Goal: Information Seeking & Learning: Learn about a topic

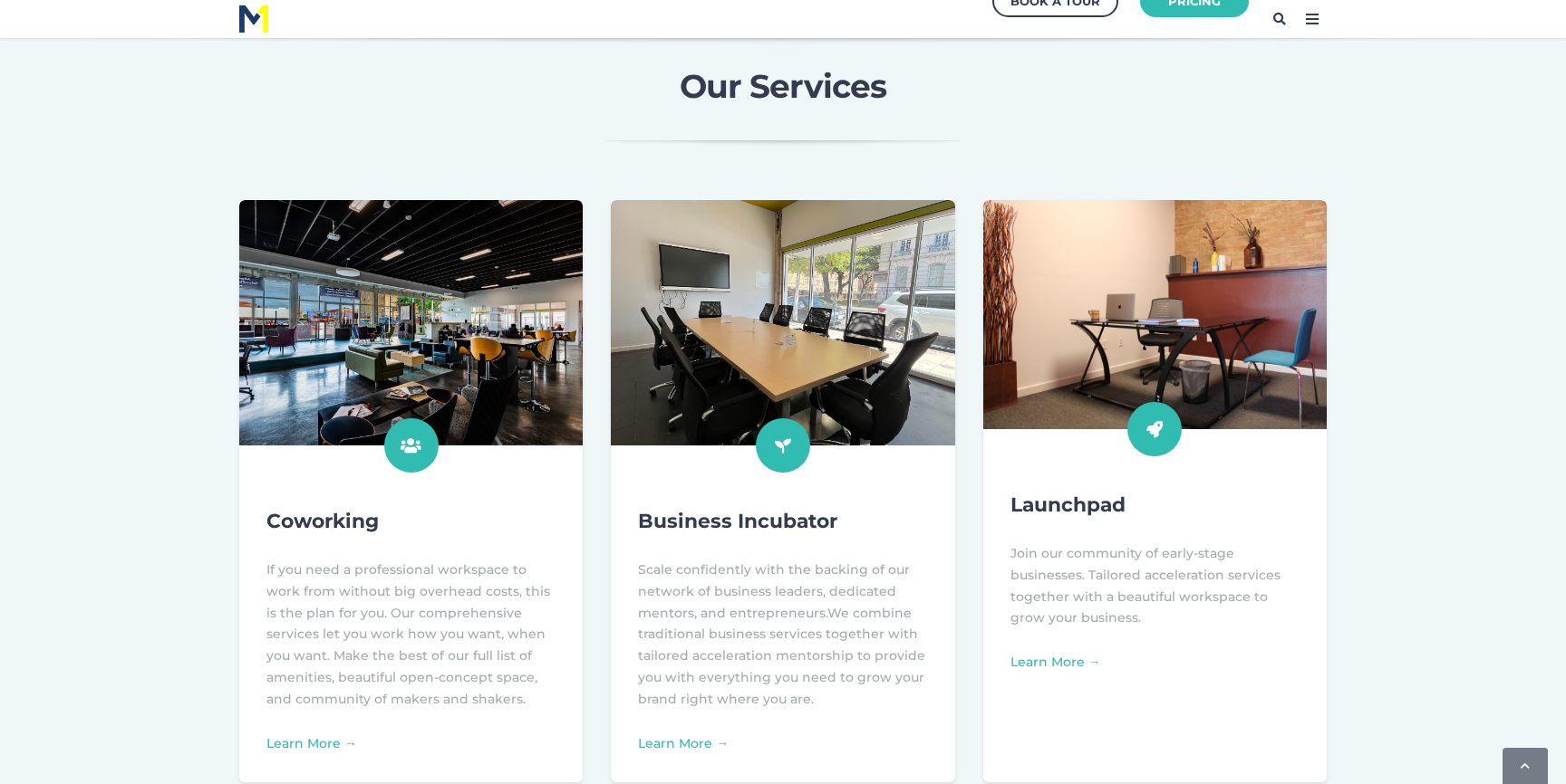
scroll to position [523, 0]
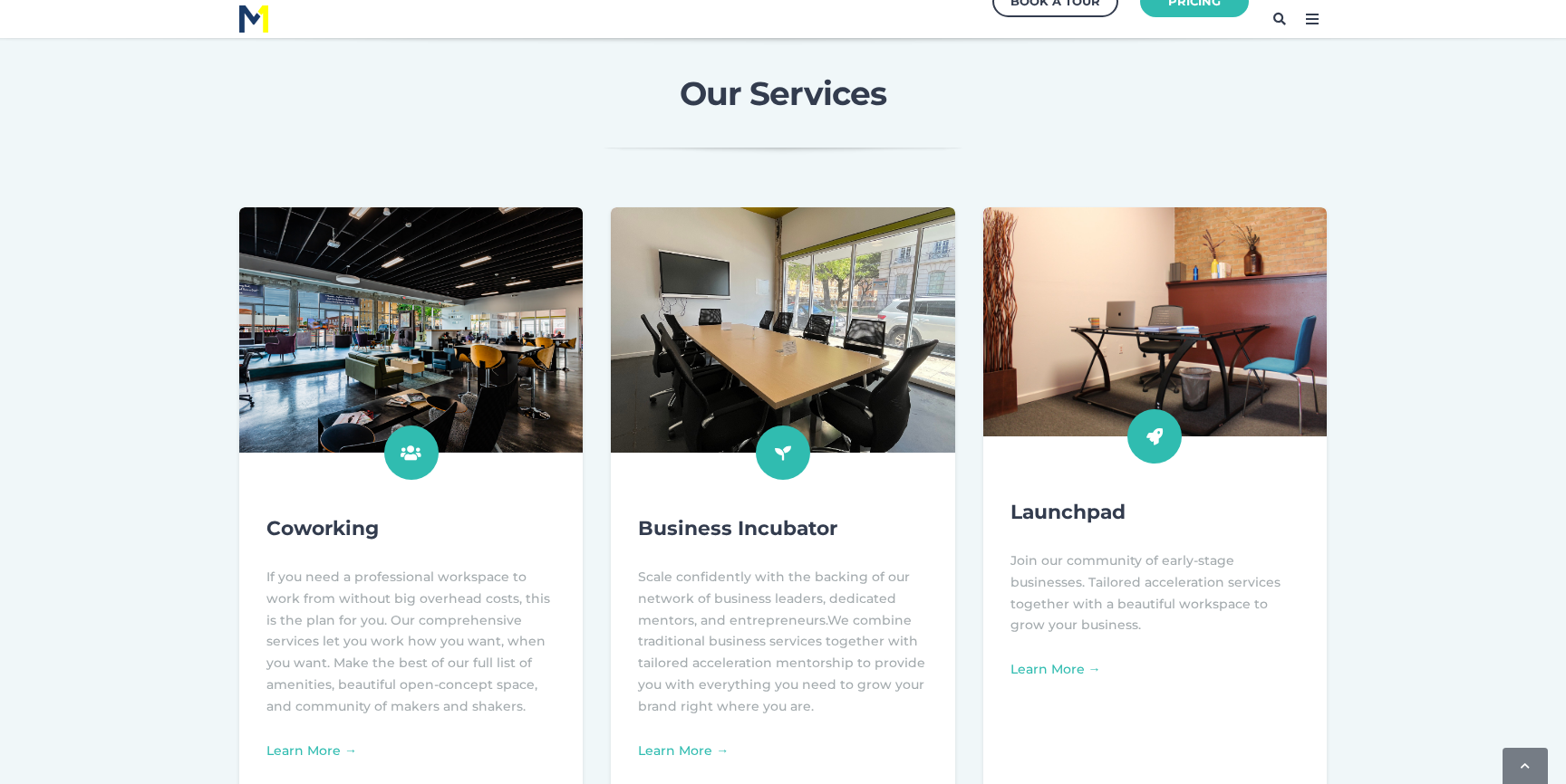
click at [1434, 563] on div "Coworking If you need a professional workspace to work from without big overhea…" at bounding box center [783, 498] width 1566 height 581
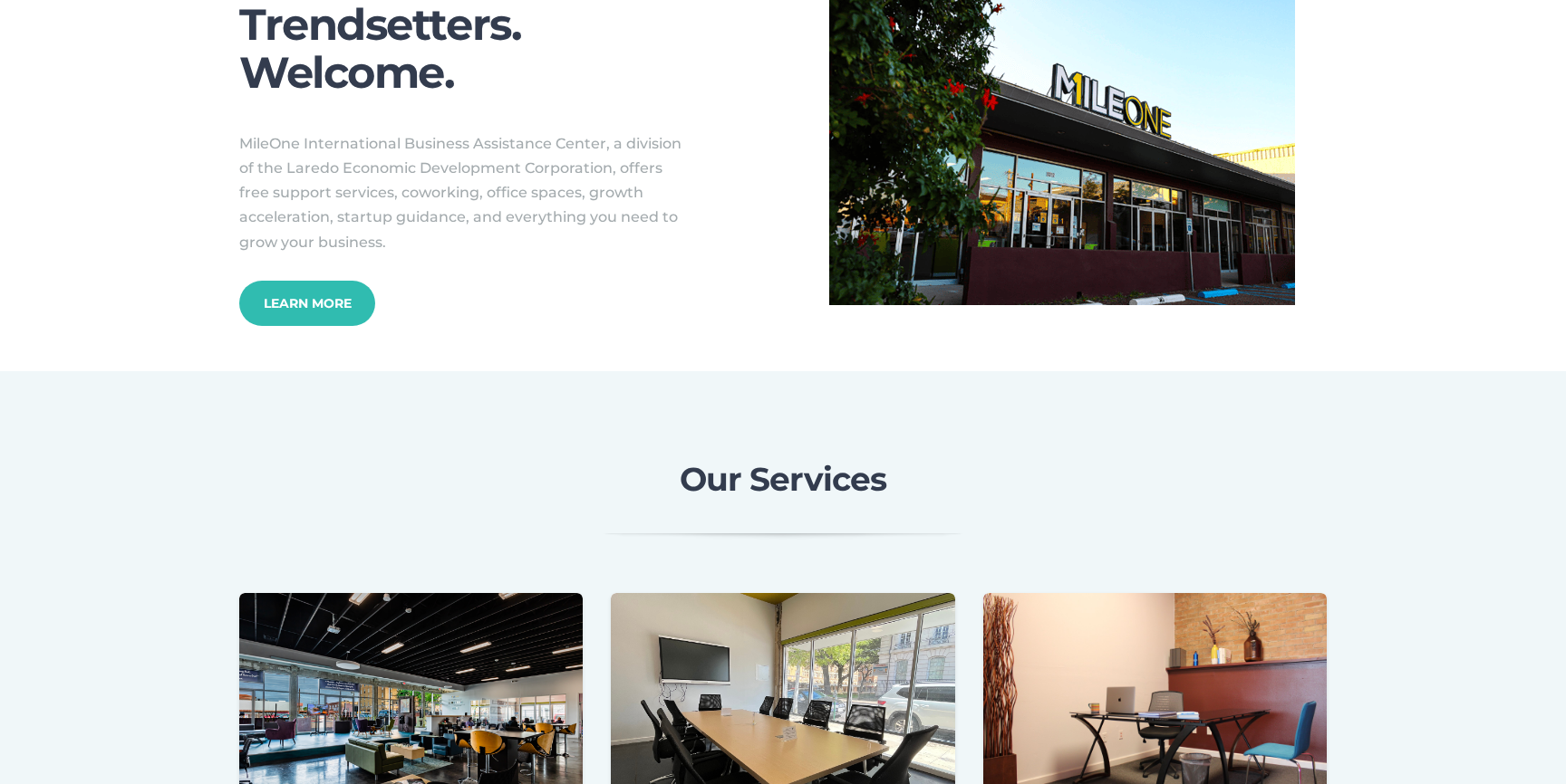
scroll to position [0, 0]
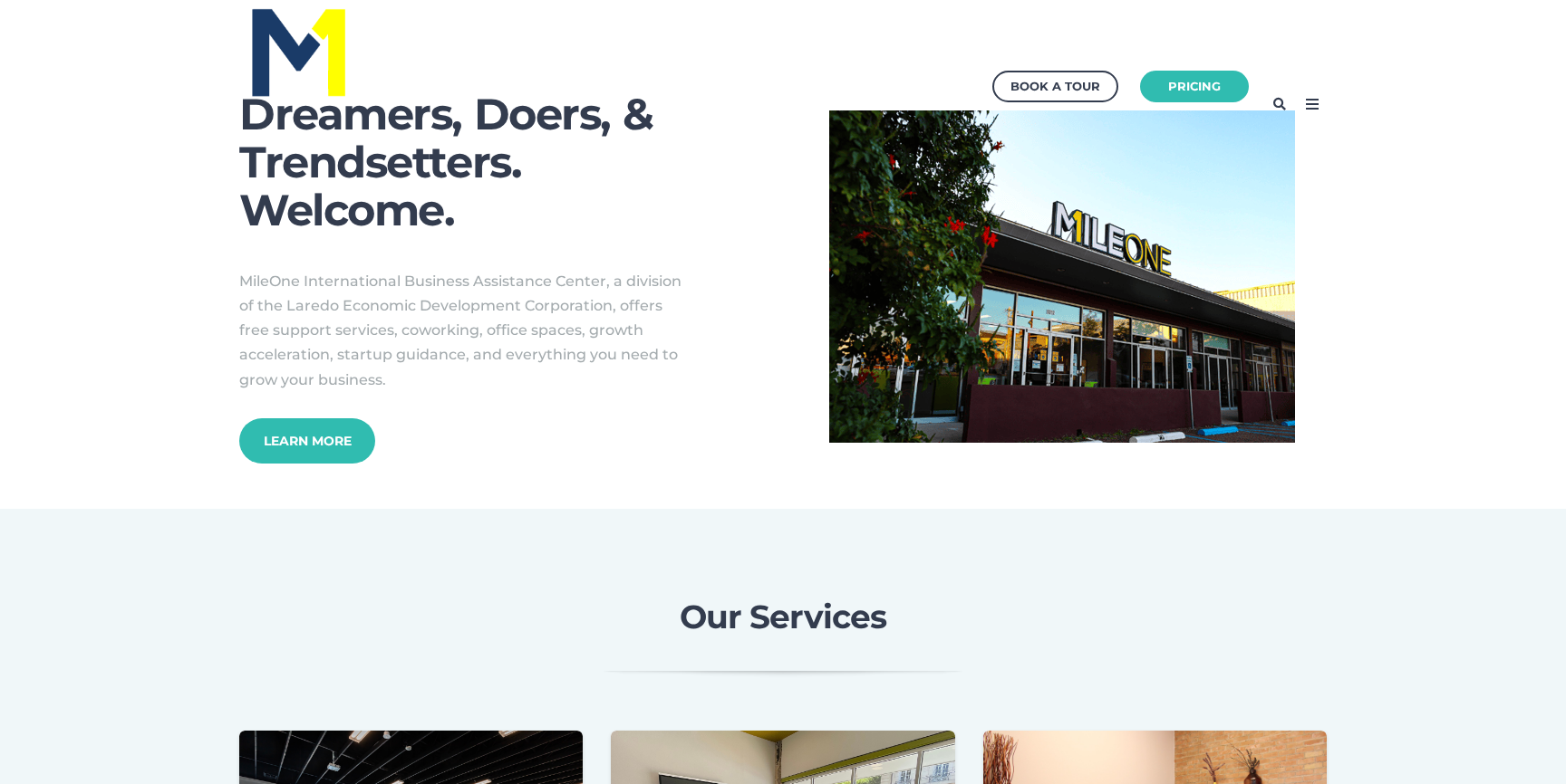
click at [1306, 106] on icon at bounding box center [1313, 105] width 29 height 29
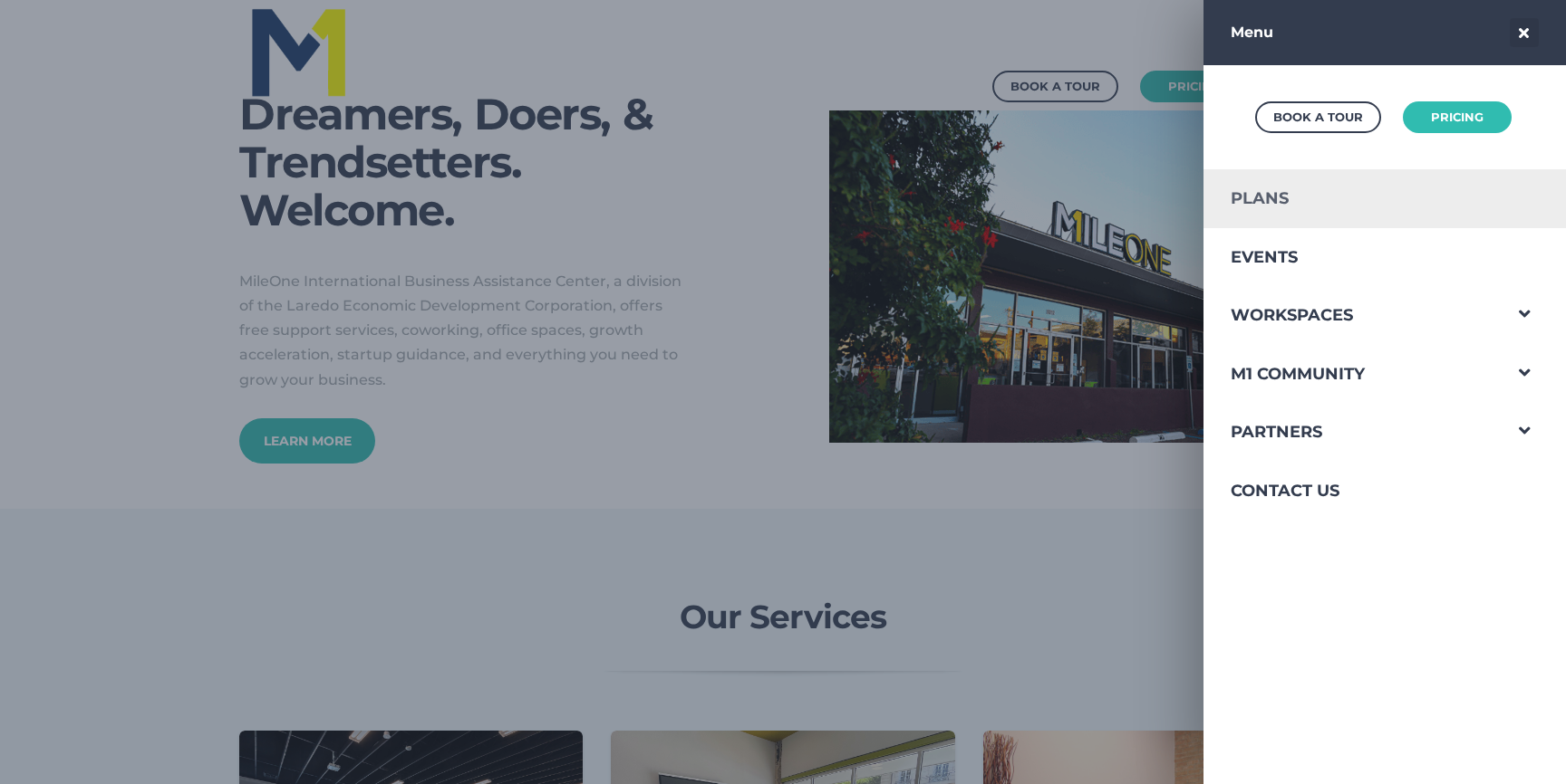
click at [1282, 186] on link "Plans" at bounding box center [1352, 199] width 297 height 59
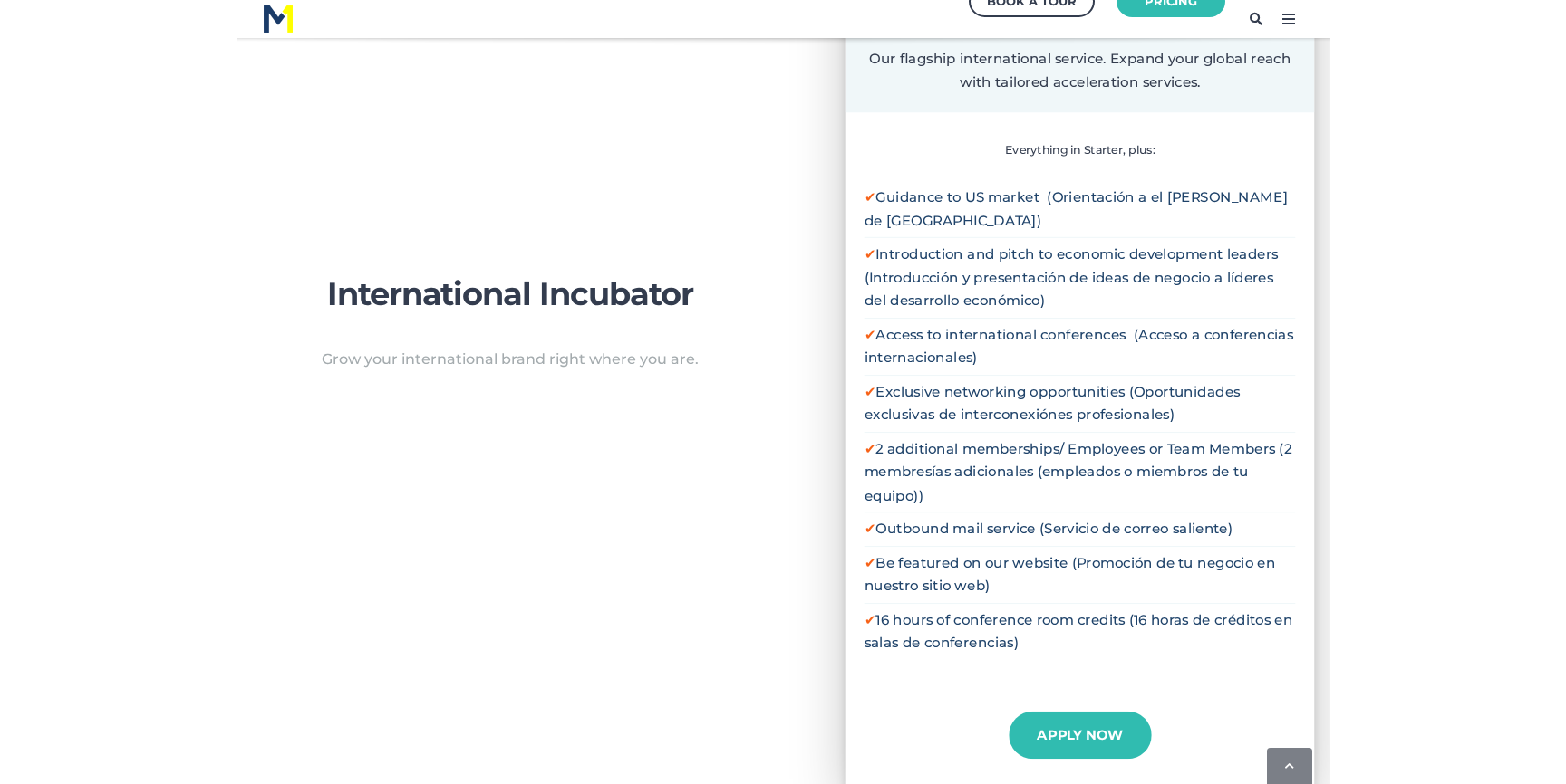
scroll to position [1664, 0]
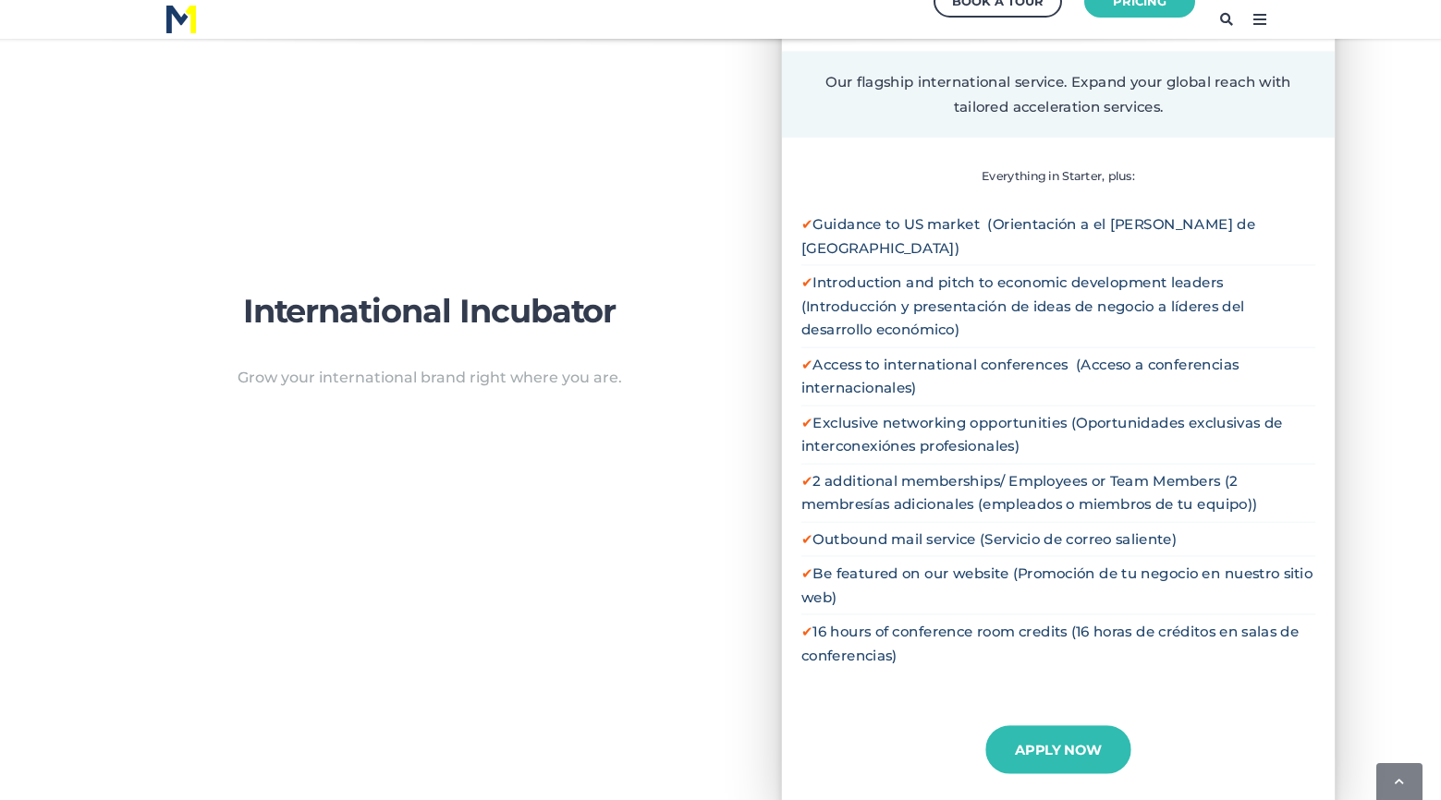
click at [1436, 472] on div "International Incubator $200 per month Our flagship international service. Expa…" at bounding box center [1104, 353] width 674 height 911
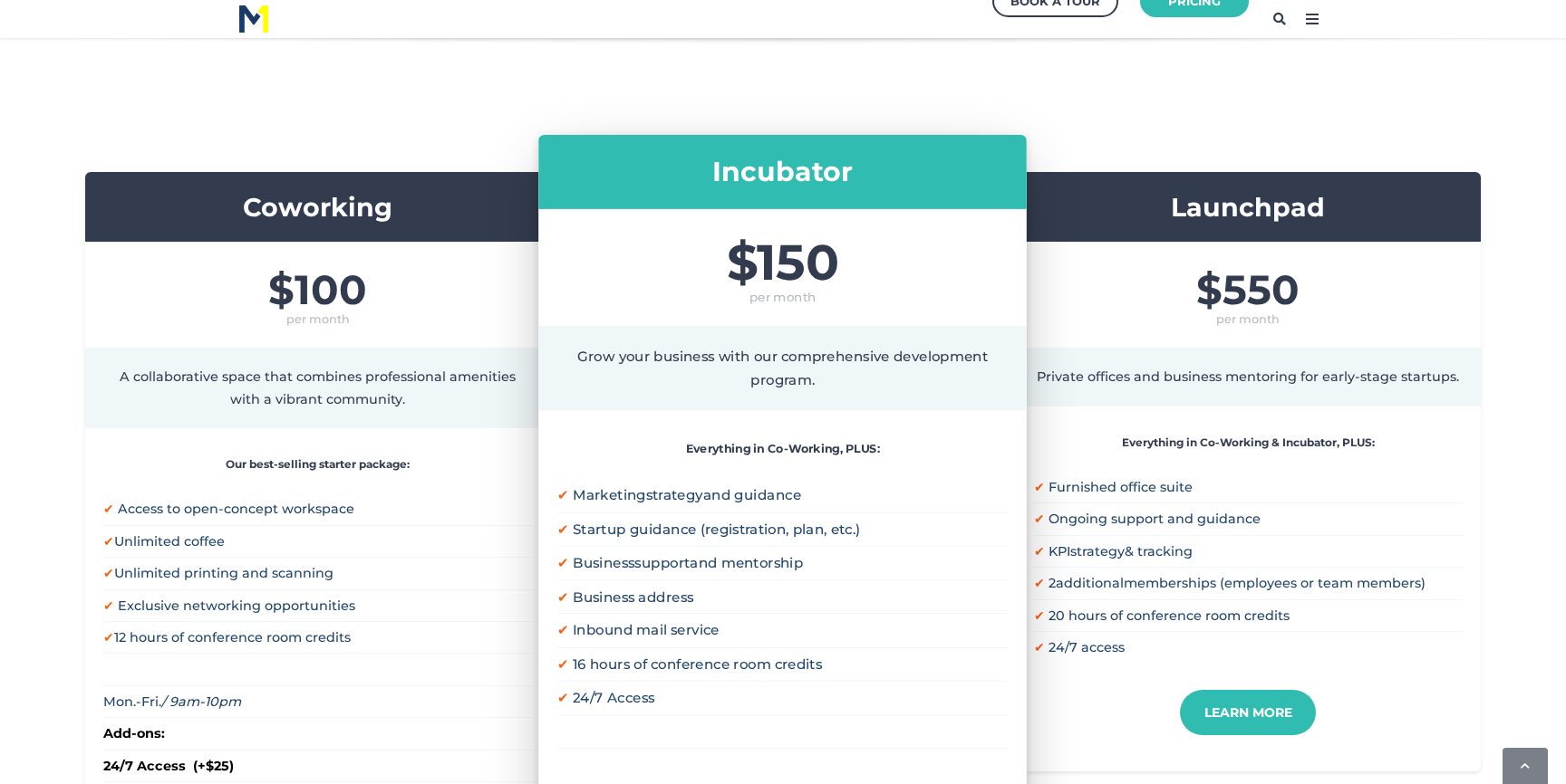
scroll to position [0, 0]
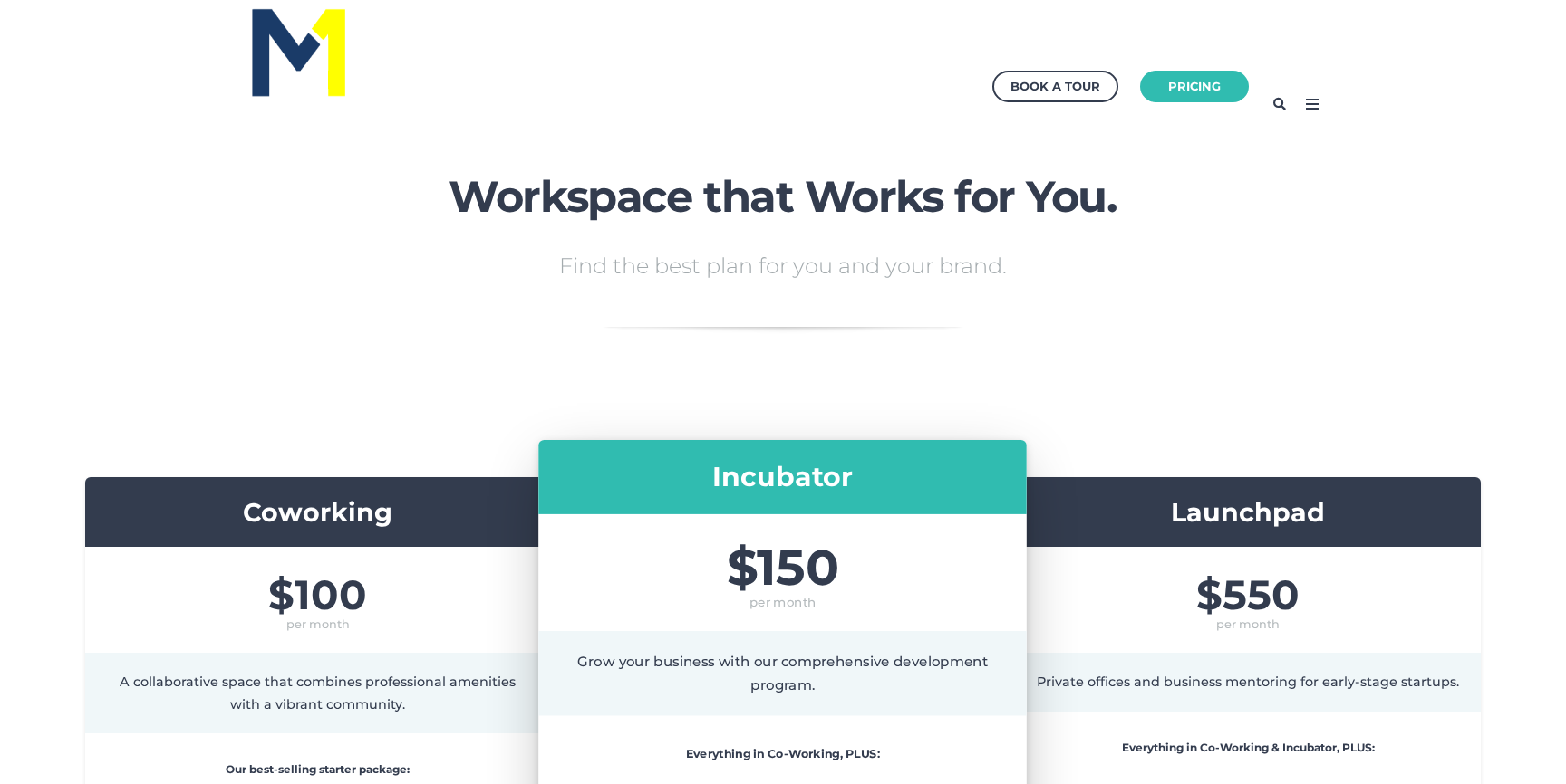
click at [1312, 96] on icon at bounding box center [1313, 105] width 29 height 29
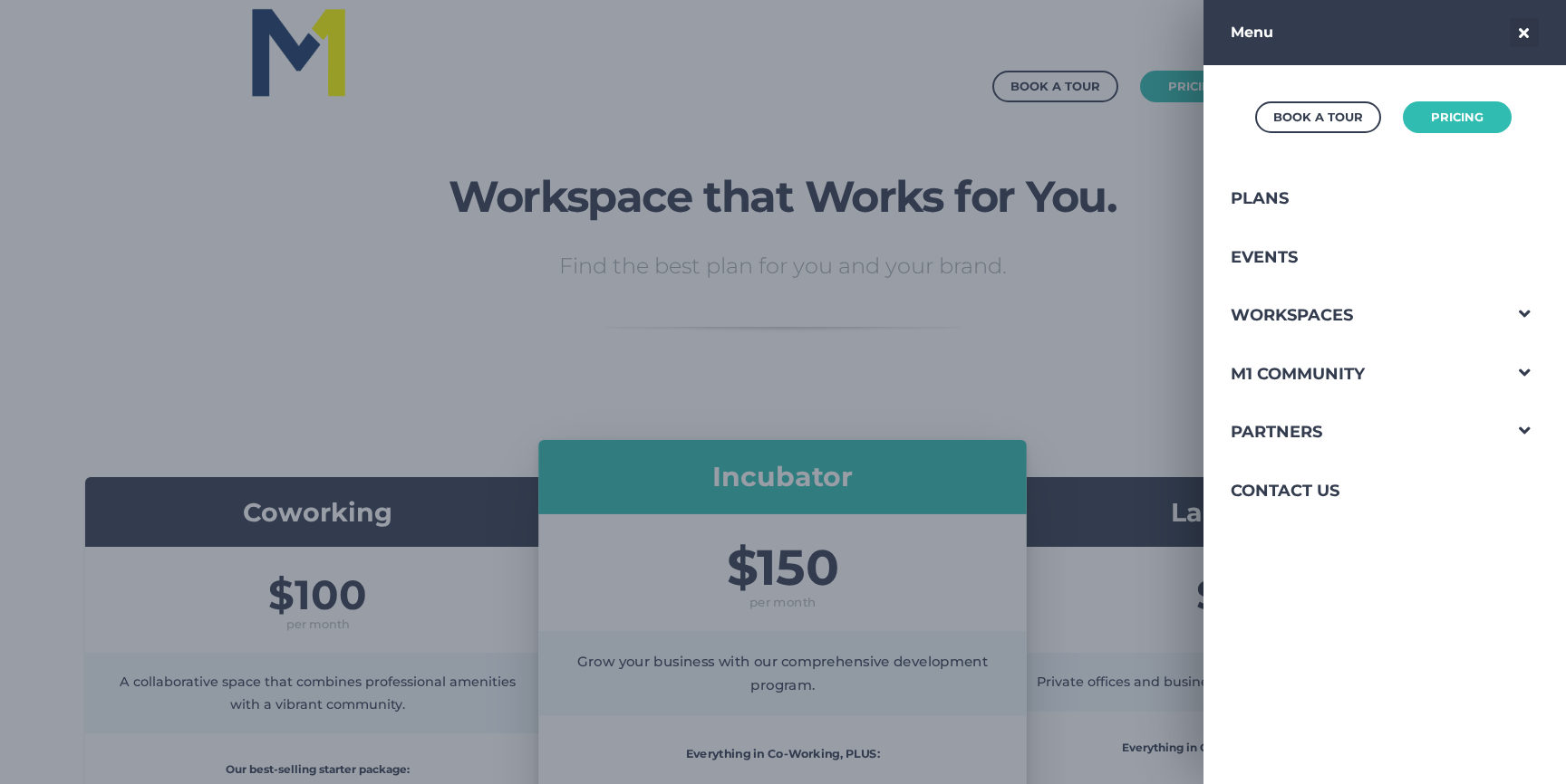
click at [1518, 27] on icon at bounding box center [1525, 32] width 29 height 29
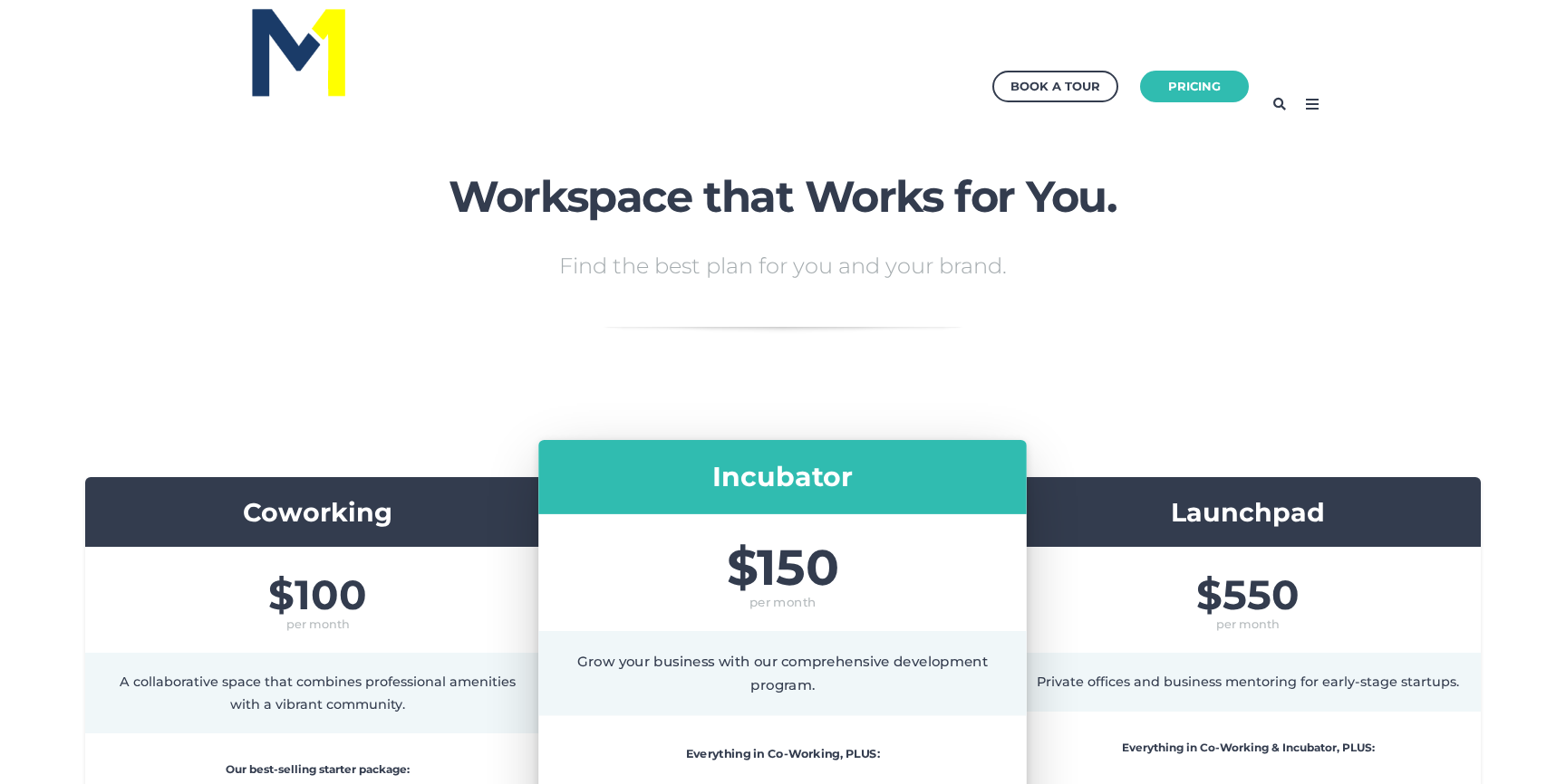
click at [1319, 111] on icon at bounding box center [1313, 105] width 29 height 29
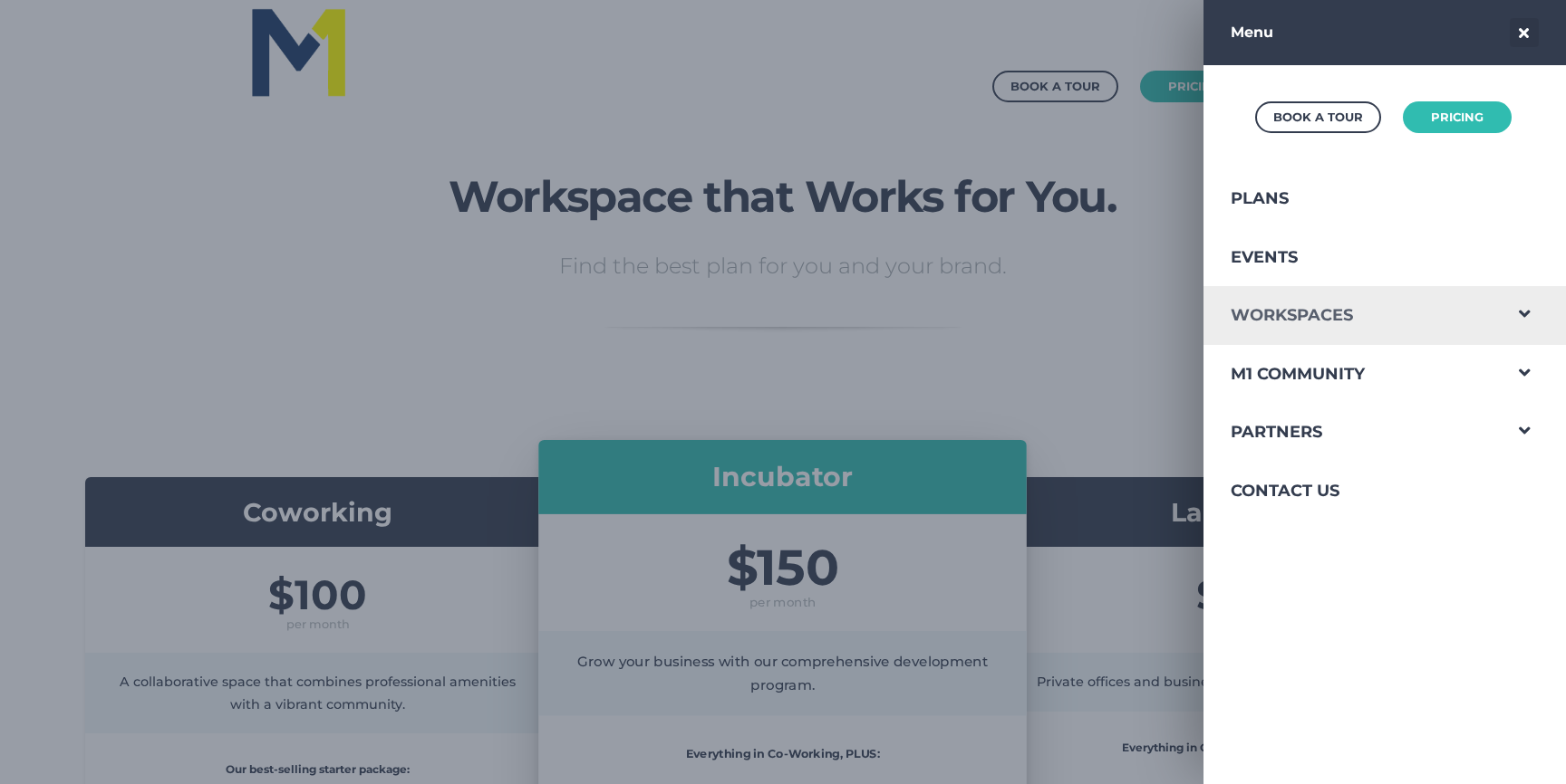
click at [1320, 306] on link "Workspaces" at bounding box center [1352, 316] width 297 height 59
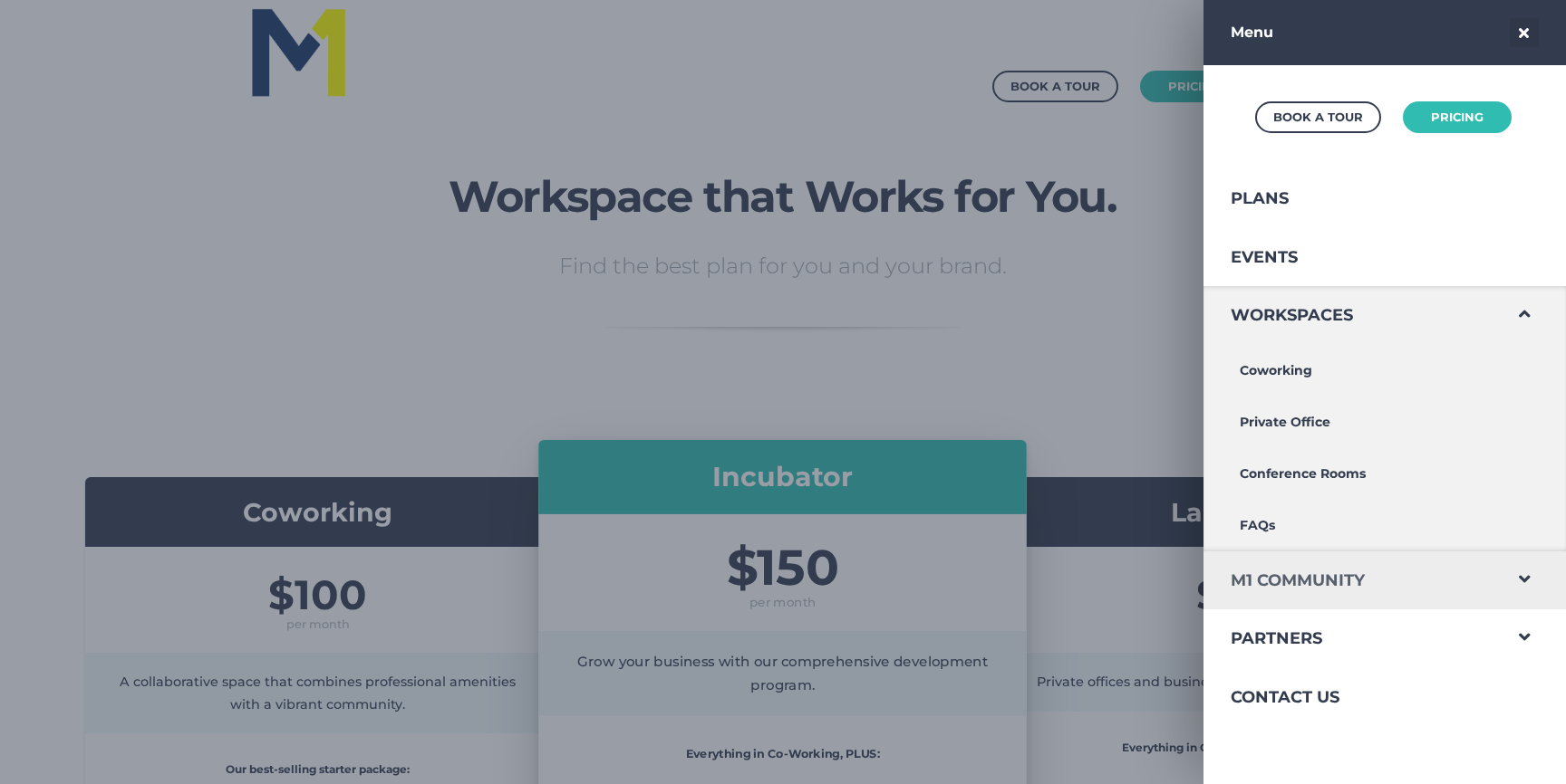
click at [1309, 581] on link "M1 Community" at bounding box center [1352, 581] width 297 height 59
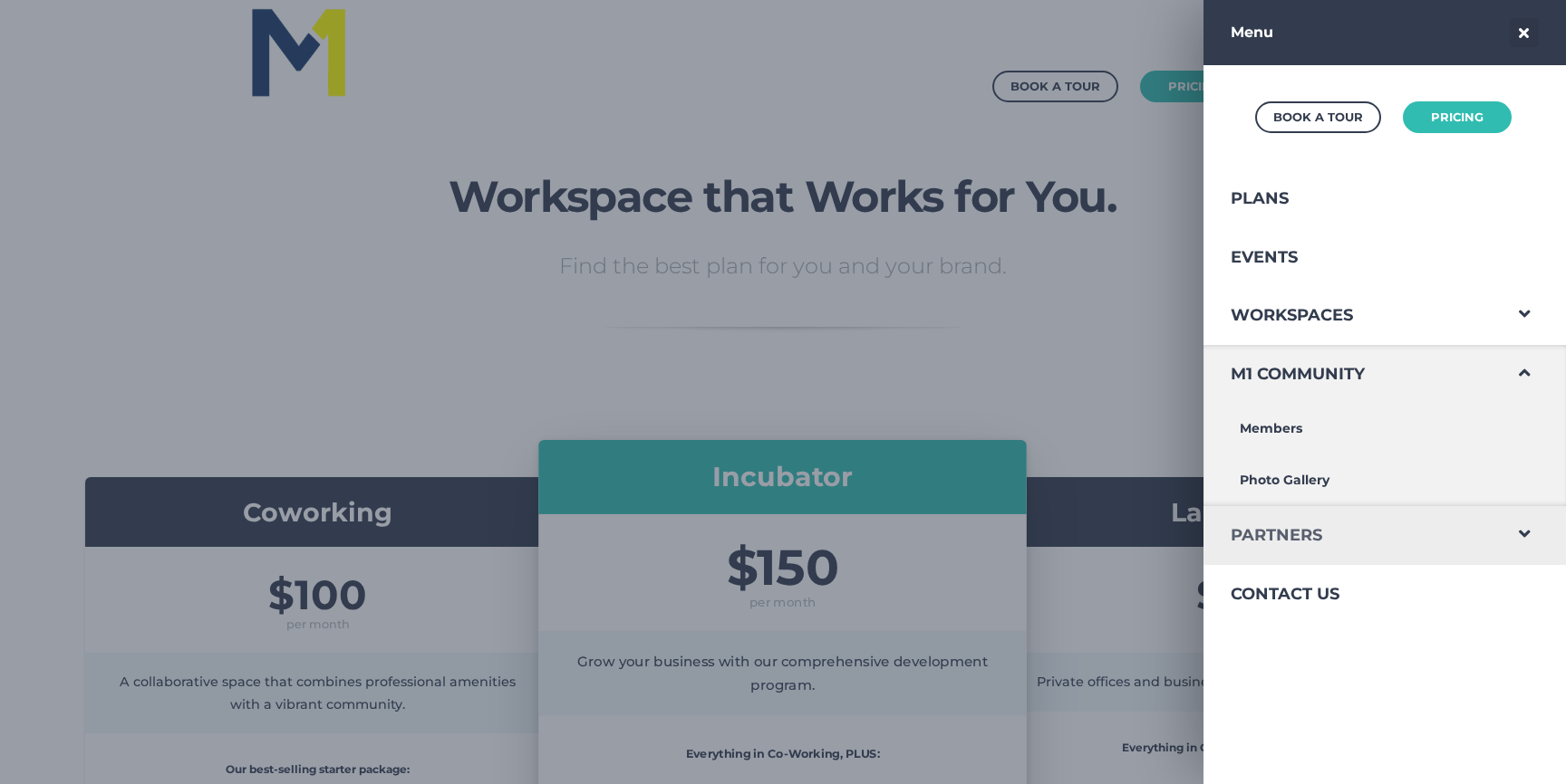
click at [1302, 543] on link "Partners" at bounding box center [1352, 536] width 297 height 59
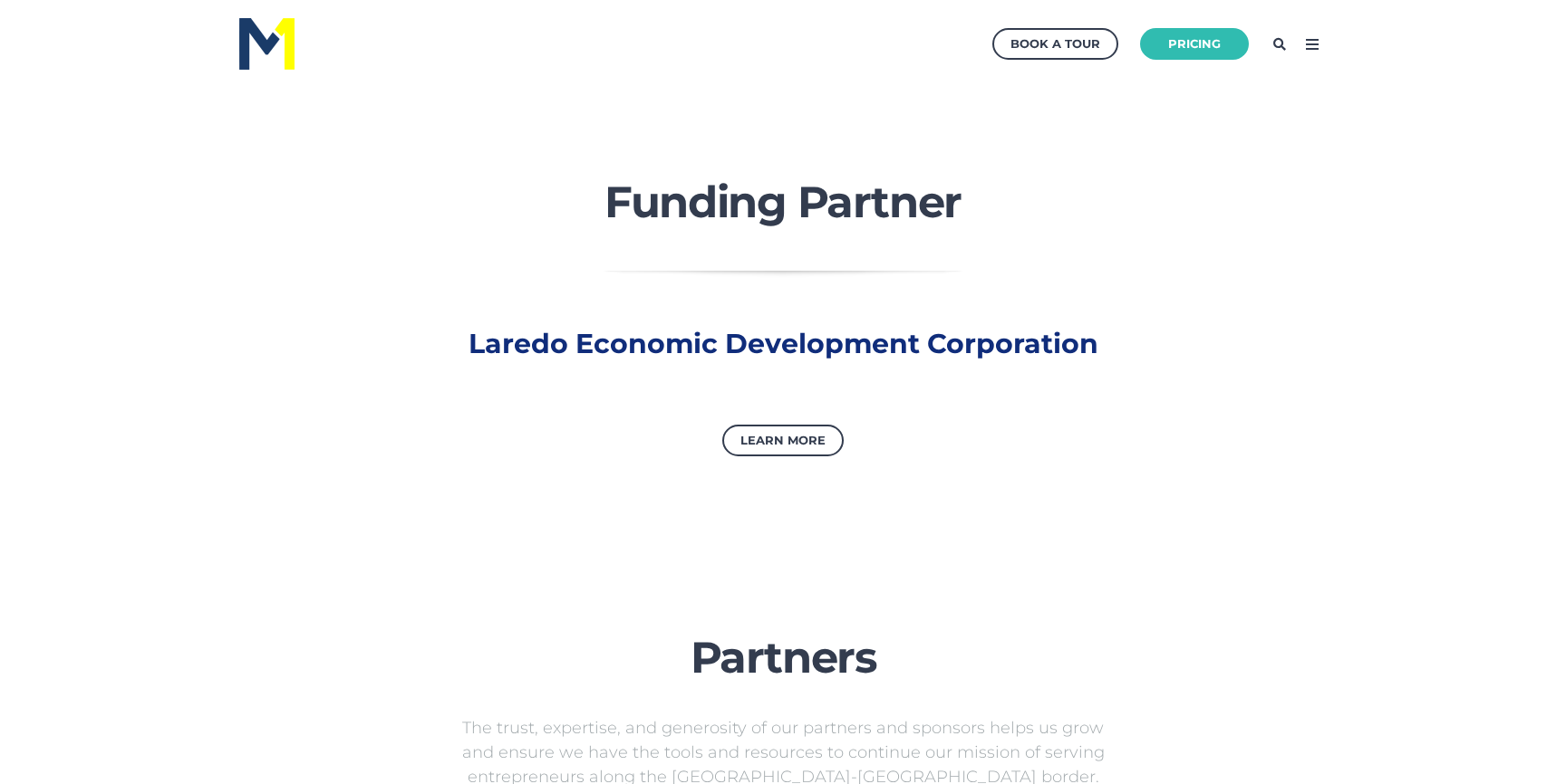
click at [1321, 47] on icon at bounding box center [1313, 45] width 29 height 29
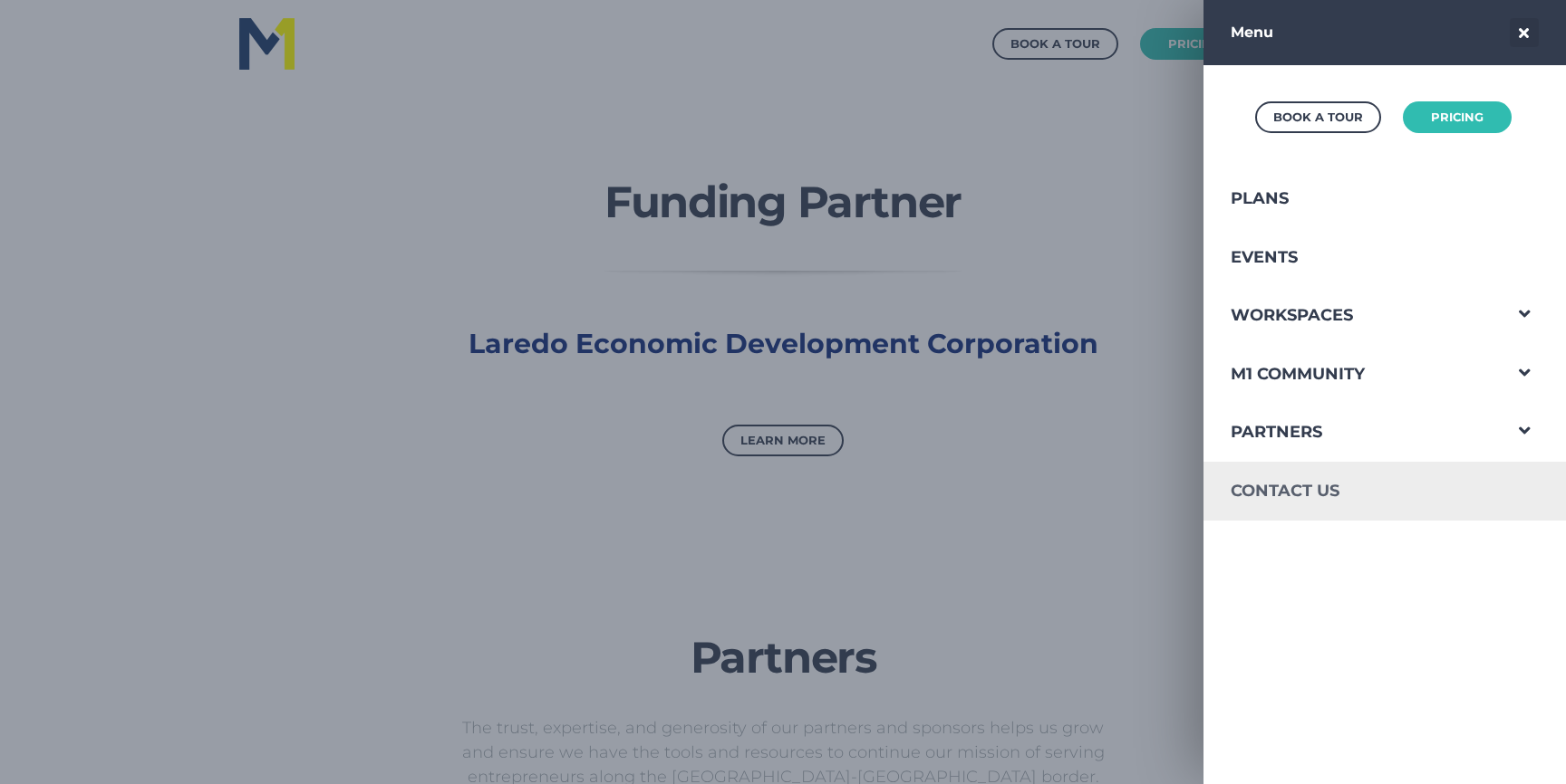
click at [1292, 502] on link "Contact Us" at bounding box center [1352, 491] width 297 height 59
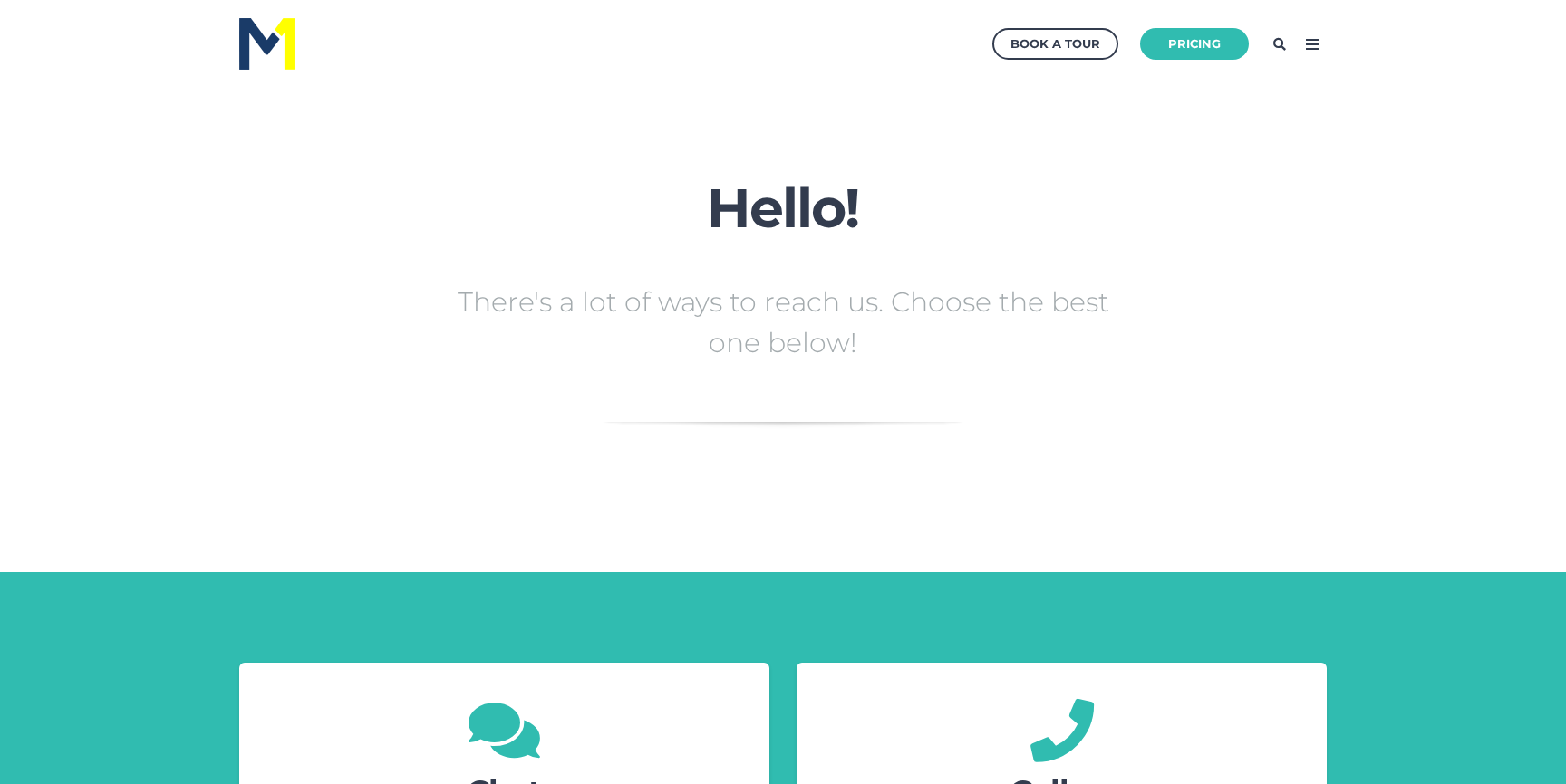
click at [1314, 36] on icon at bounding box center [1313, 45] width 29 height 29
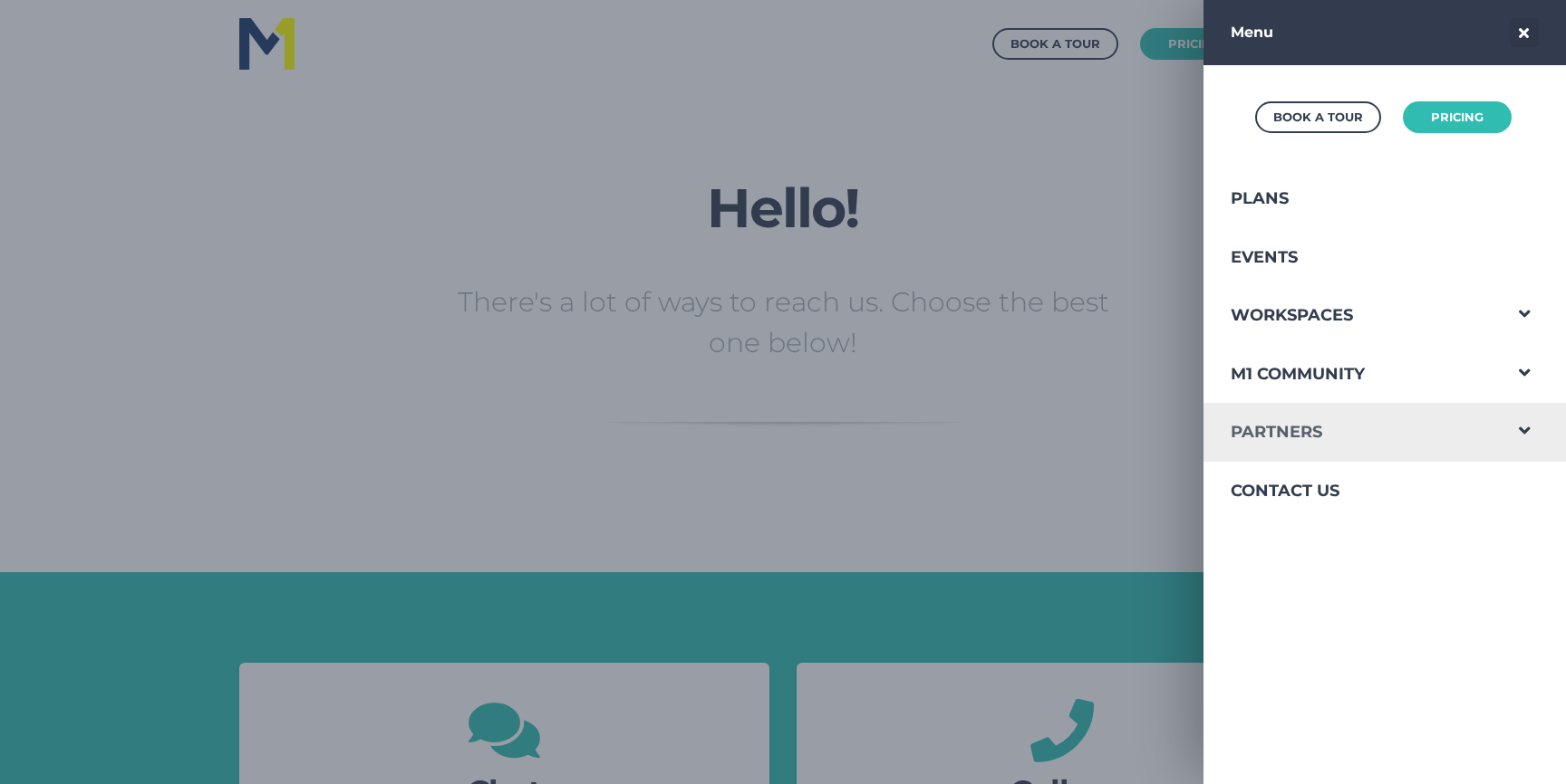
click at [1296, 439] on link "Partners" at bounding box center [1352, 432] width 297 height 59
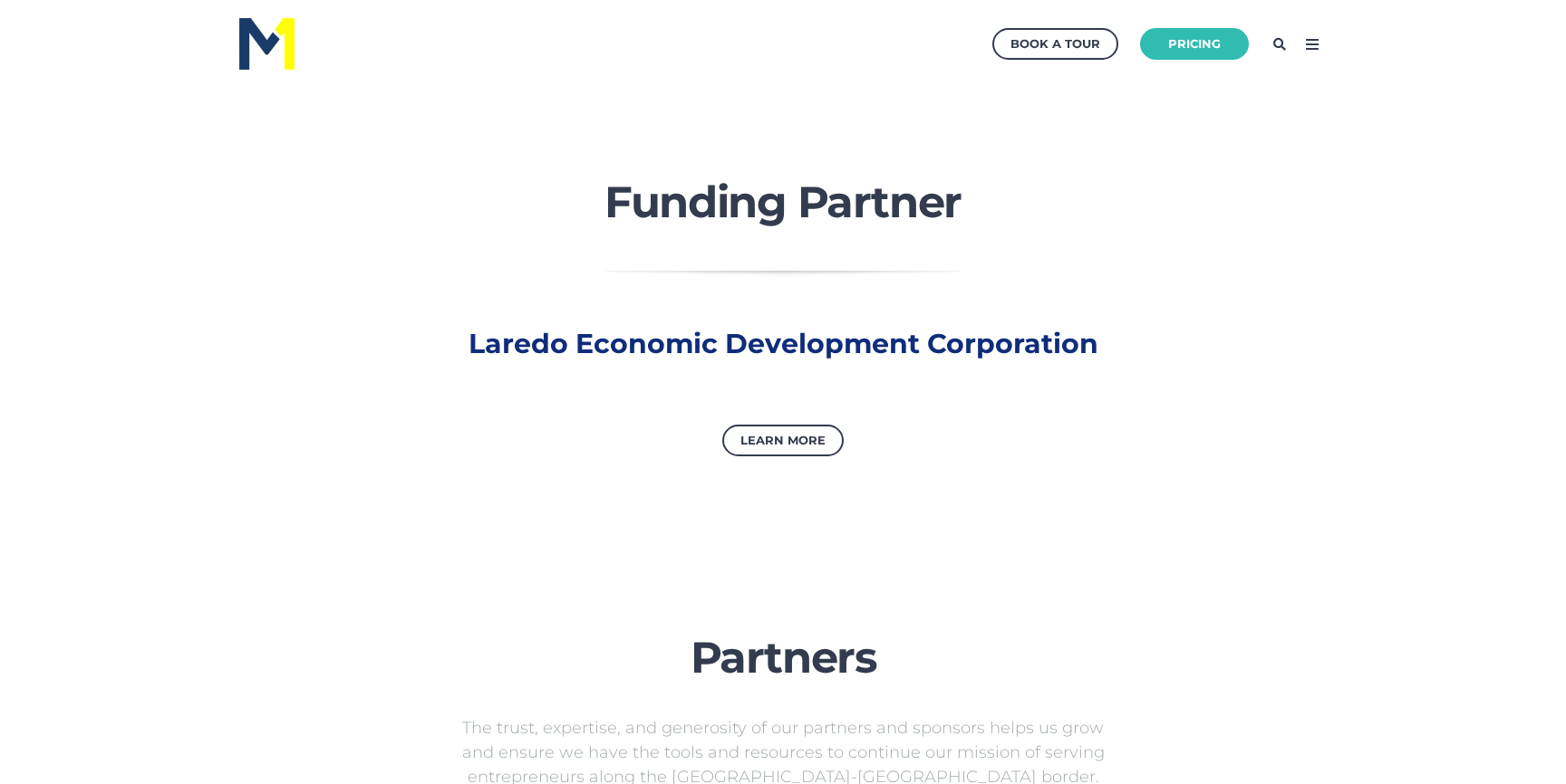
click at [1310, 52] on icon at bounding box center [1313, 45] width 29 height 29
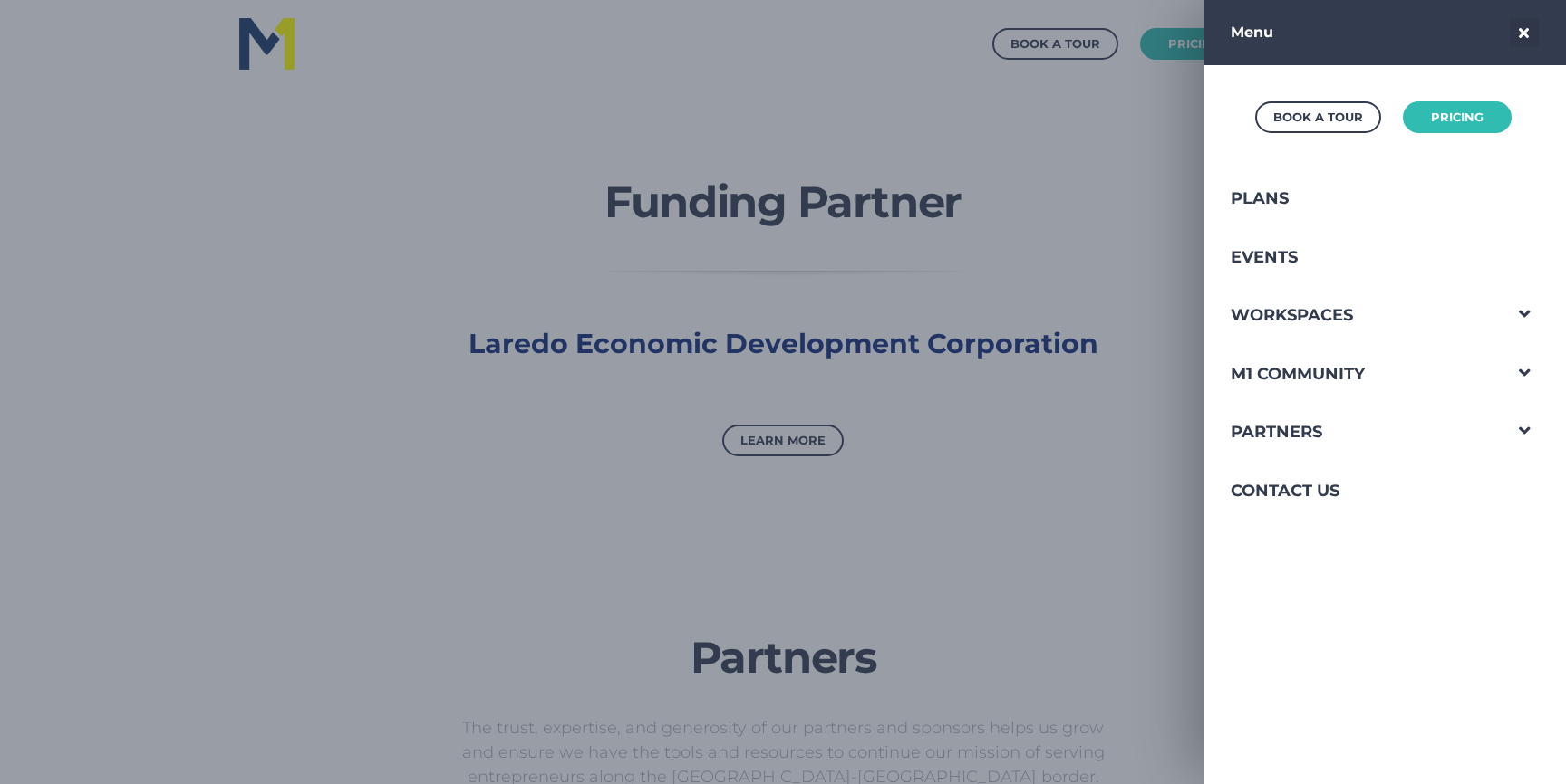
click at [1523, 32] on icon at bounding box center [1525, 32] width 29 height 29
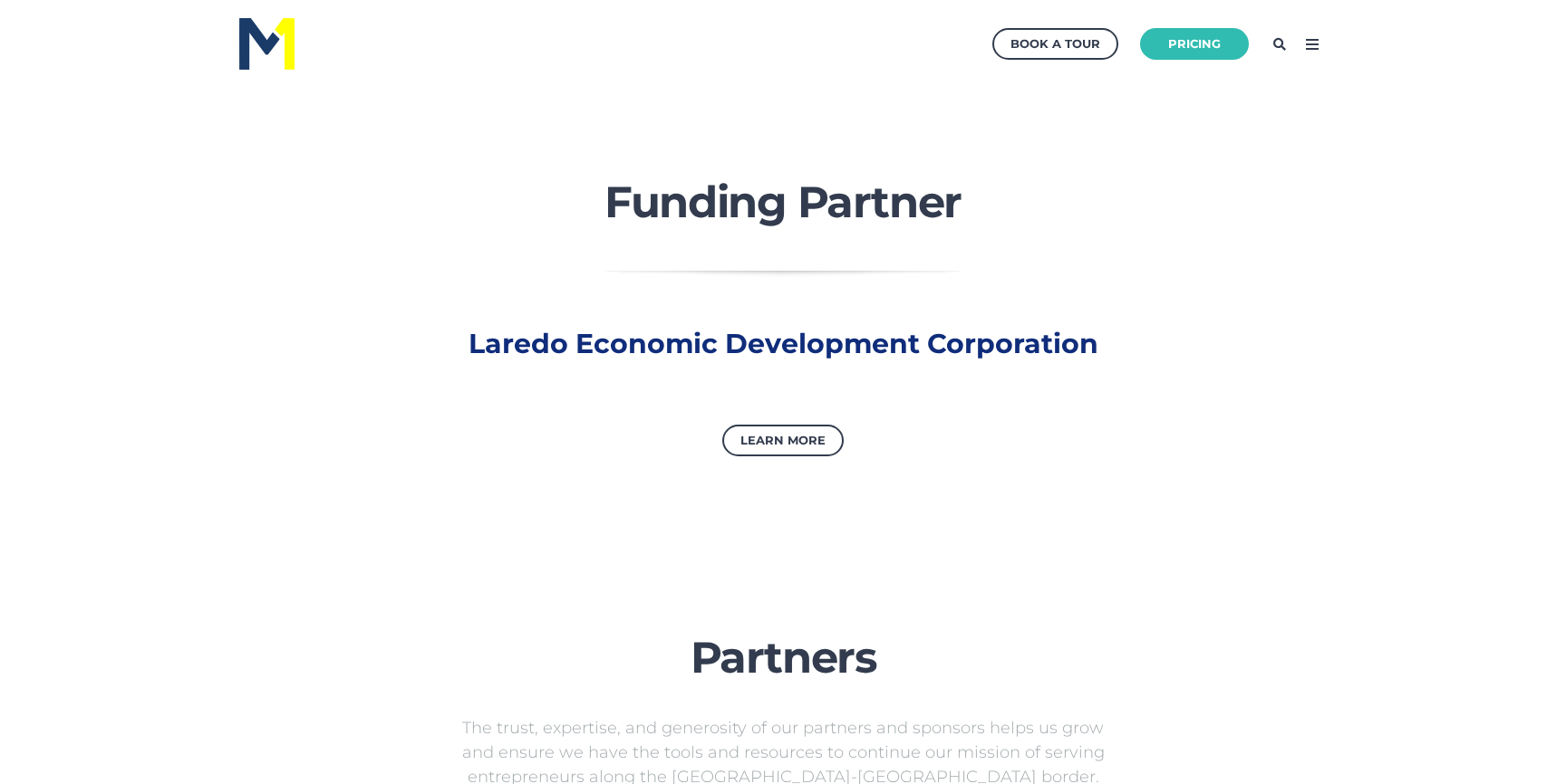
click at [252, 48] on img at bounding box center [267, 43] width 55 height 52
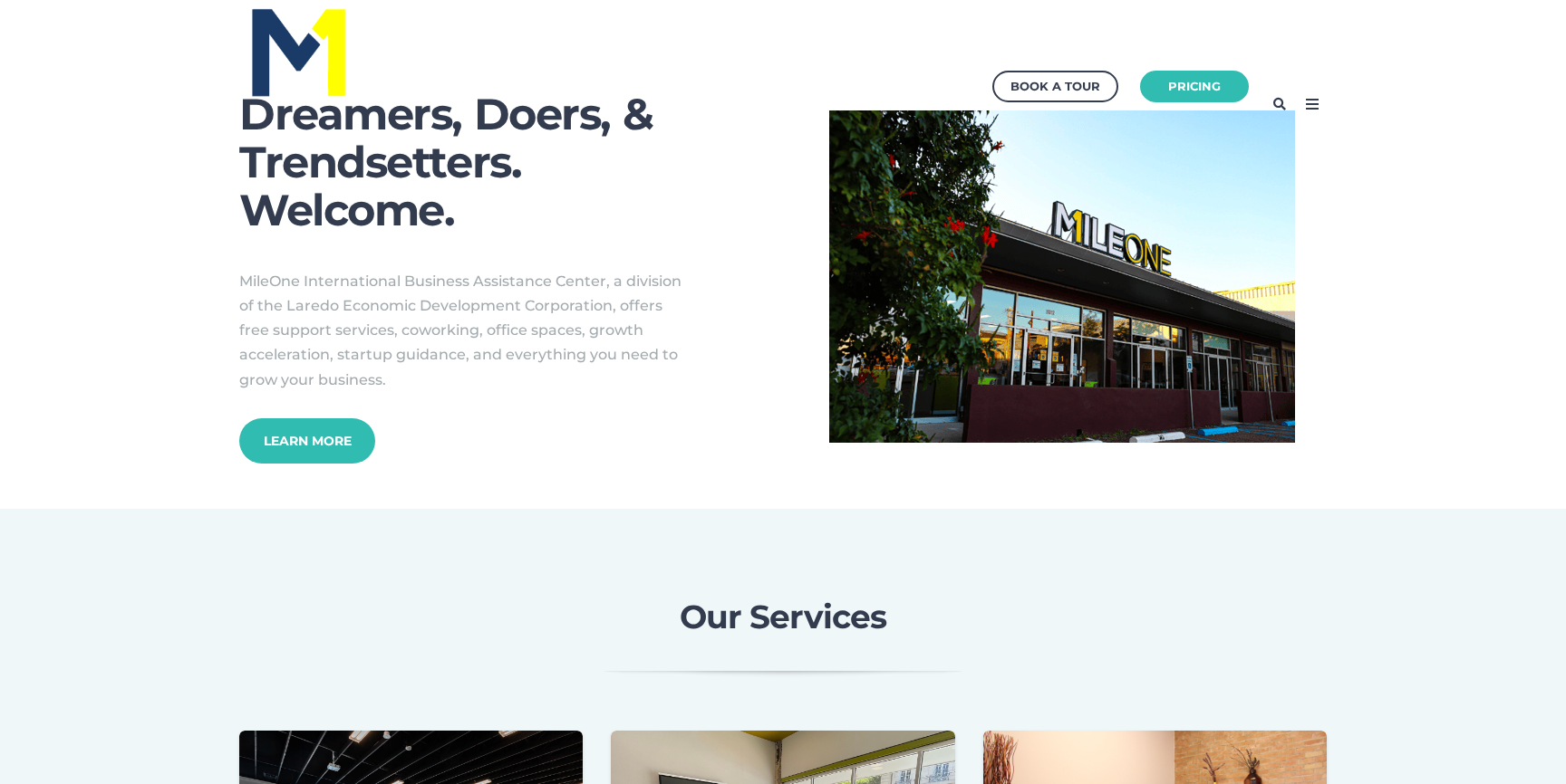
scroll to position [7, 0]
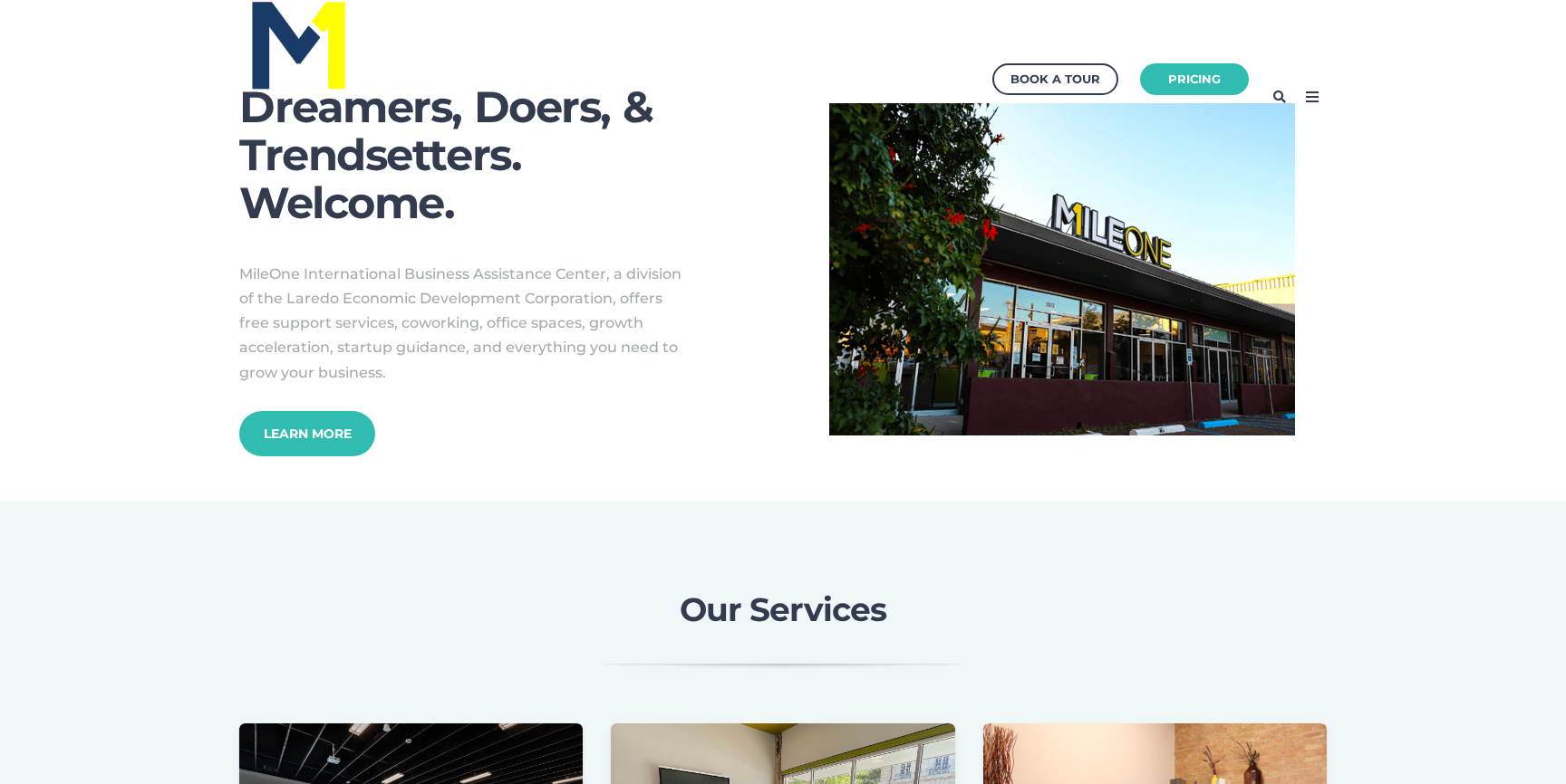
click at [1434, 406] on div "Dreamers, Doers, & Trendsetters. Welcome. MileOne International Business Assist…" at bounding box center [783, 270] width 1566 height 373
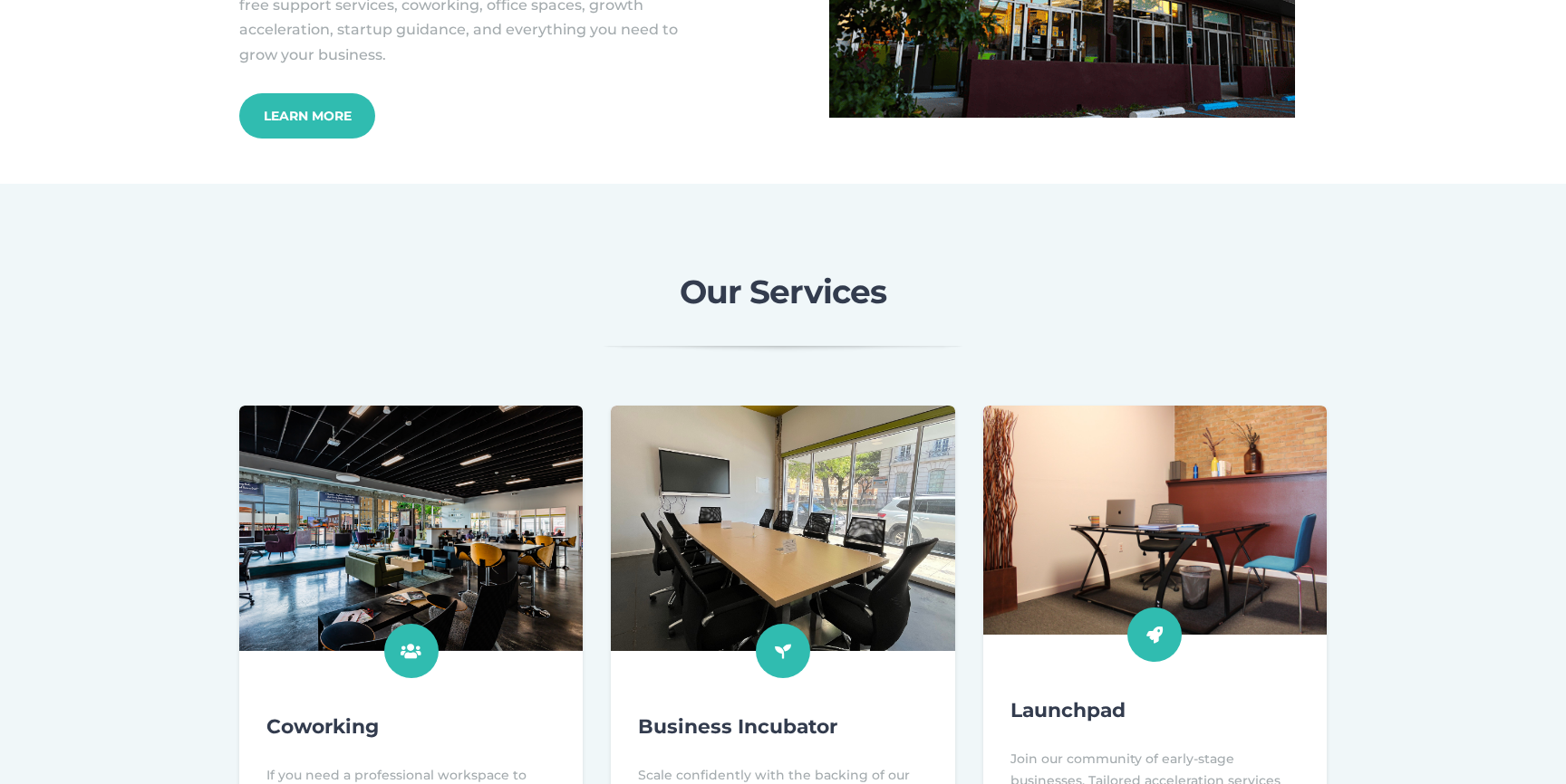
scroll to position [607, 0]
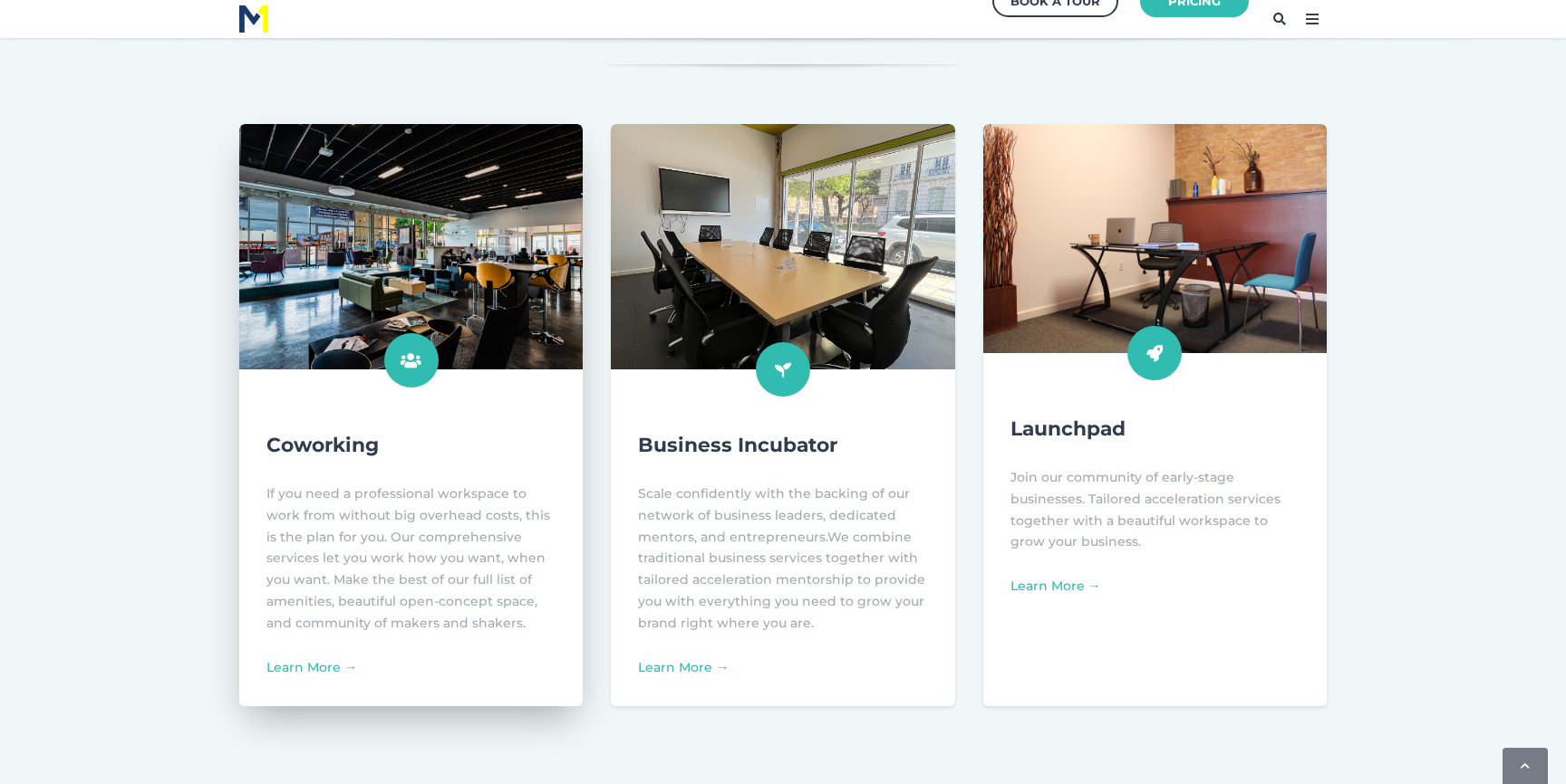
click at [336, 244] on img at bounding box center [410, 247] width 378 height 270
click at [407, 347] on icon at bounding box center [411, 360] width 54 height 54
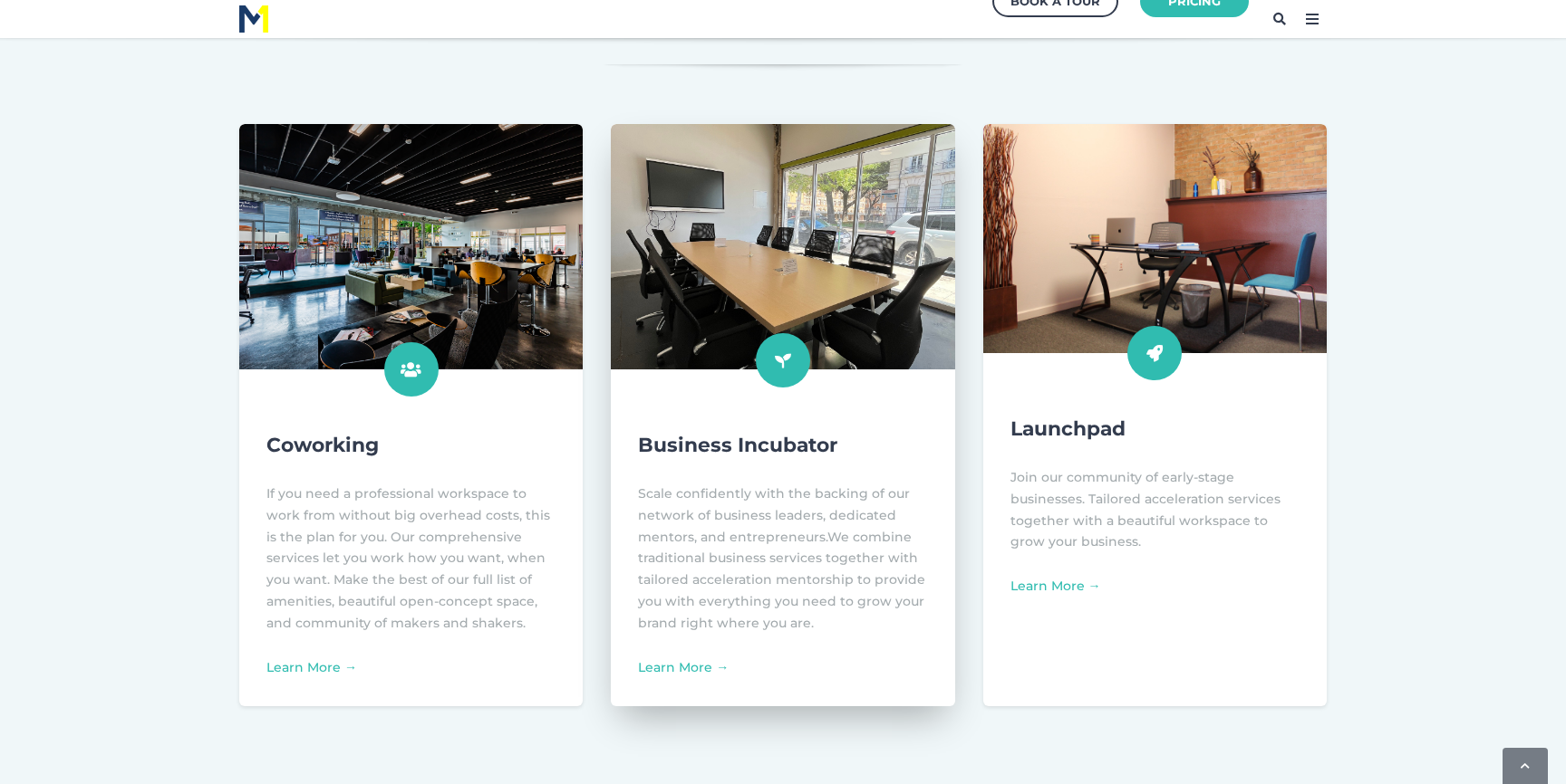
click at [770, 313] on img at bounding box center [782, 247] width 378 height 270
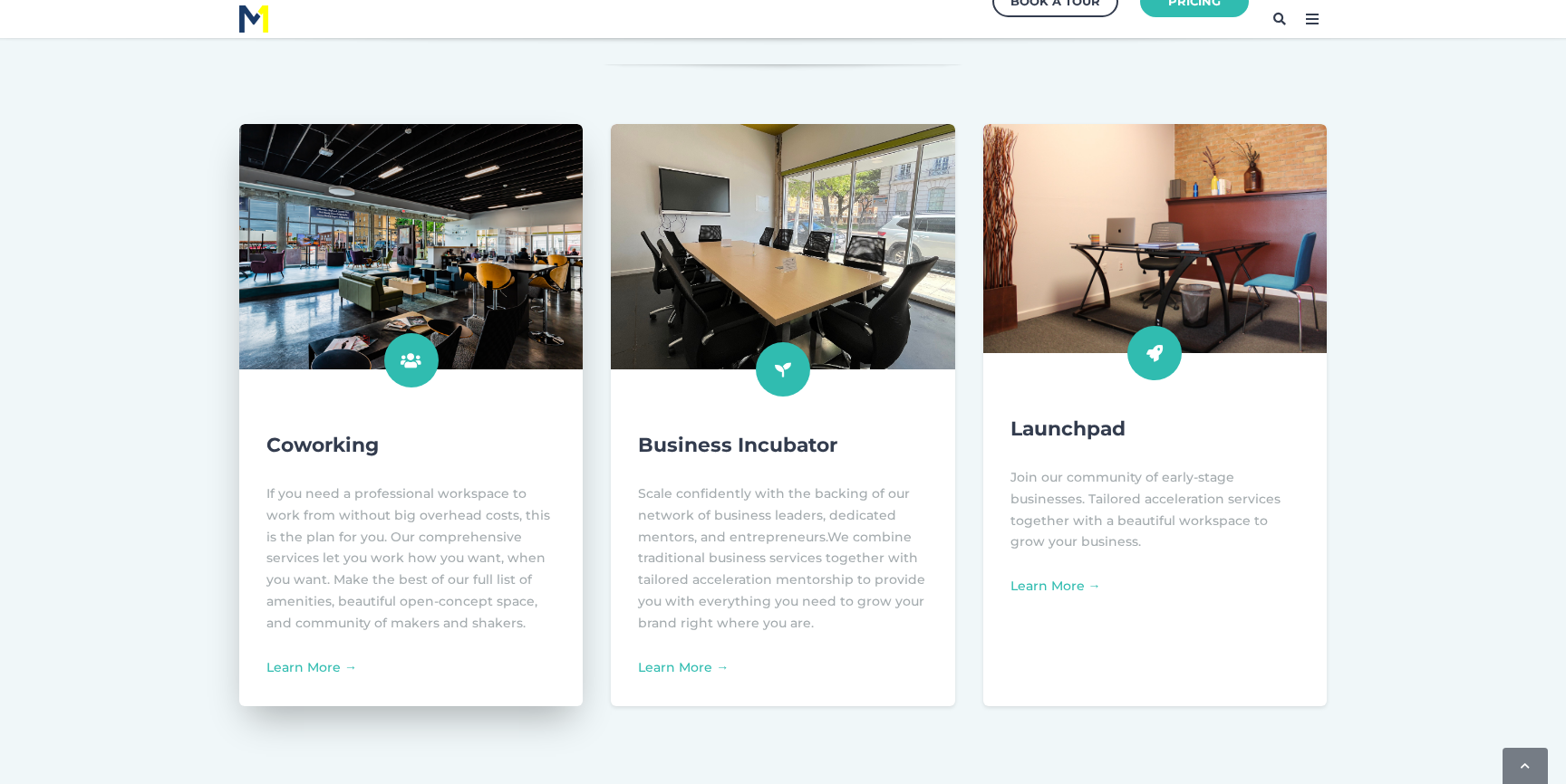
click at [327, 660] on div "Coworking If you need a professional workspace to work from without big overhea…" at bounding box center [411, 555] width 343 height 302
click at [320, 670] on link "Learn More →" at bounding box center [312, 667] width 90 height 17
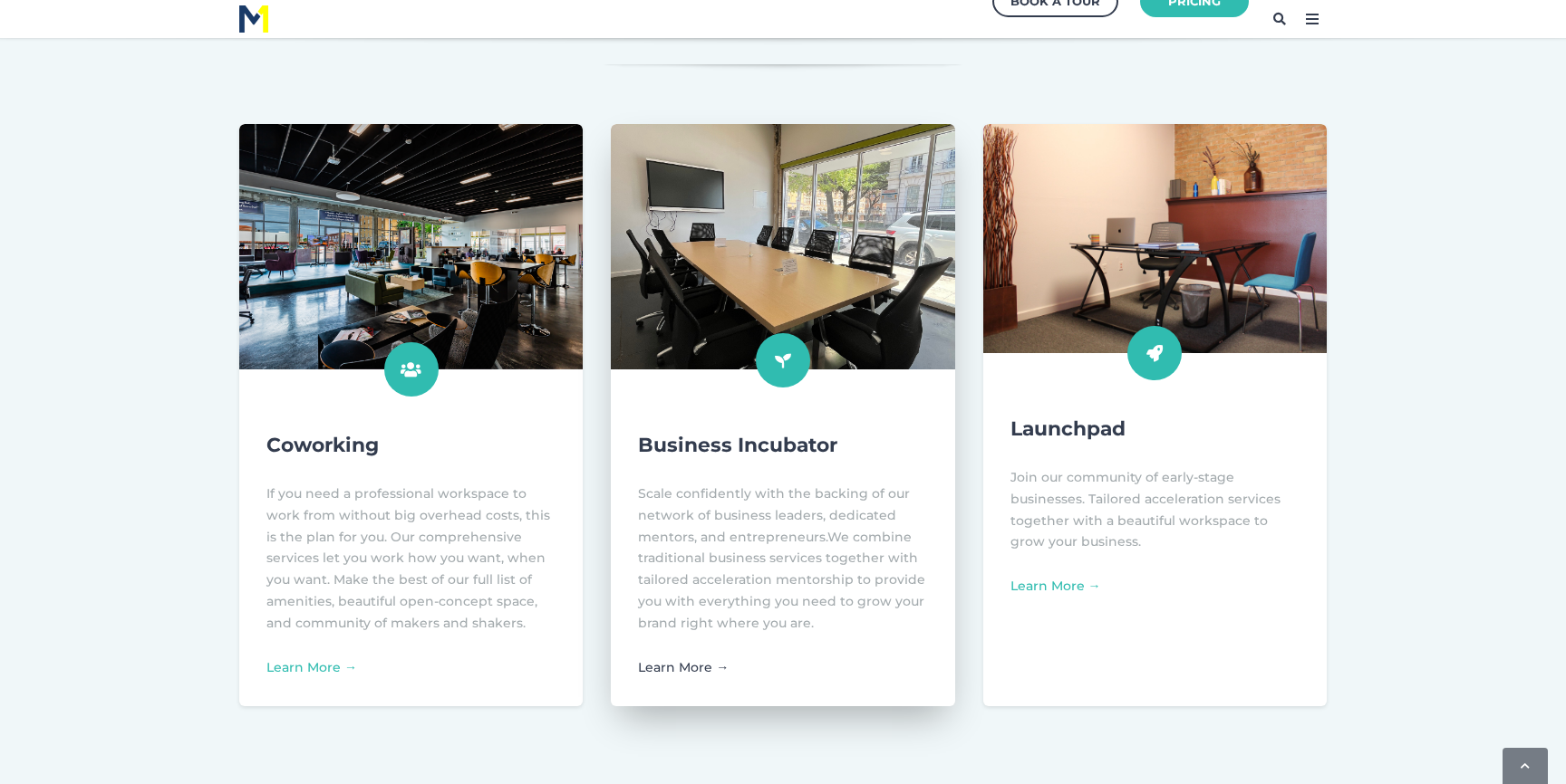
click at [676, 667] on link "Learn More →" at bounding box center [683, 667] width 90 height 17
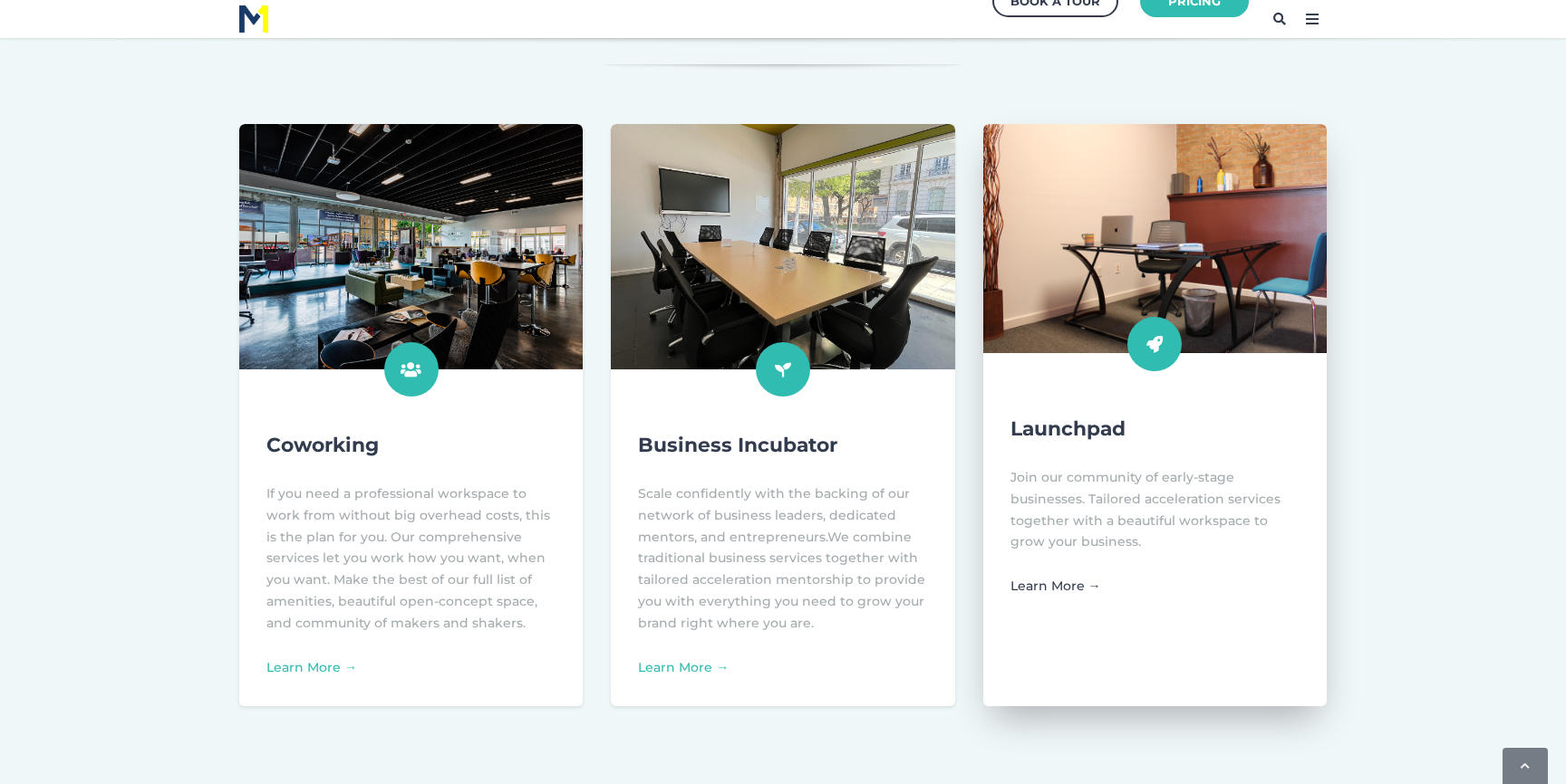
click at [1056, 590] on link "Learn More →" at bounding box center [1056, 586] width 90 height 17
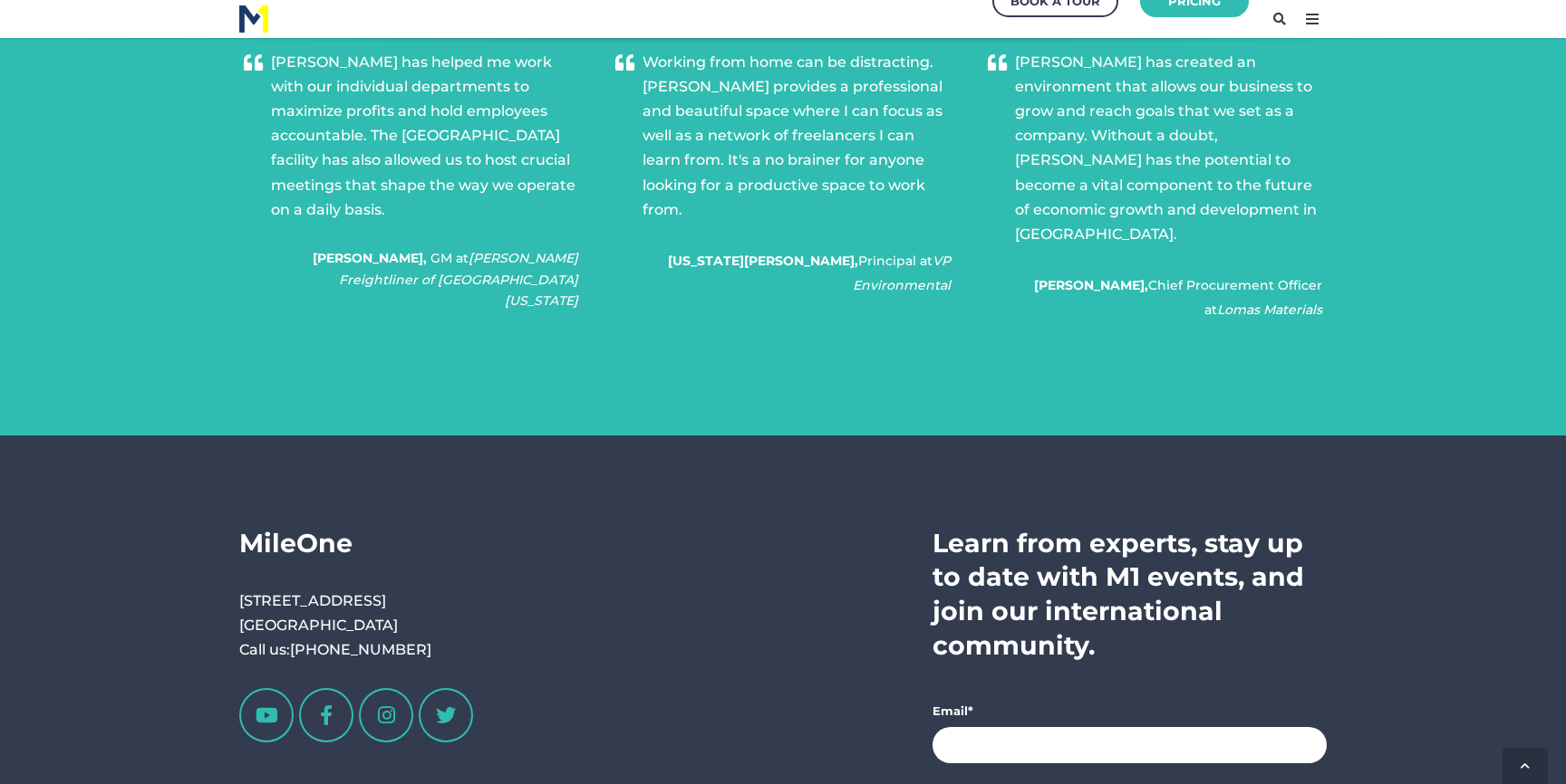
scroll to position [3217, 0]
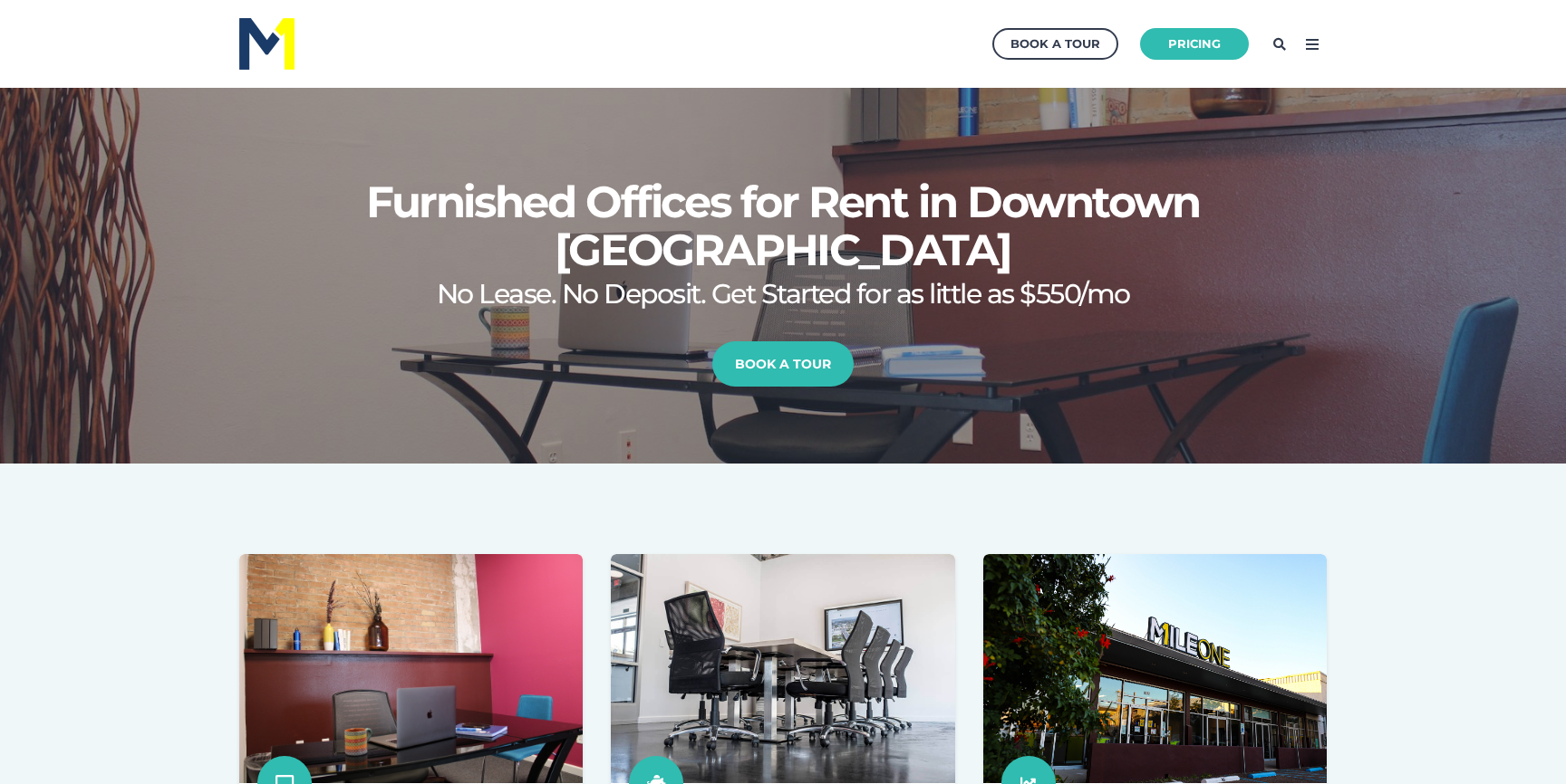
click at [242, 41] on img at bounding box center [267, 43] width 55 height 52
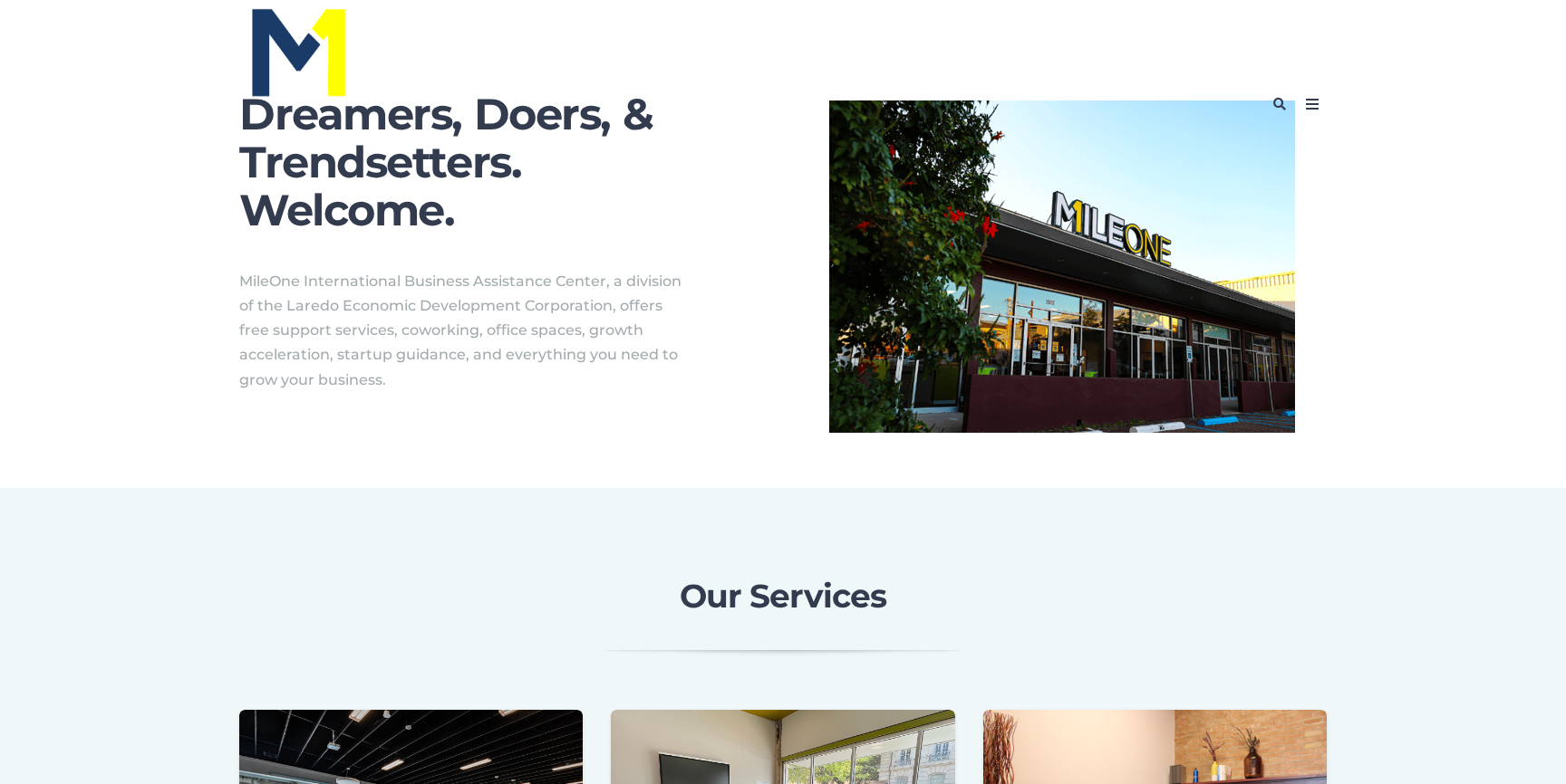
click at [1311, 102] on icon at bounding box center [1313, 105] width 29 height 29
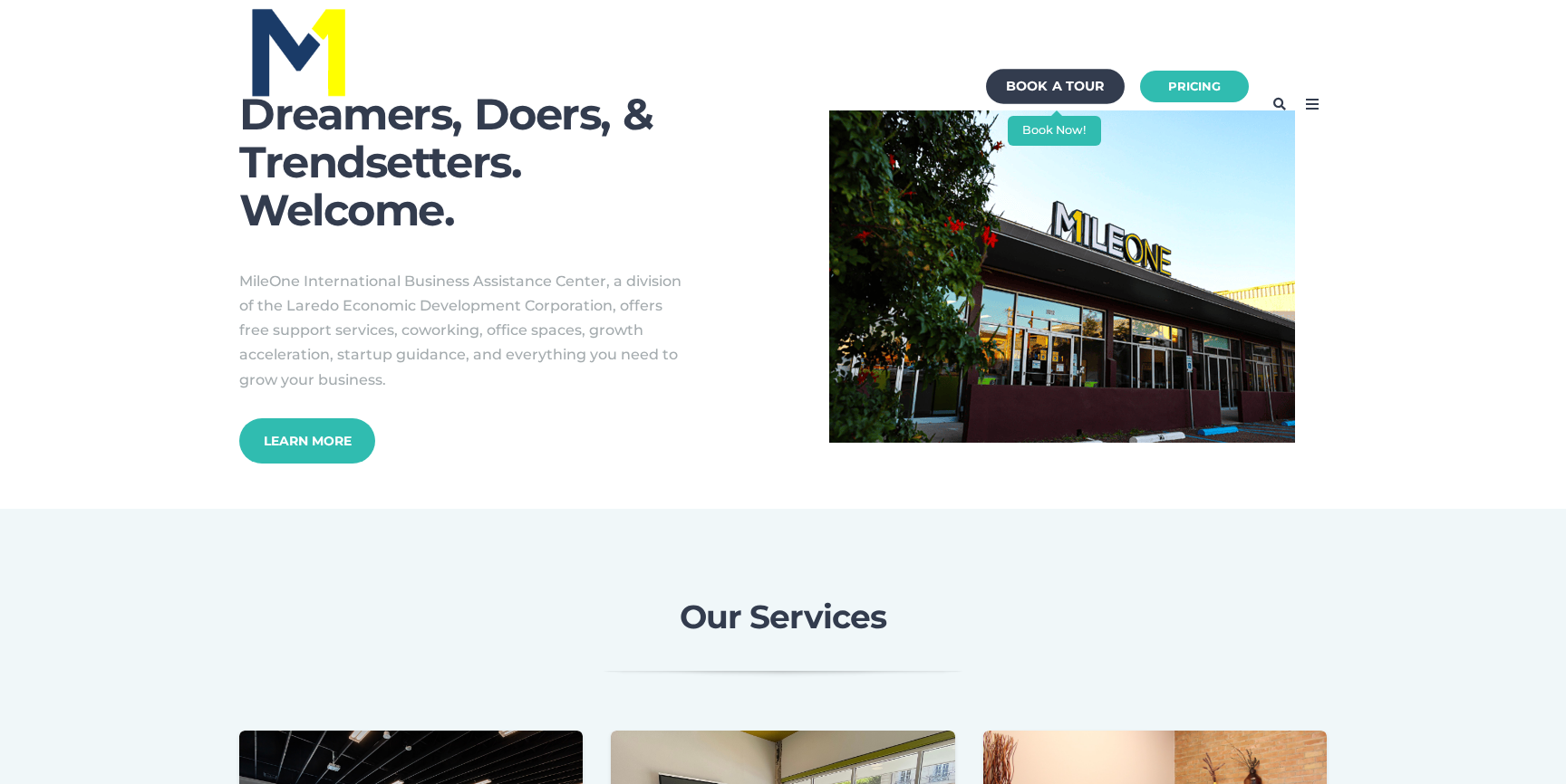
click at [1030, 89] on div "Book a Tour" at bounding box center [1055, 87] width 99 height 25
click at [1202, 80] on link "Pricing" at bounding box center [1194, 86] width 120 height 35
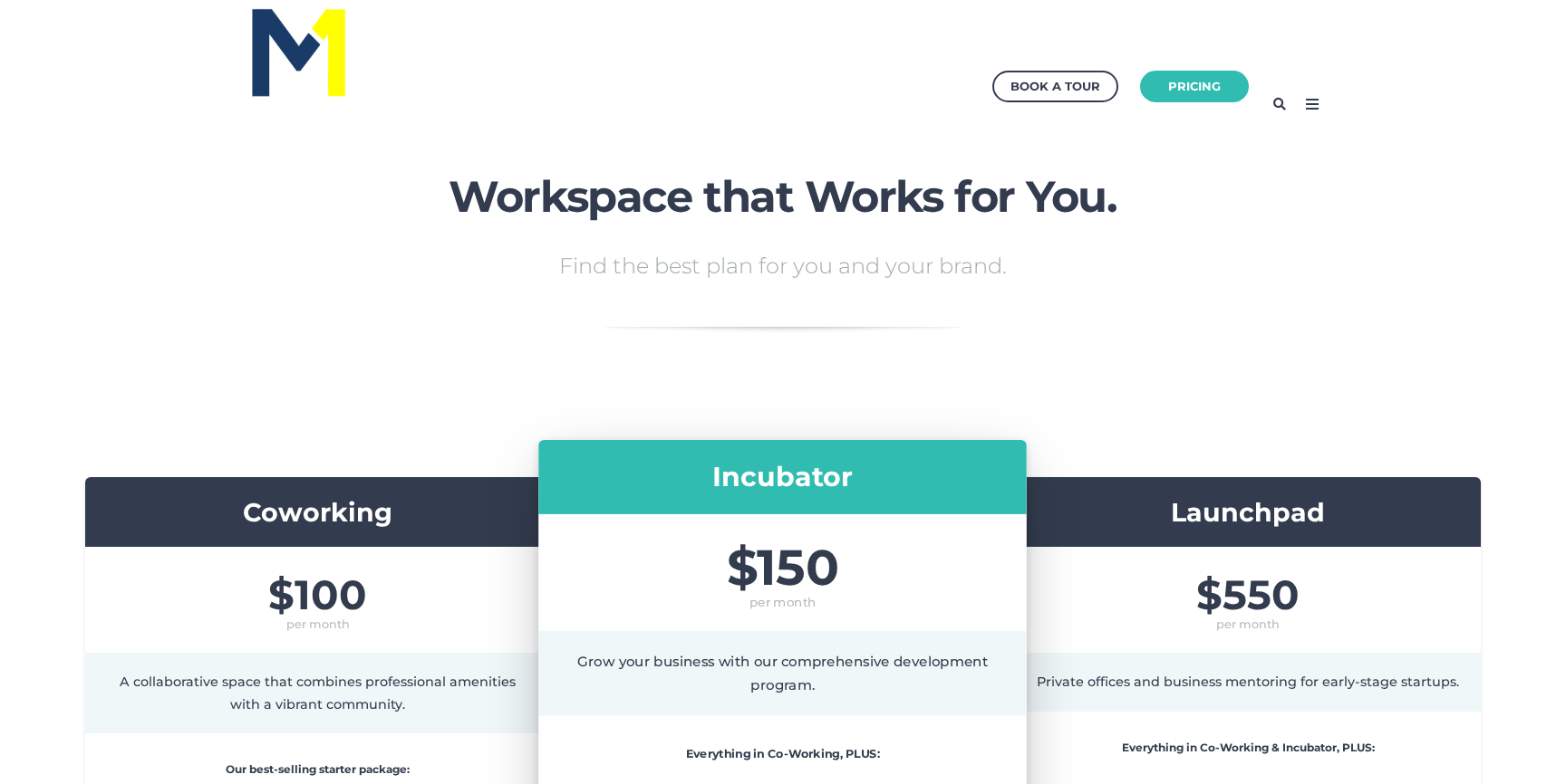
click at [1308, 100] on icon at bounding box center [1313, 105] width 29 height 29
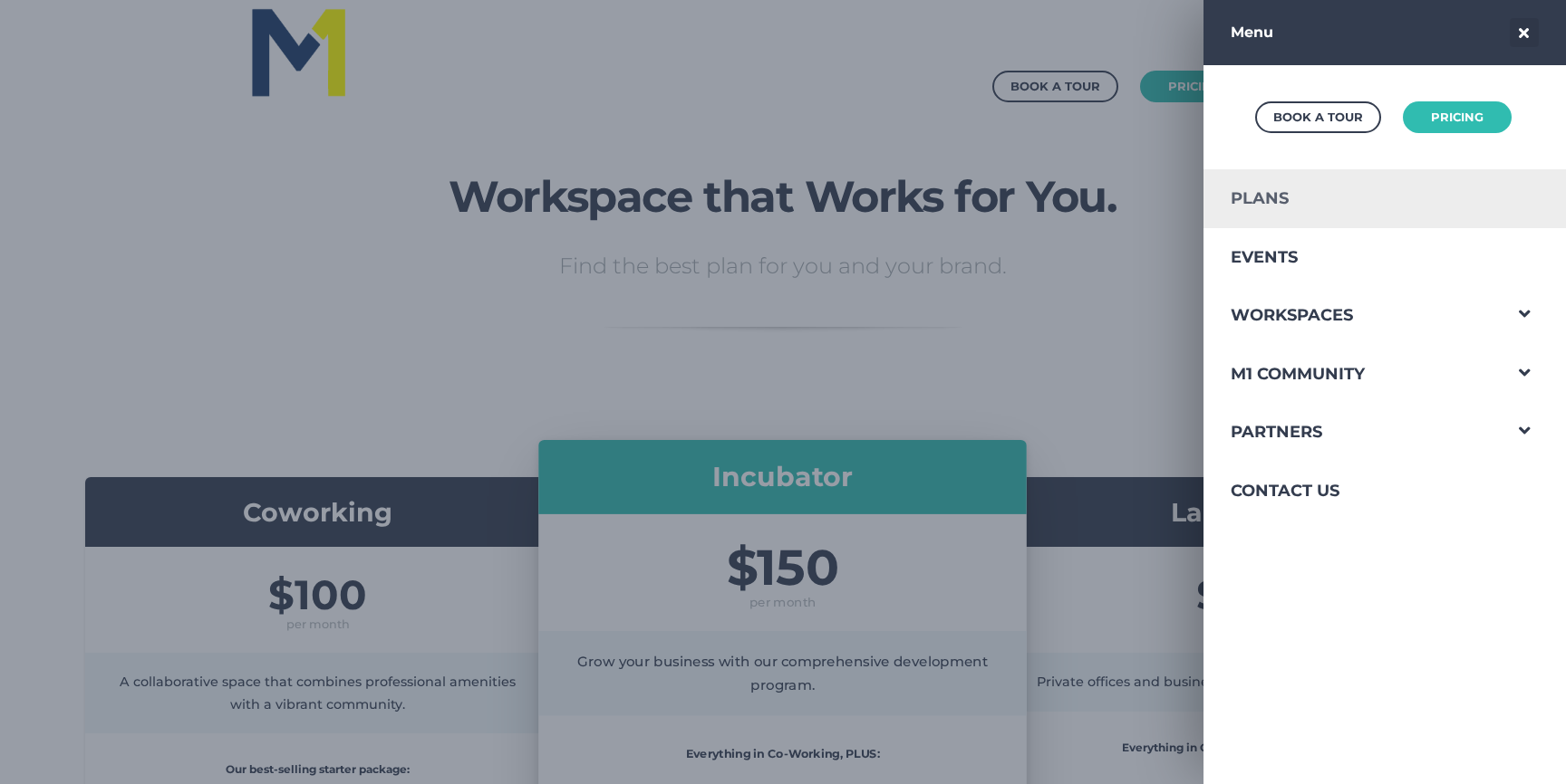
click at [1251, 190] on link "Plans" at bounding box center [1352, 199] width 297 height 59
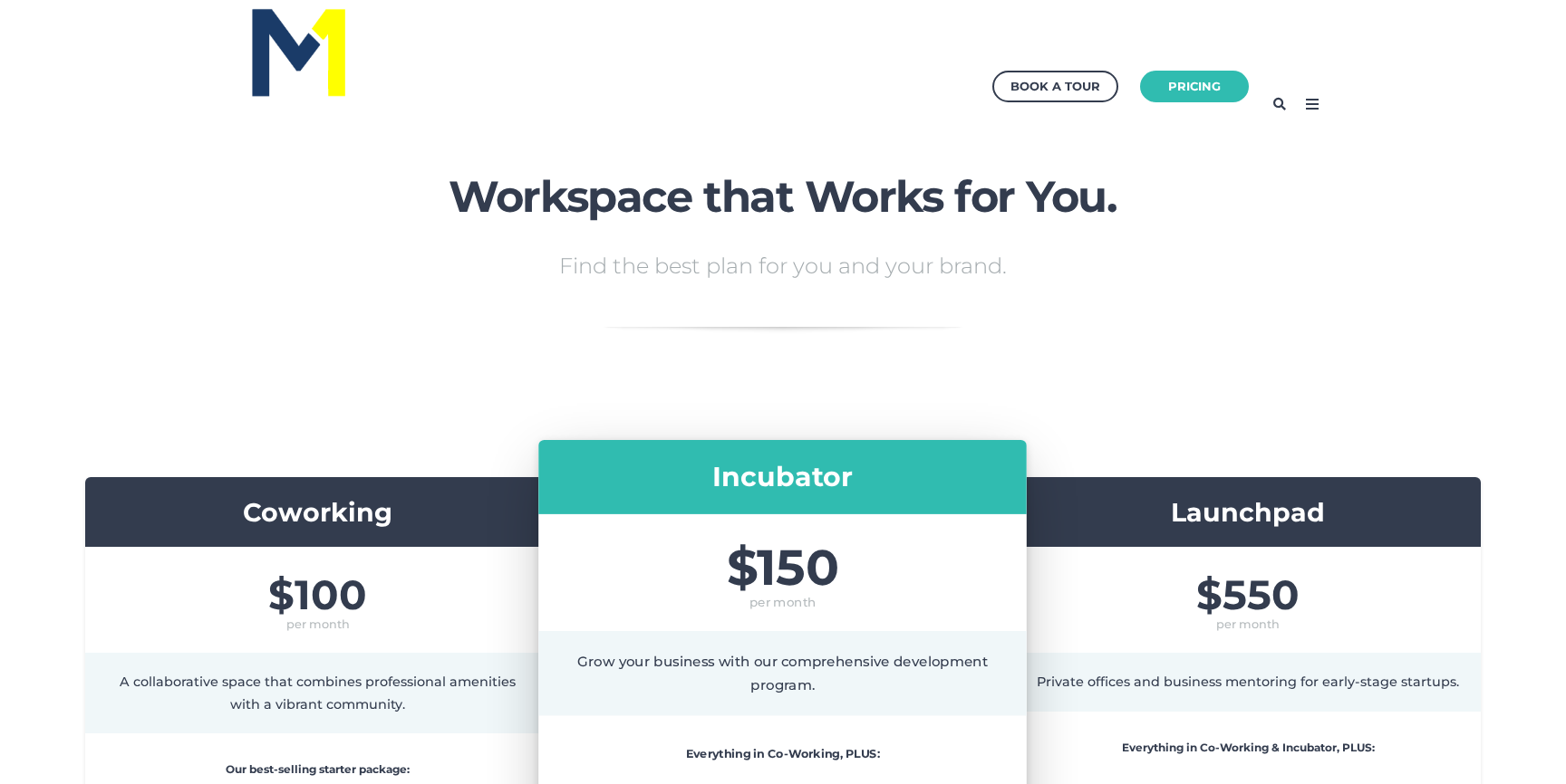
click at [1311, 101] on icon at bounding box center [1313, 105] width 29 height 29
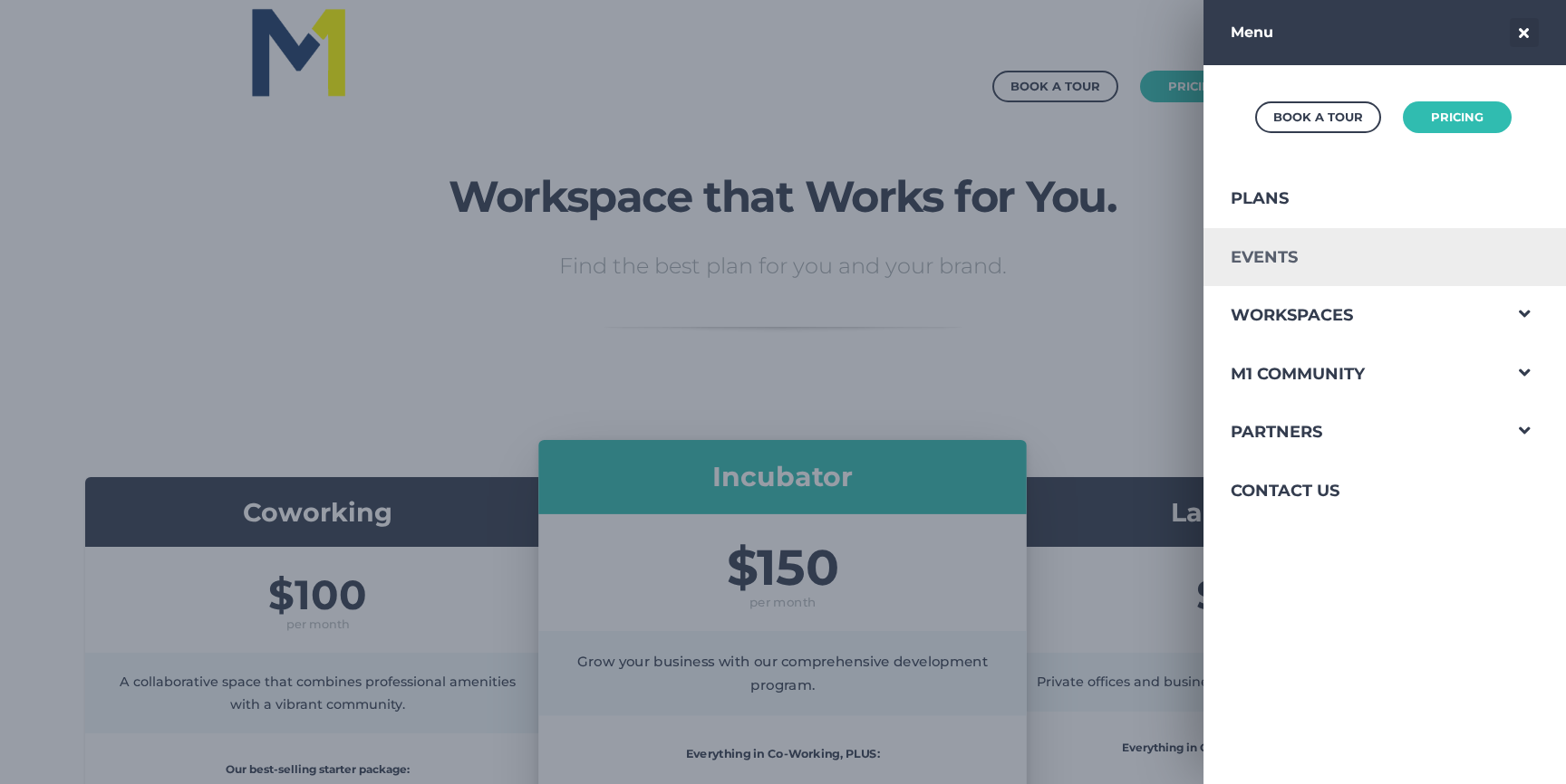
click at [1288, 262] on link "Events" at bounding box center [1352, 258] width 297 height 59
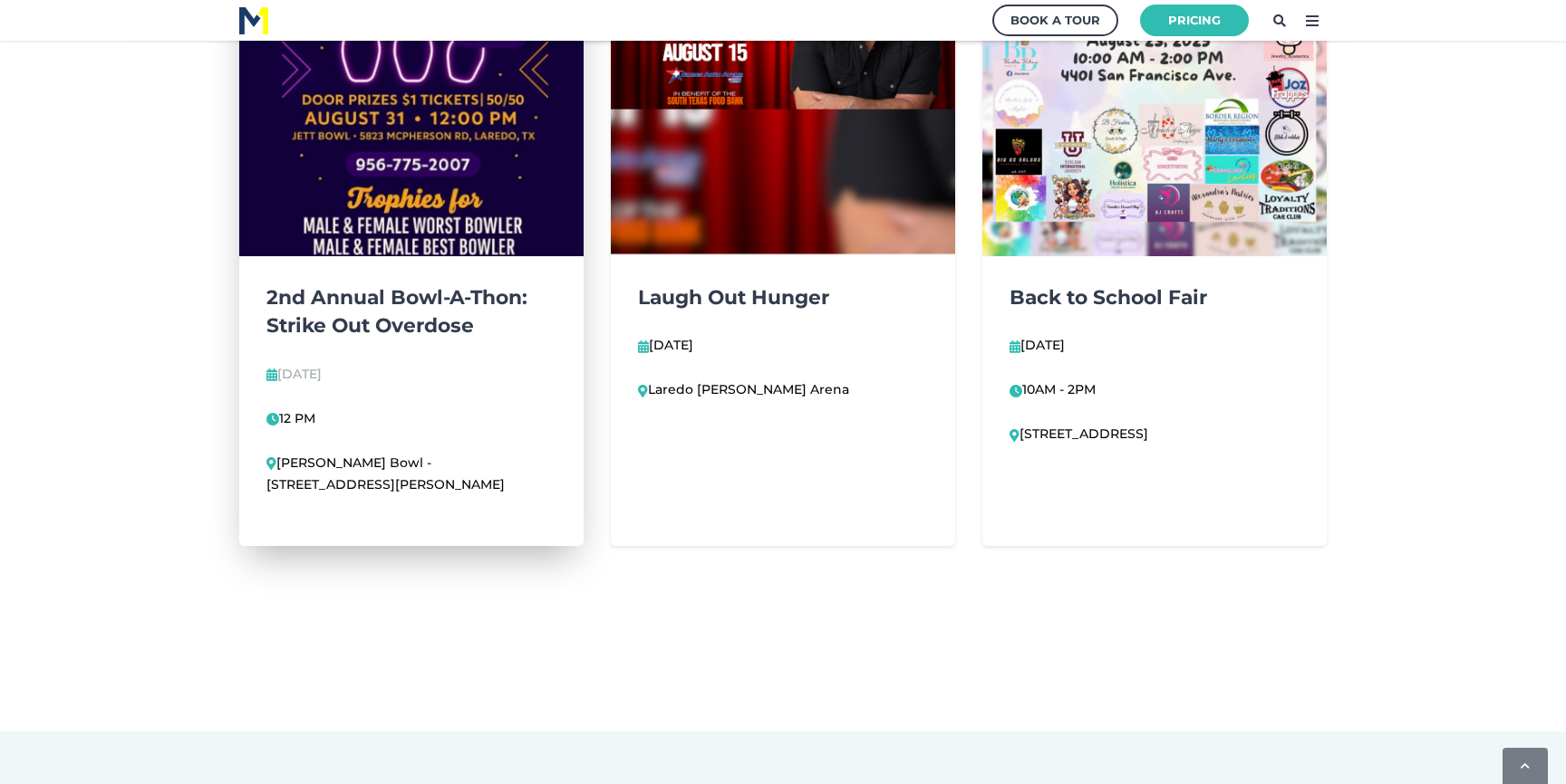
scroll to position [1393, 0]
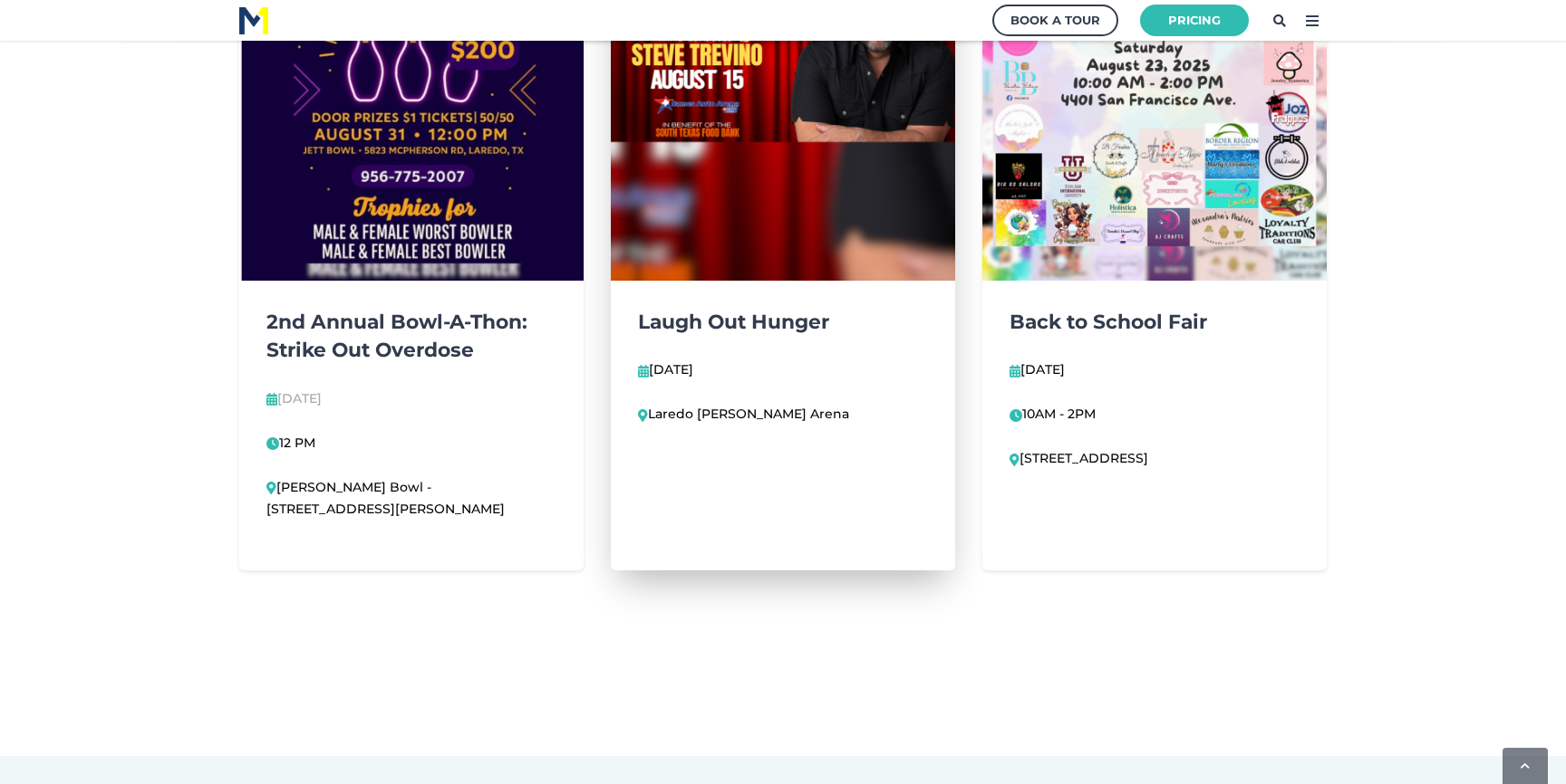
click at [761, 374] on p "August 15th" at bounding box center [783, 370] width 290 height 22
click at [749, 198] on img at bounding box center [783, 51] width 379 height 505
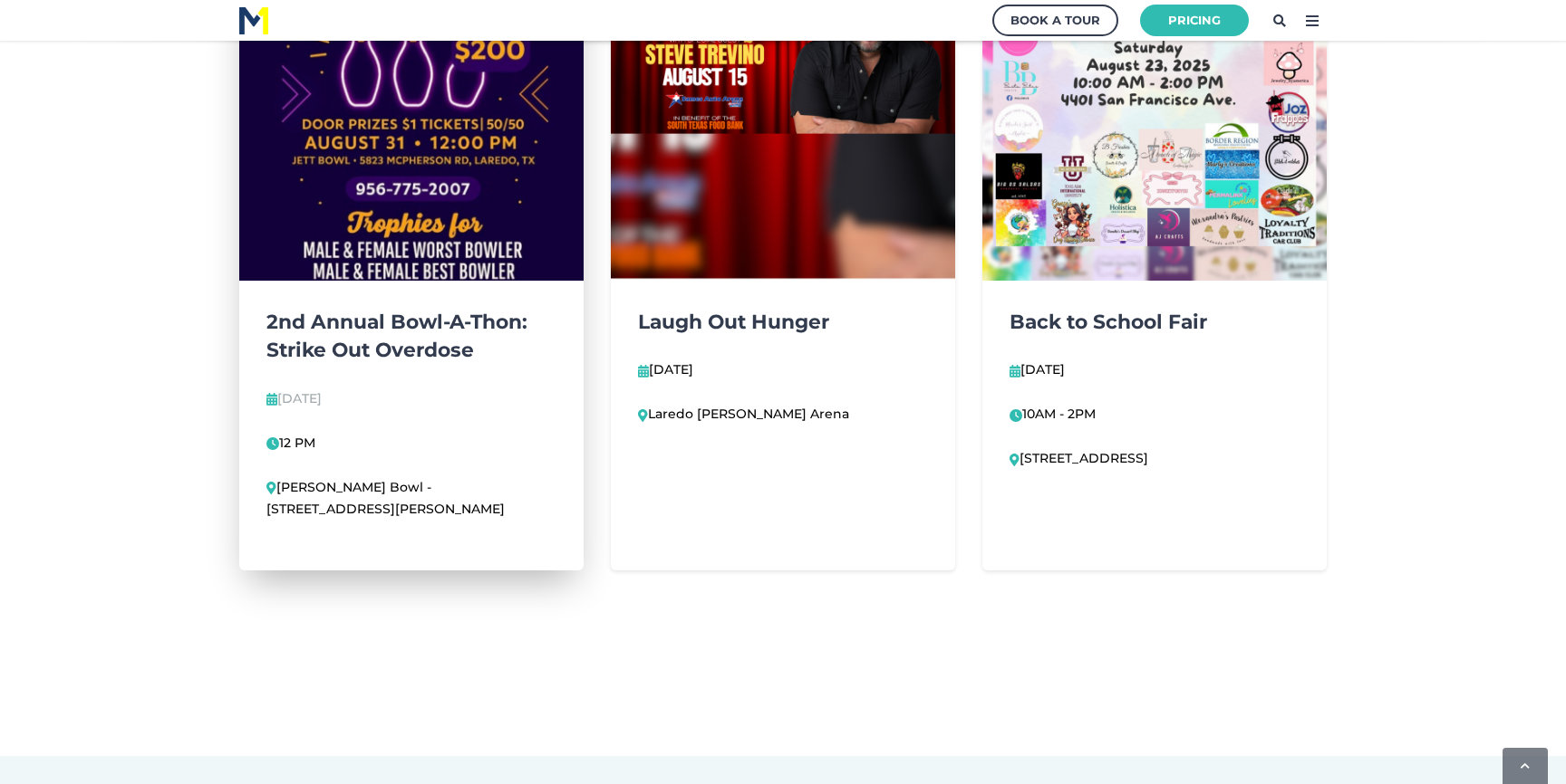
click at [409, 214] on img at bounding box center [411, 51] width 379 height 505
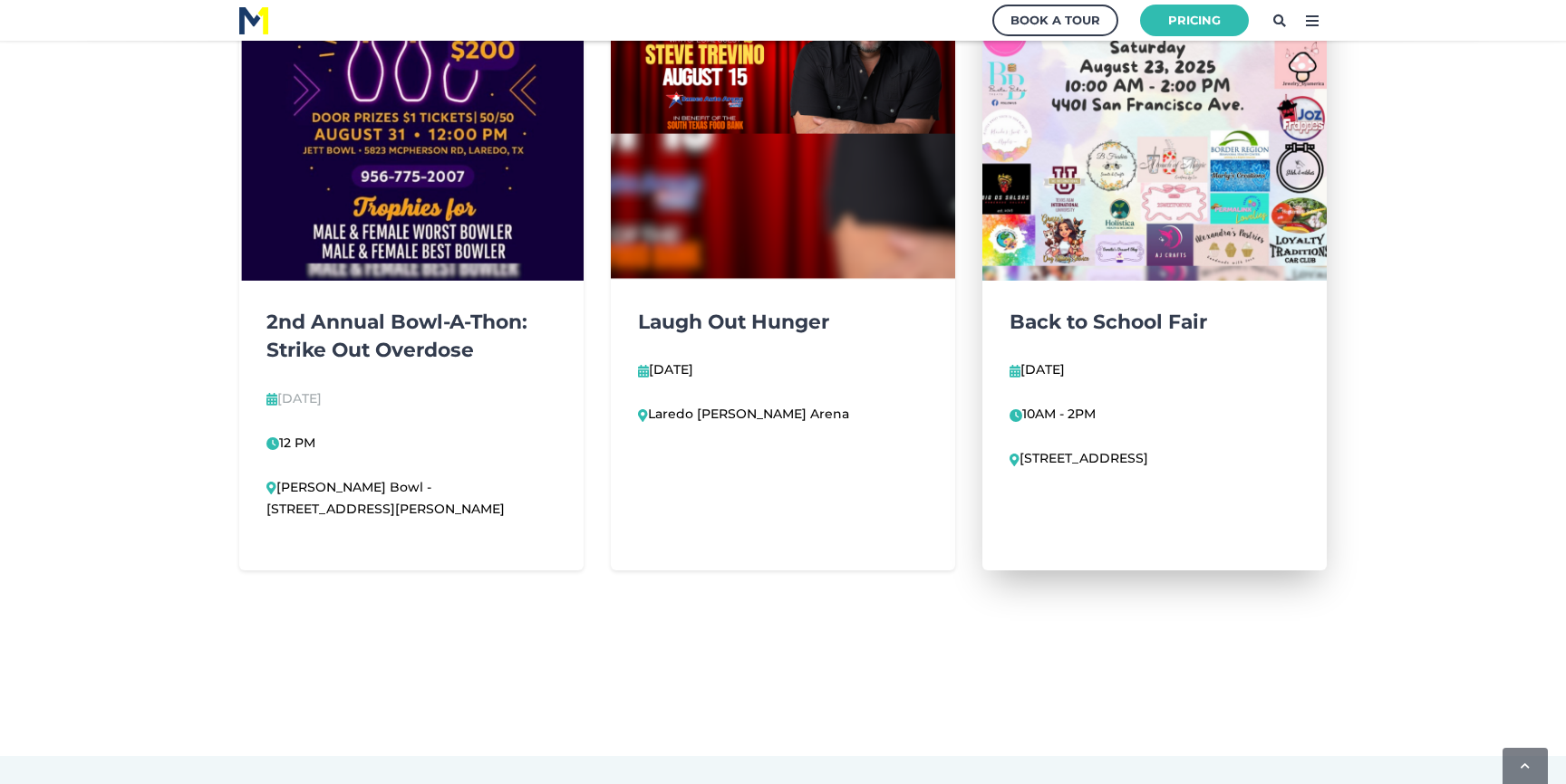
click at [1125, 252] on img at bounding box center [1154, 51] width 379 height 505
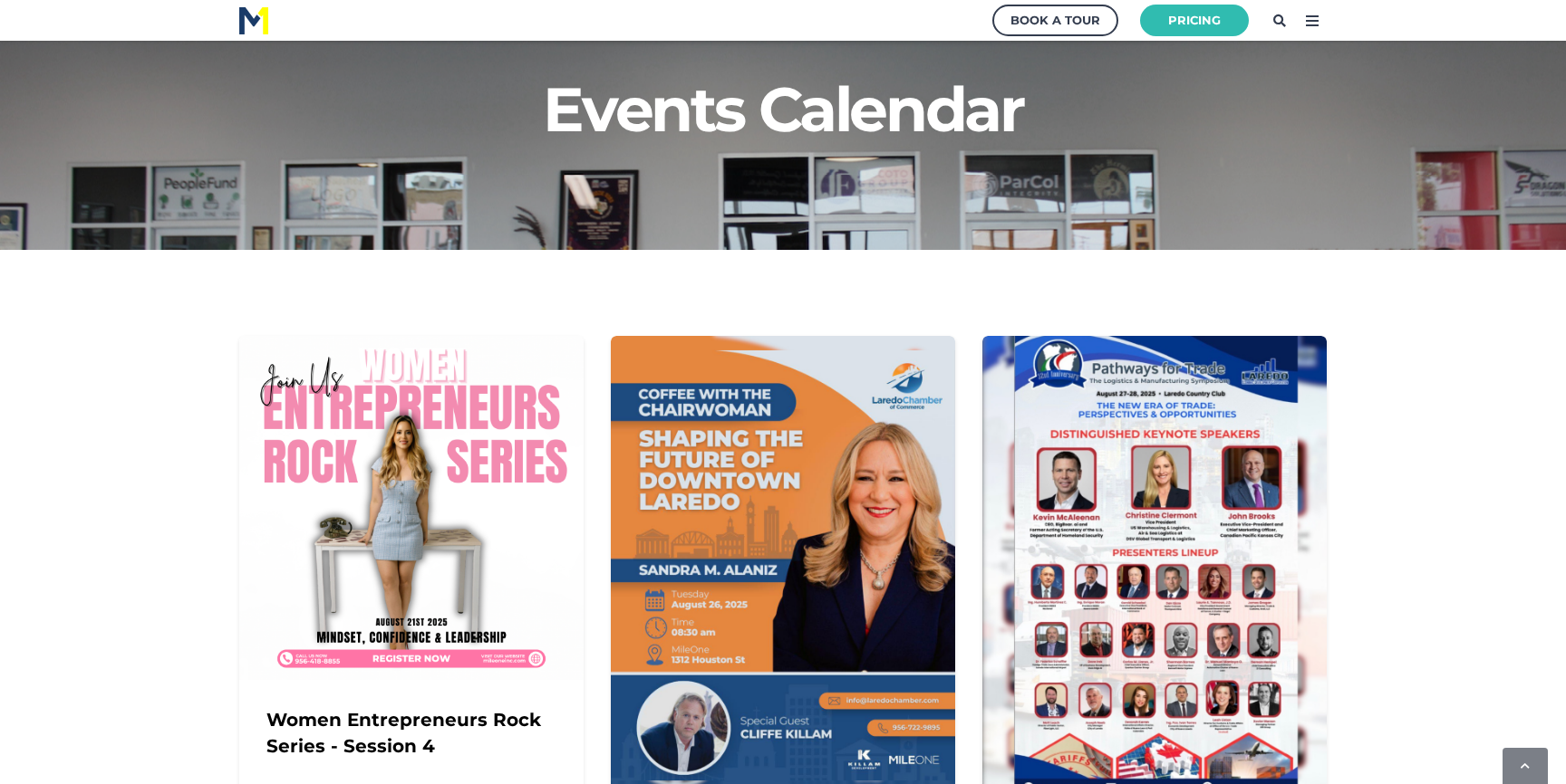
scroll to position [0, 0]
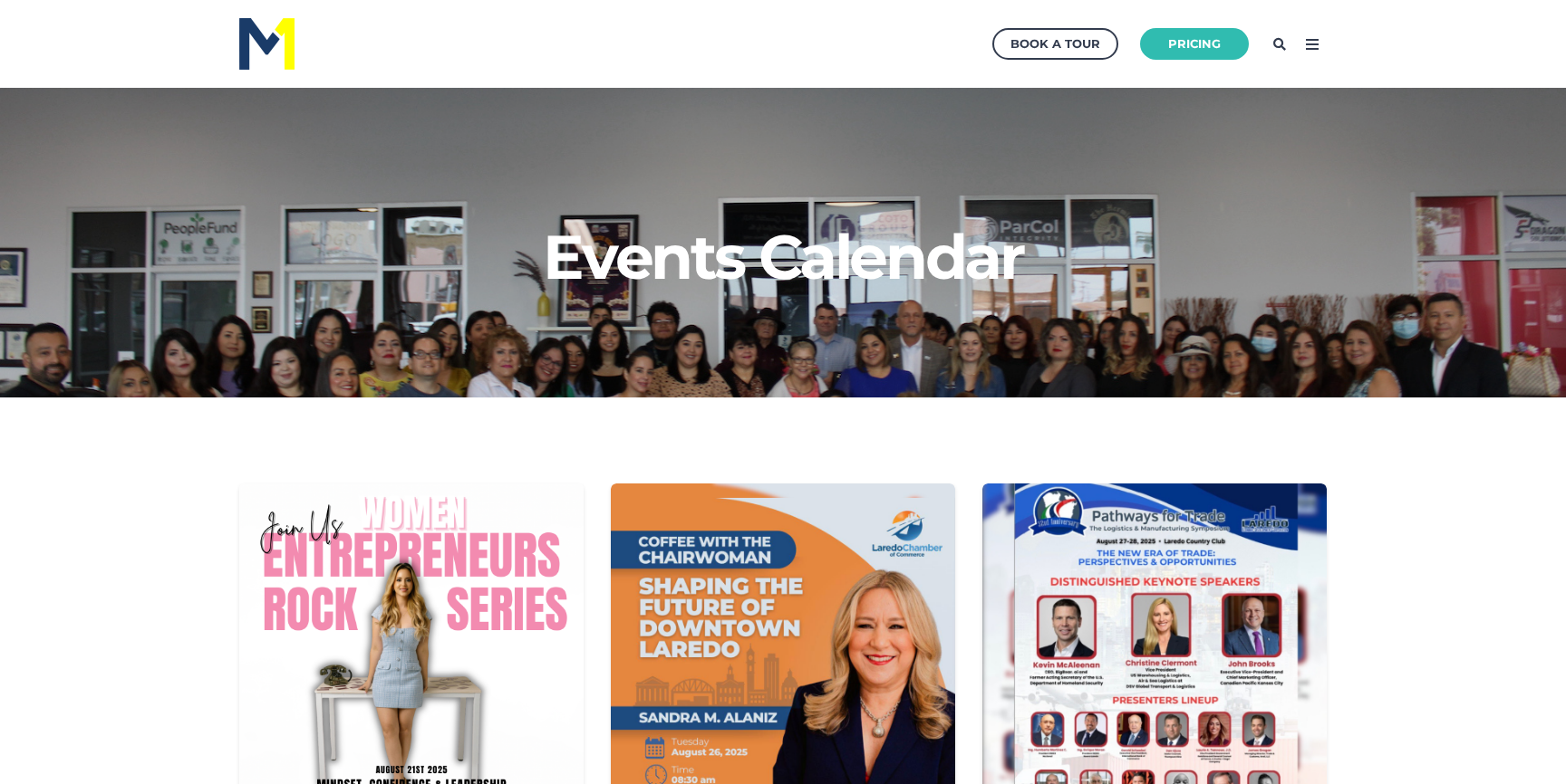
click at [1312, 46] on icon at bounding box center [1313, 45] width 29 height 29
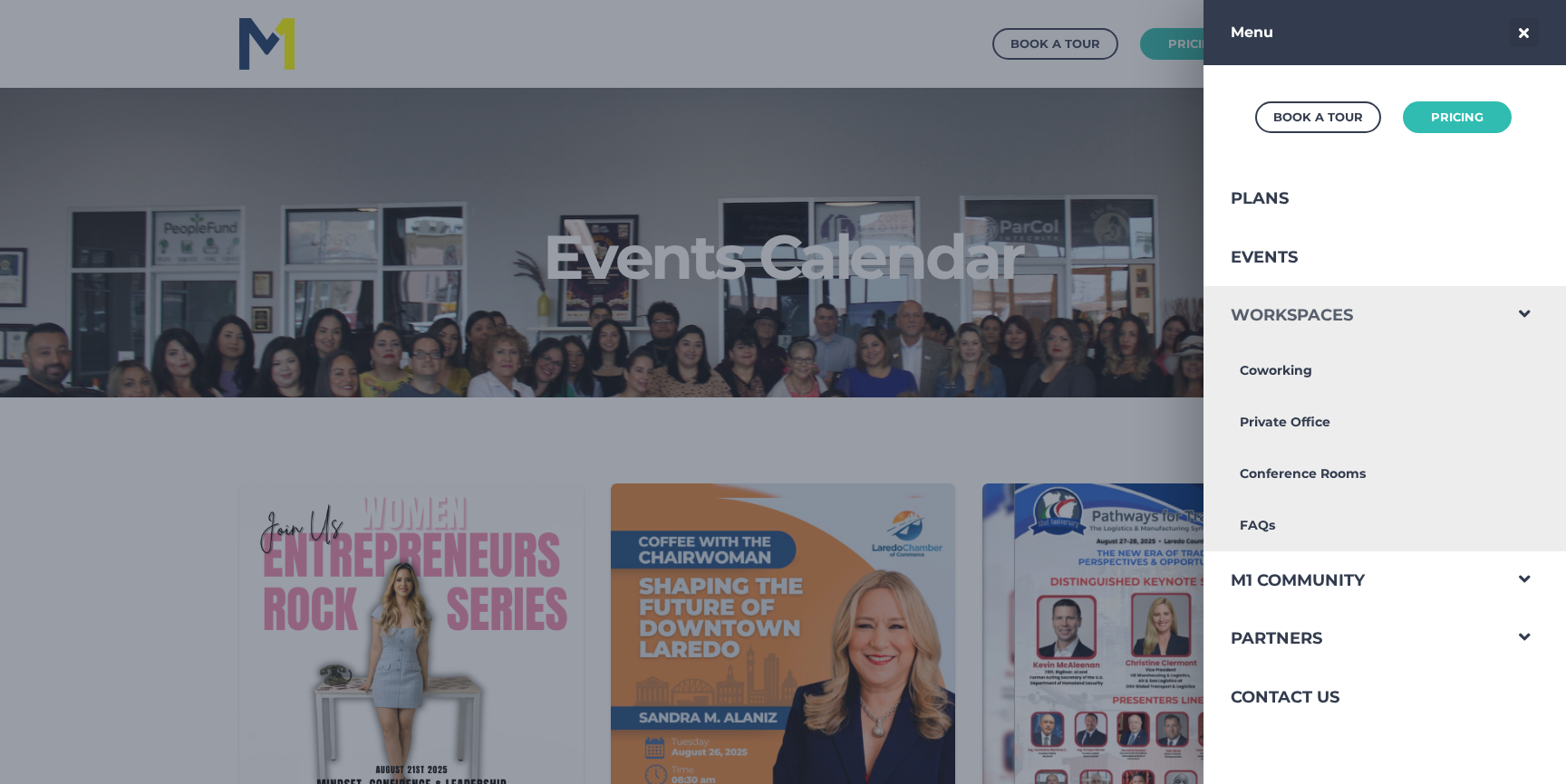
click at [1304, 322] on link "Workspaces" at bounding box center [1352, 316] width 297 height 59
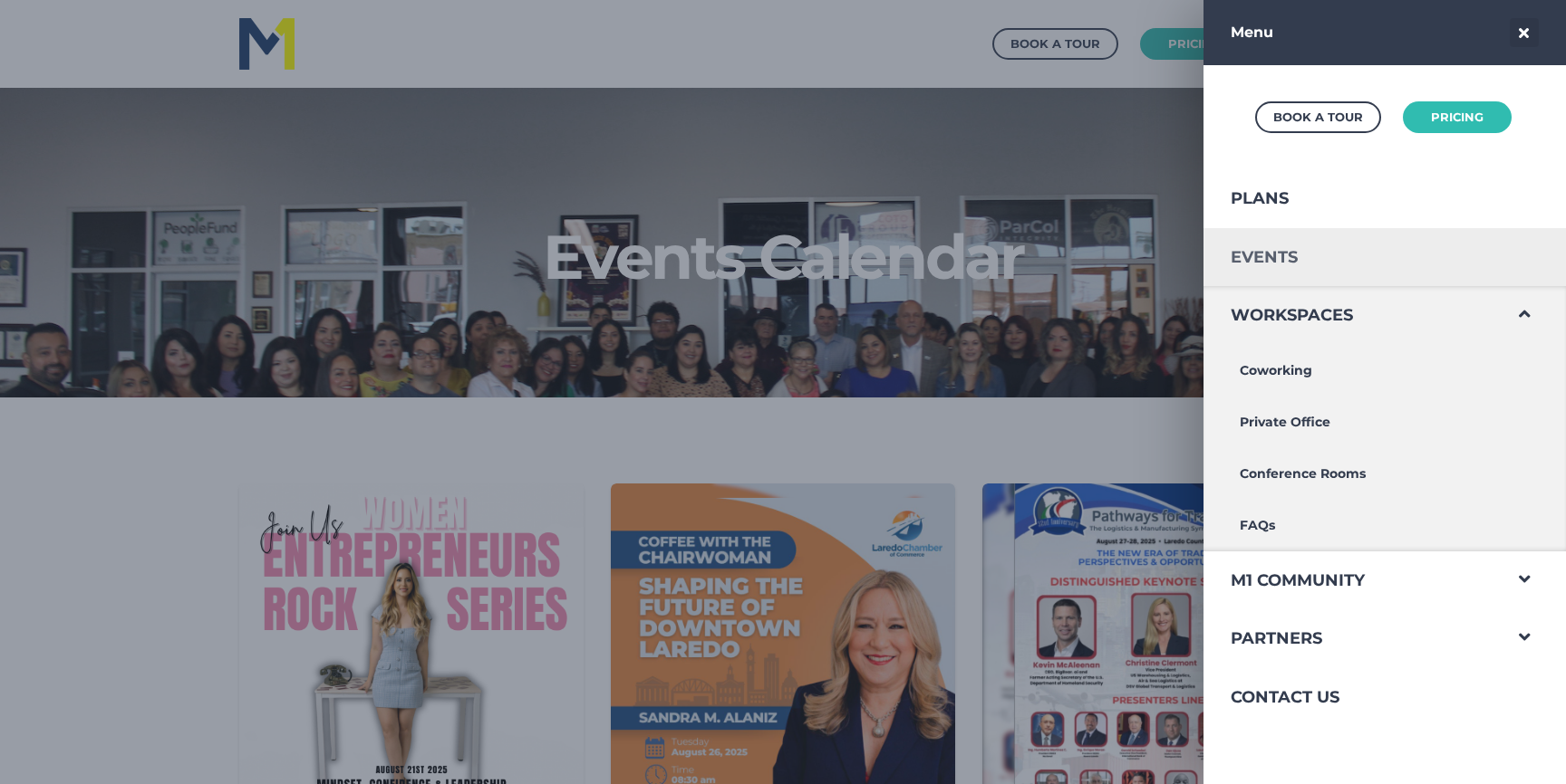
click at [1268, 244] on link "Events" at bounding box center [1352, 258] width 297 height 59
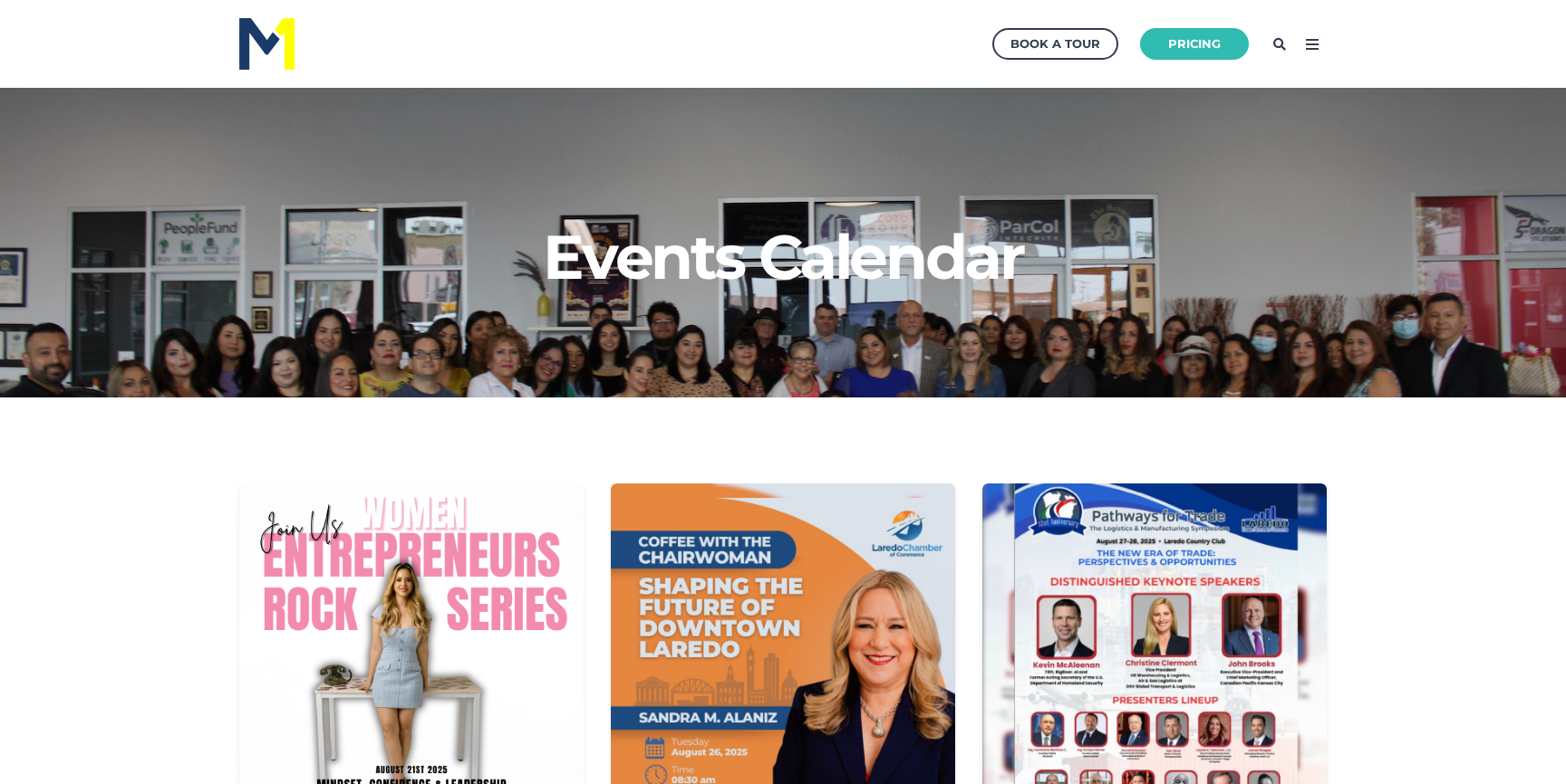
click at [1312, 42] on icon at bounding box center [1313, 45] width 29 height 29
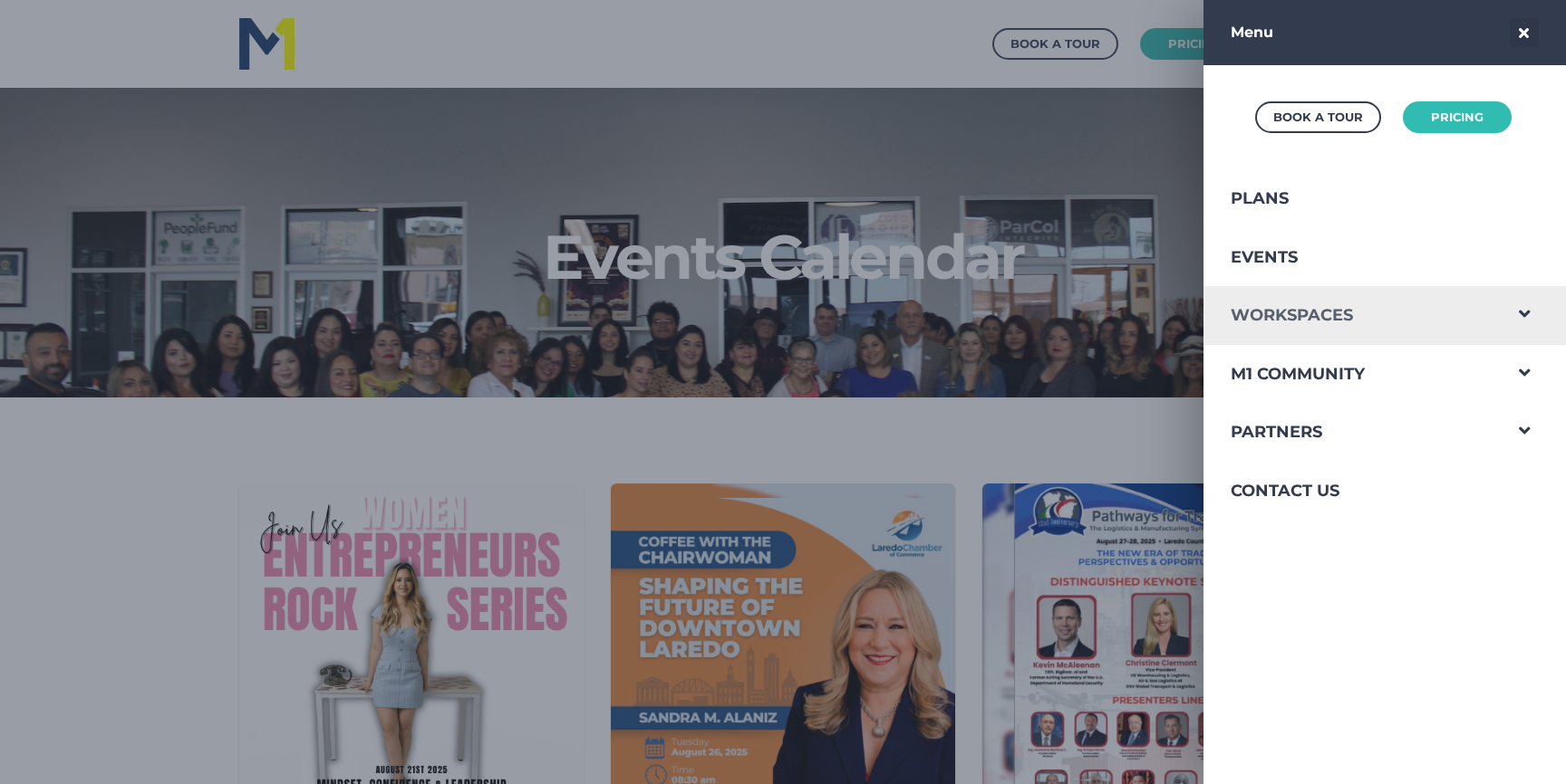
click at [1256, 315] on link "Workspaces" at bounding box center [1352, 316] width 297 height 59
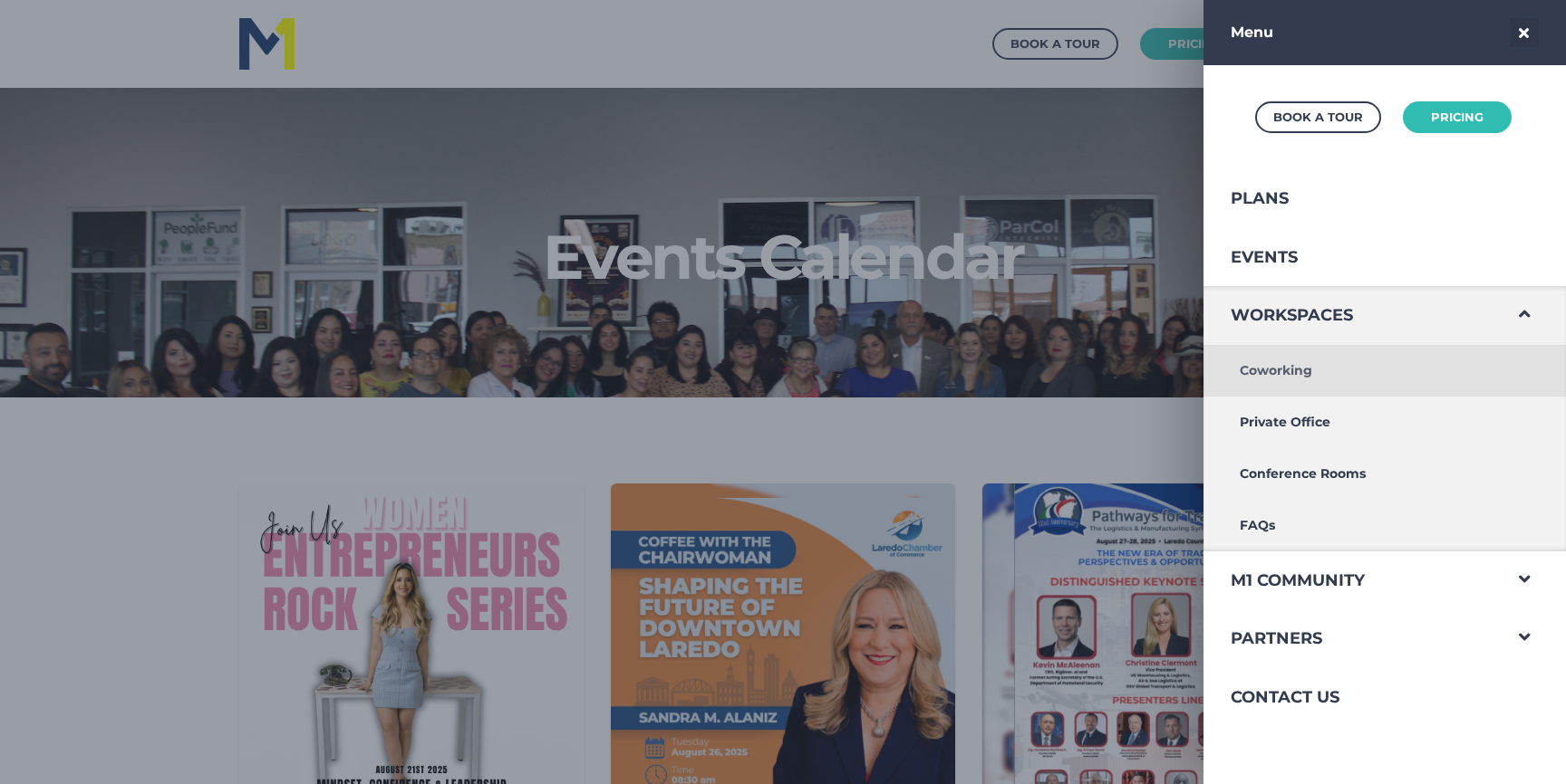
click at [1271, 368] on link "Coworking" at bounding box center [1352, 370] width 297 height 52
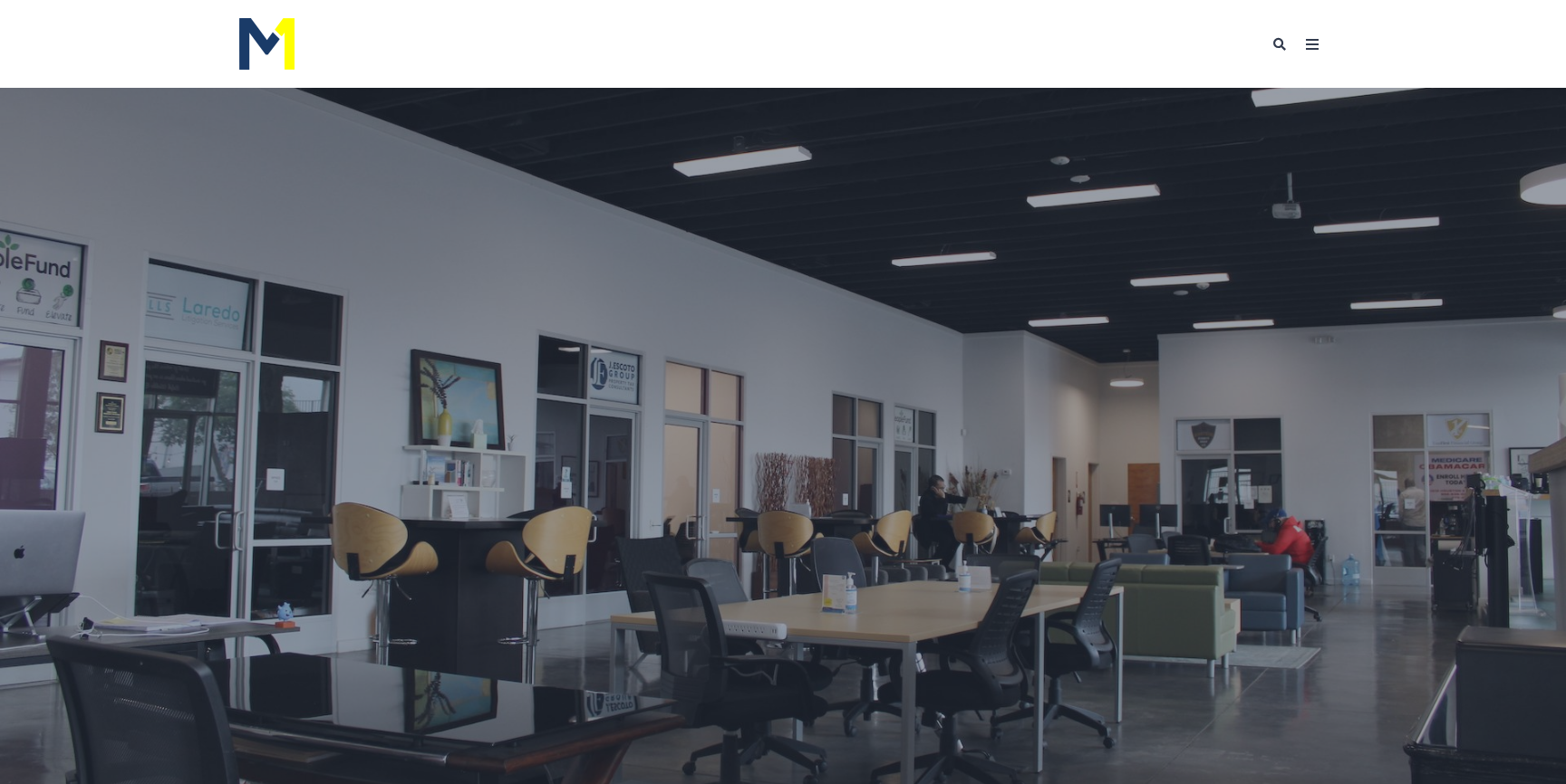
scroll to position [803, 1585]
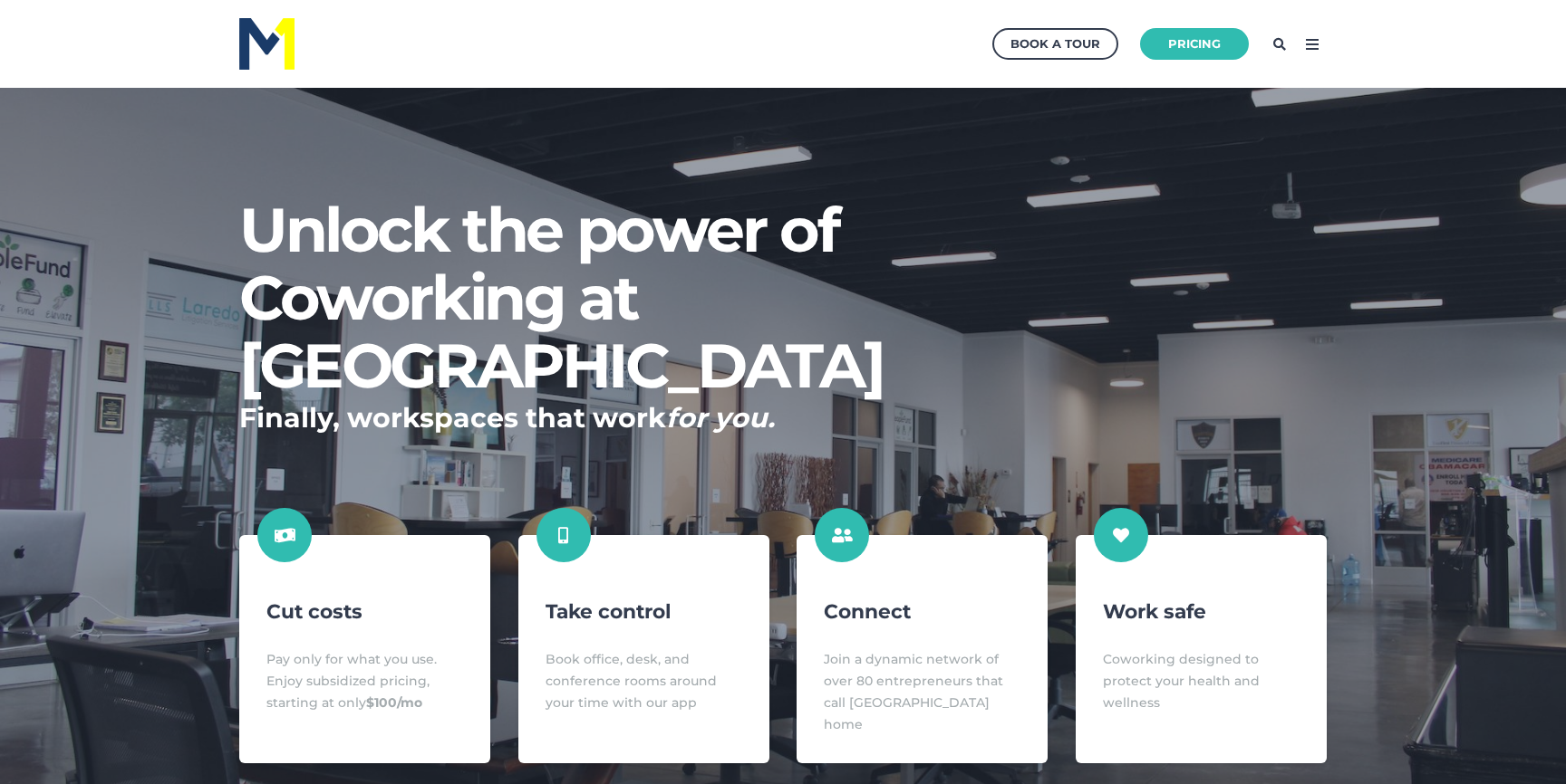
click at [1308, 46] on icon at bounding box center [1313, 45] width 29 height 29
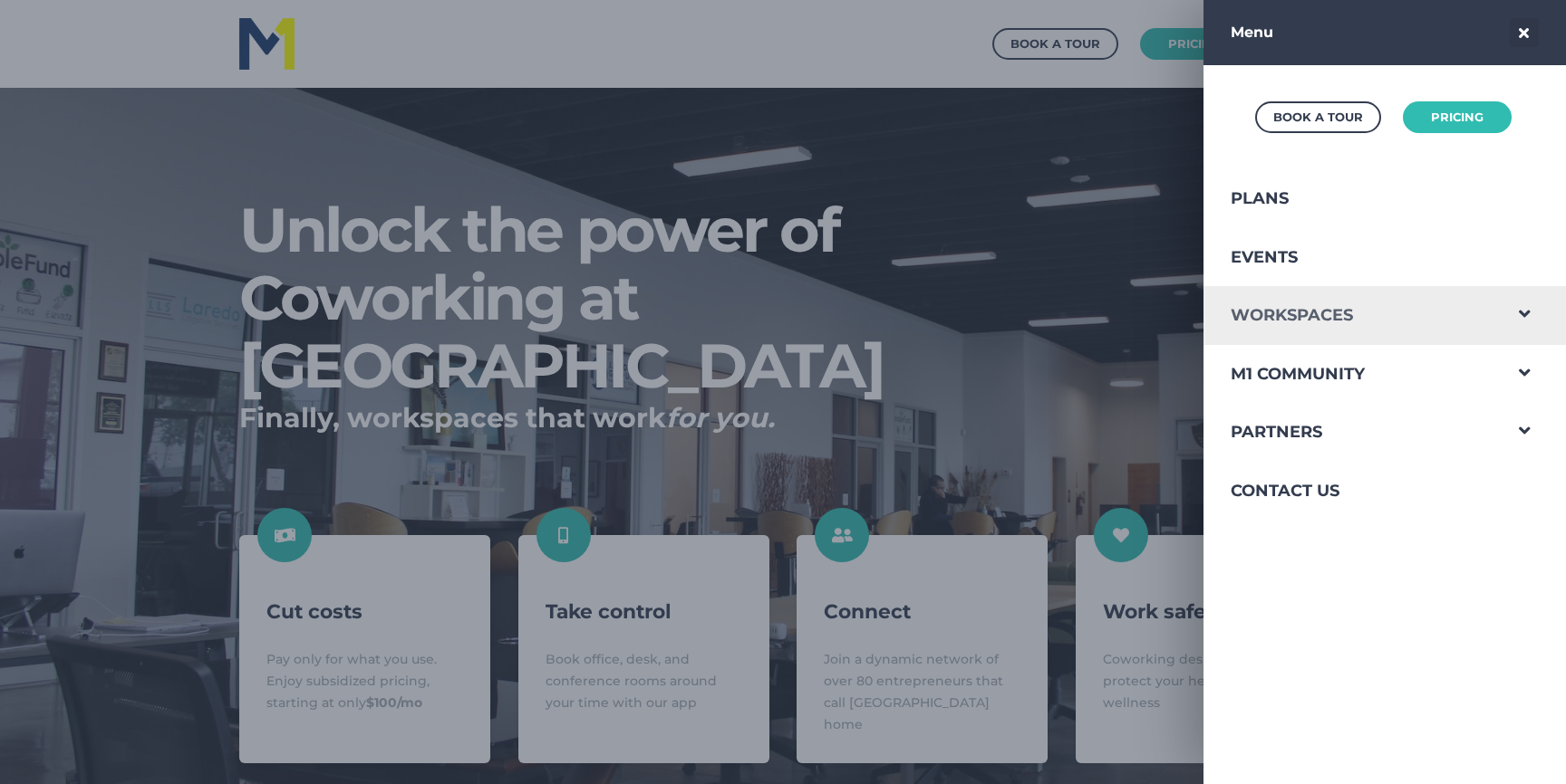
click at [1279, 310] on link "Workspaces" at bounding box center [1352, 316] width 297 height 59
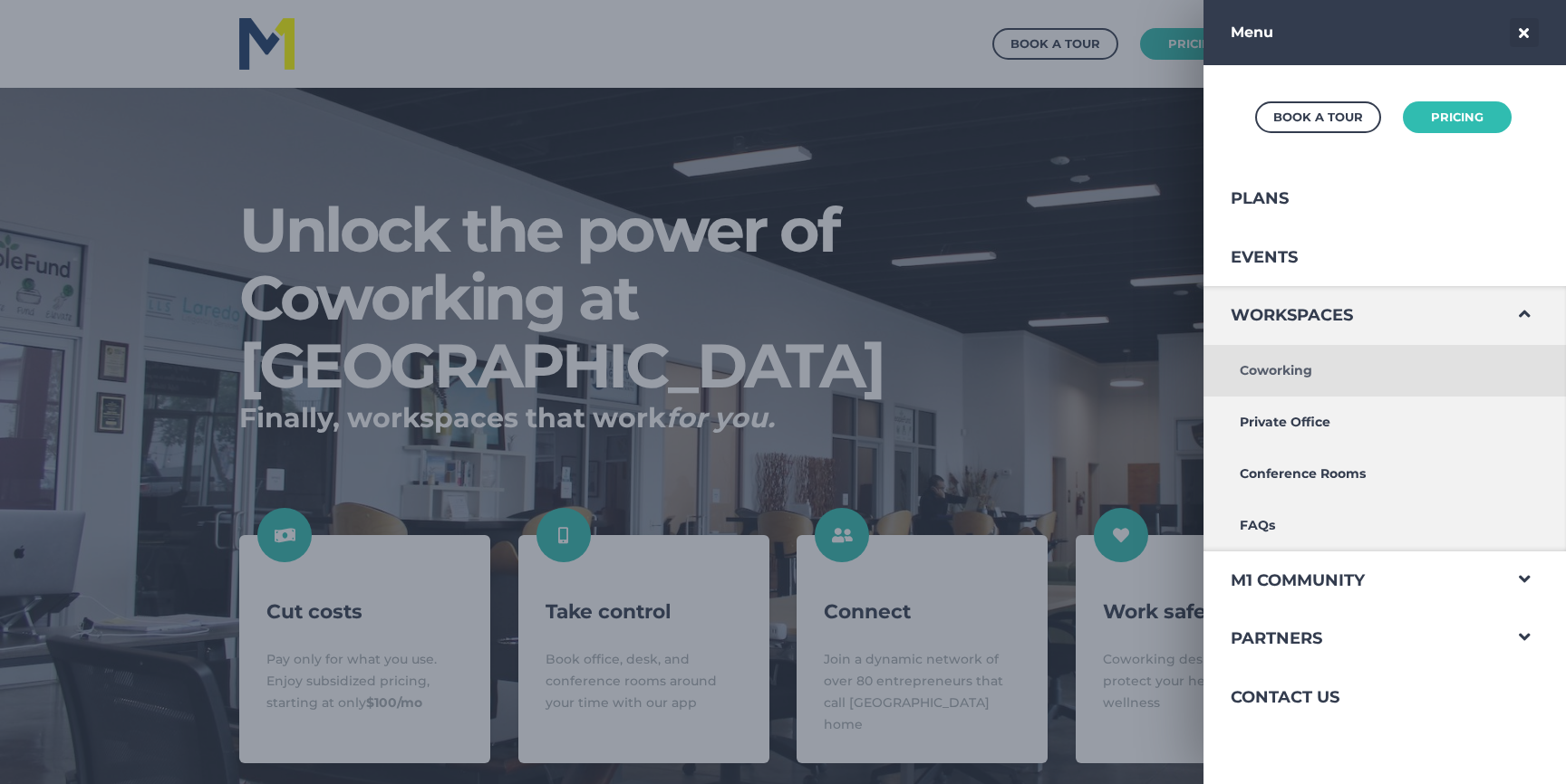
click at [1279, 366] on link "Coworking" at bounding box center [1352, 370] width 297 height 52
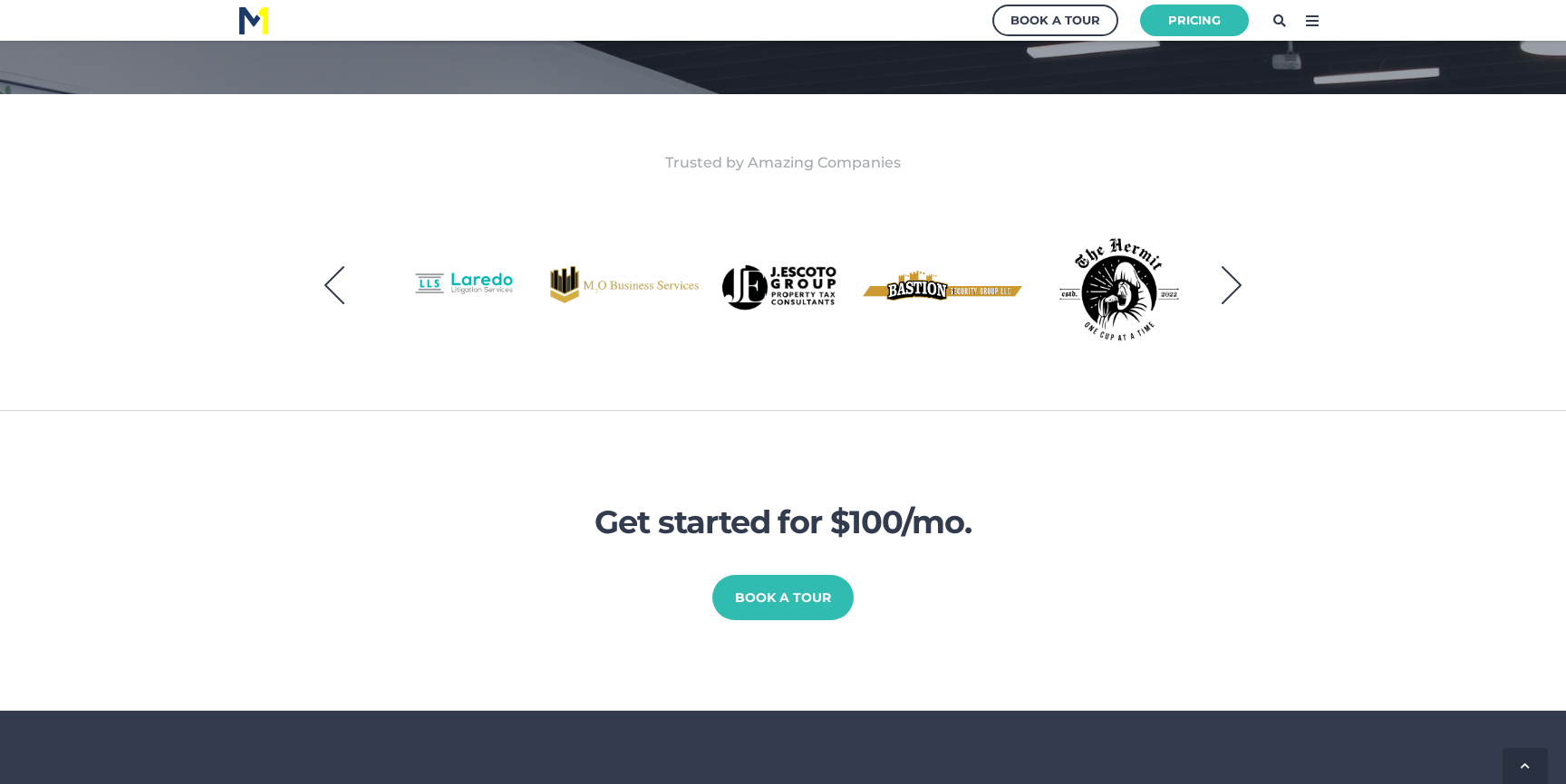
scroll to position [788, 0]
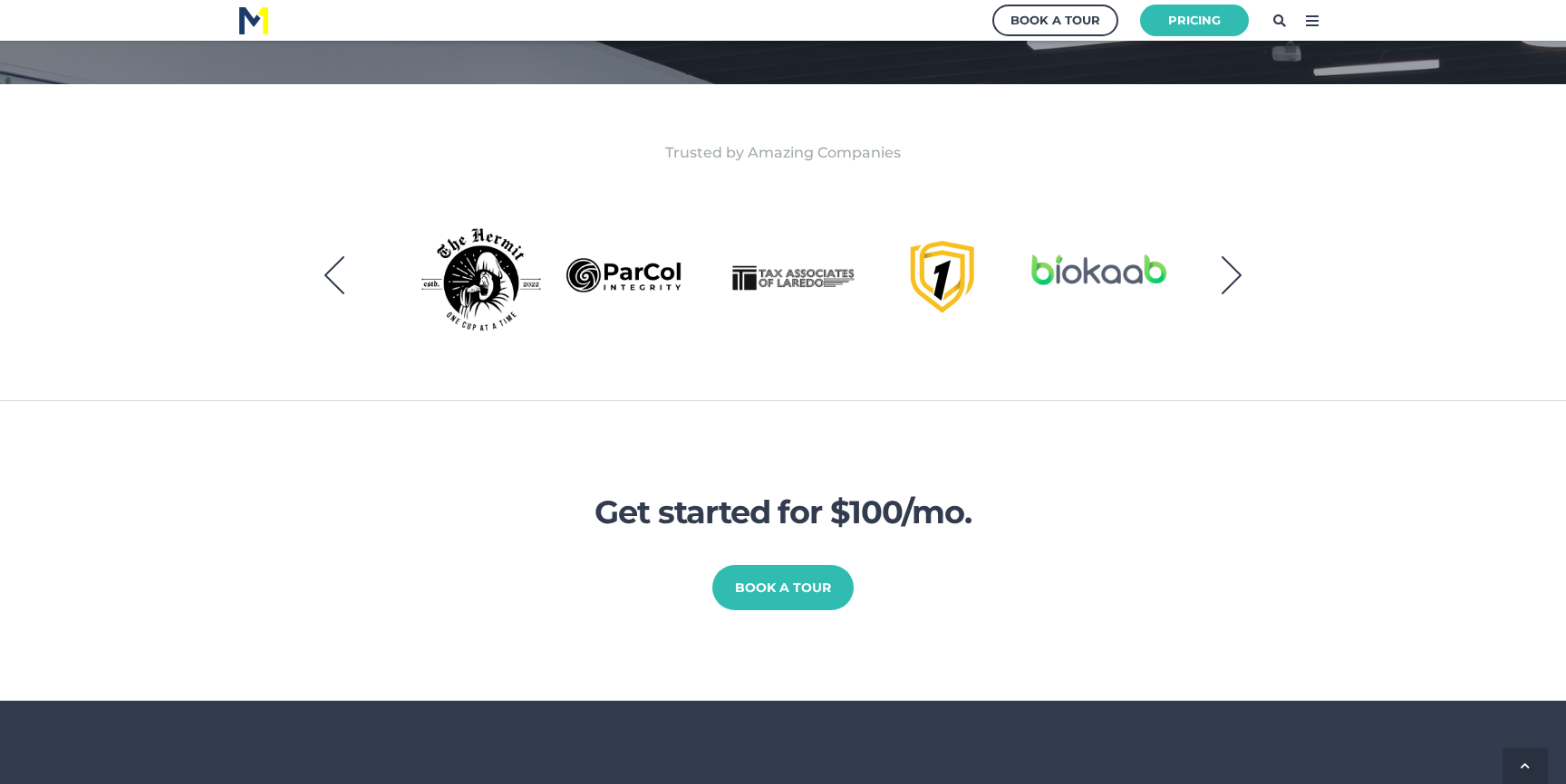
click at [1228, 278] on button "Next" at bounding box center [1232, 275] width 45 height 45
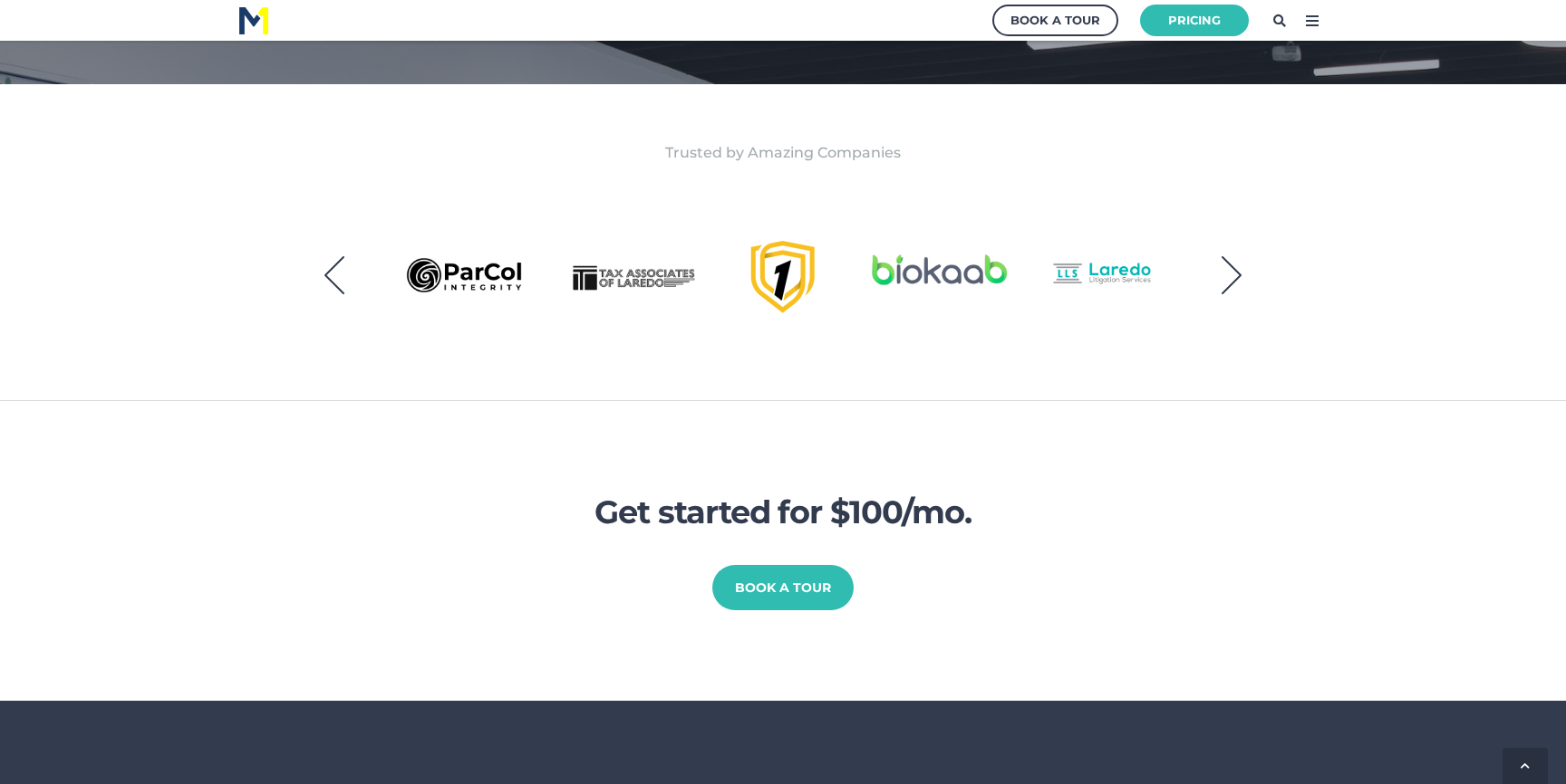
click at [1228, 278] on button "Next" at bounding box center [1232, 275] width 45 height 45
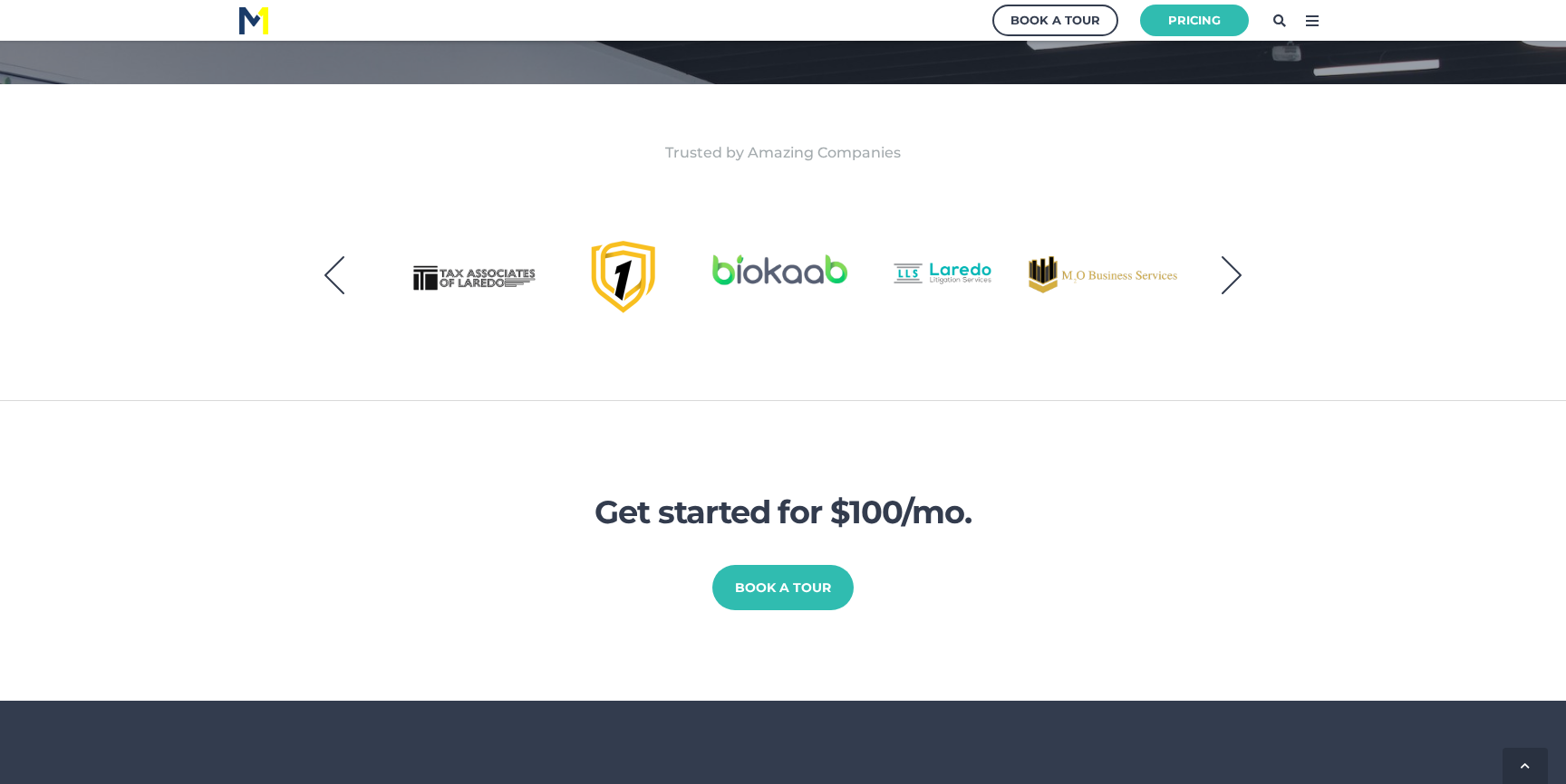
click at [1228, 278] on button "Next" at bounding box center [1232, 275] width 45 height 45
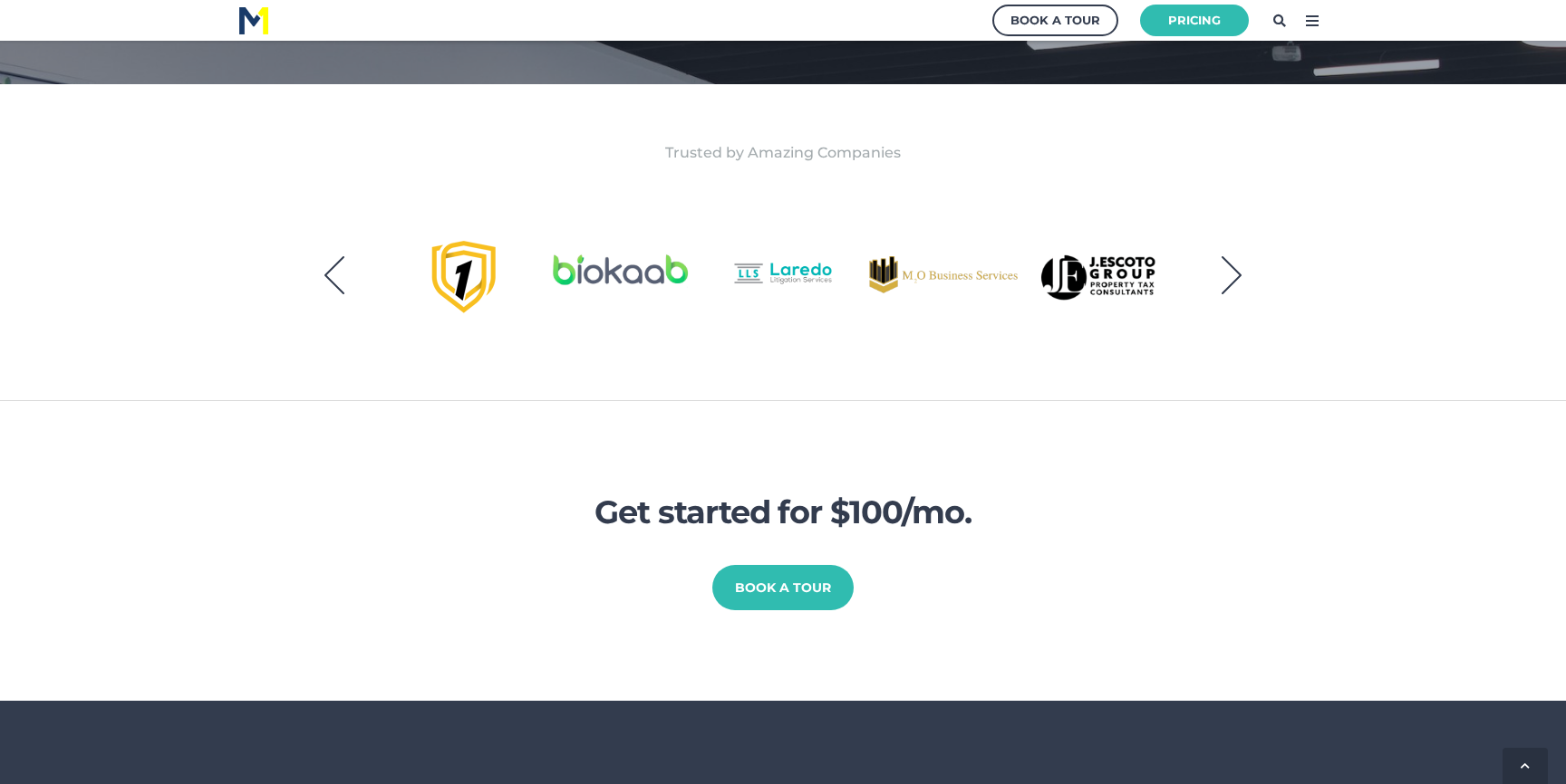
click at [1228, 278] on button "Next" at bounding box center [1232, 275] width 45 height 45
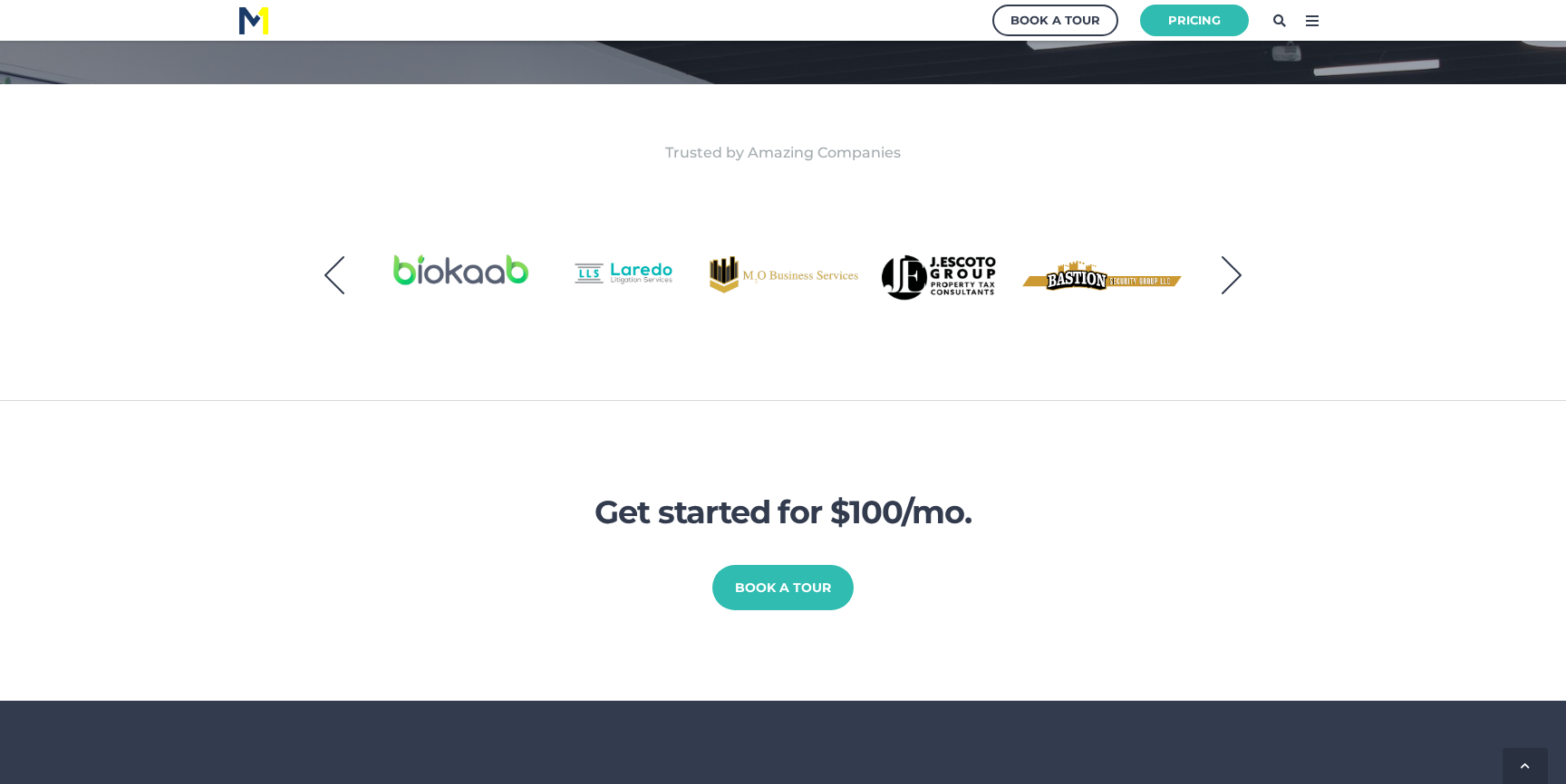
click at [1228, 278] on button "Next" at bounding box center [1232, 275] width 45 height 45
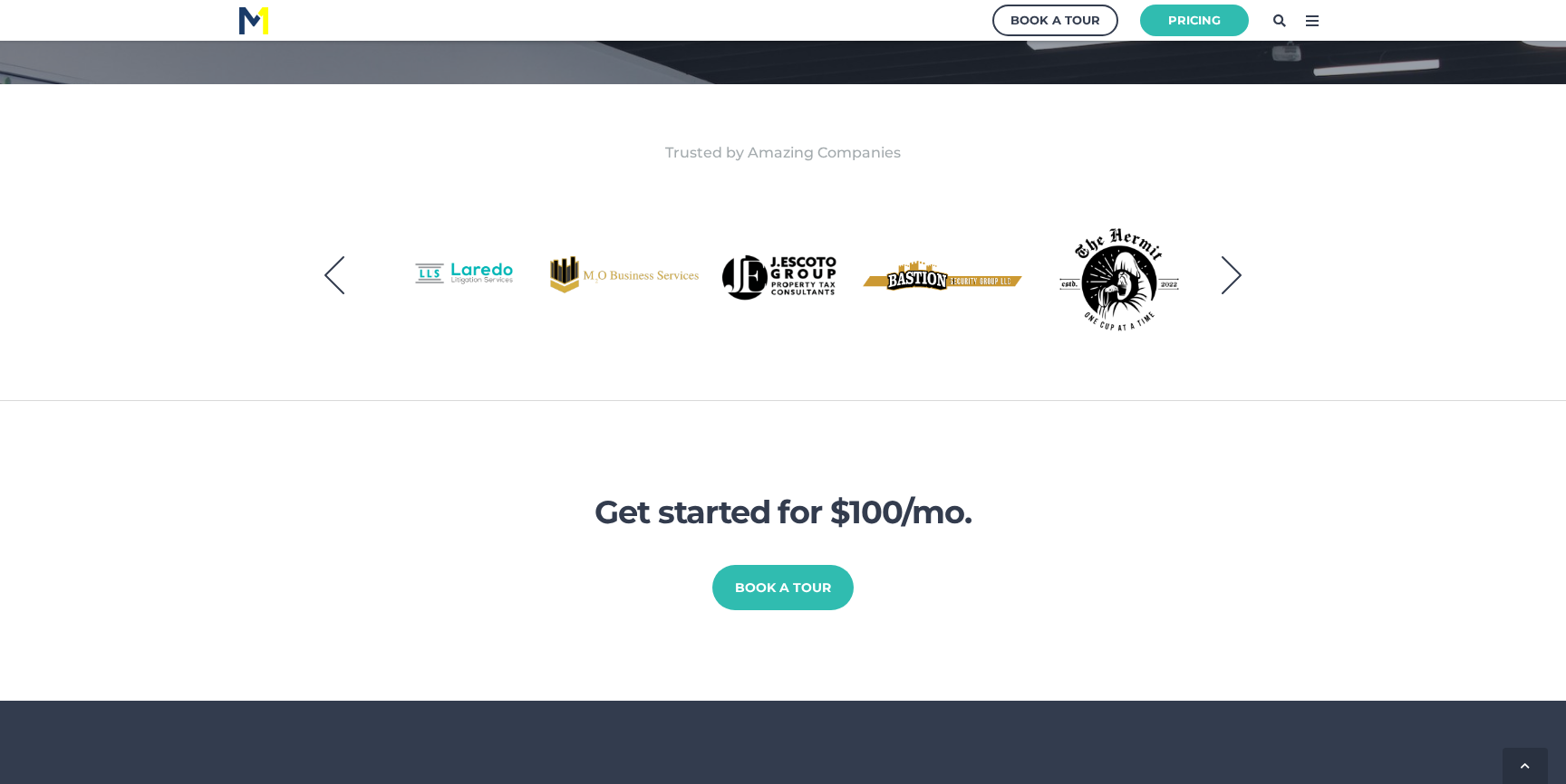
click at [1228, 278] on button "Next" at bounding box center [1232, 275] width 45 height 45
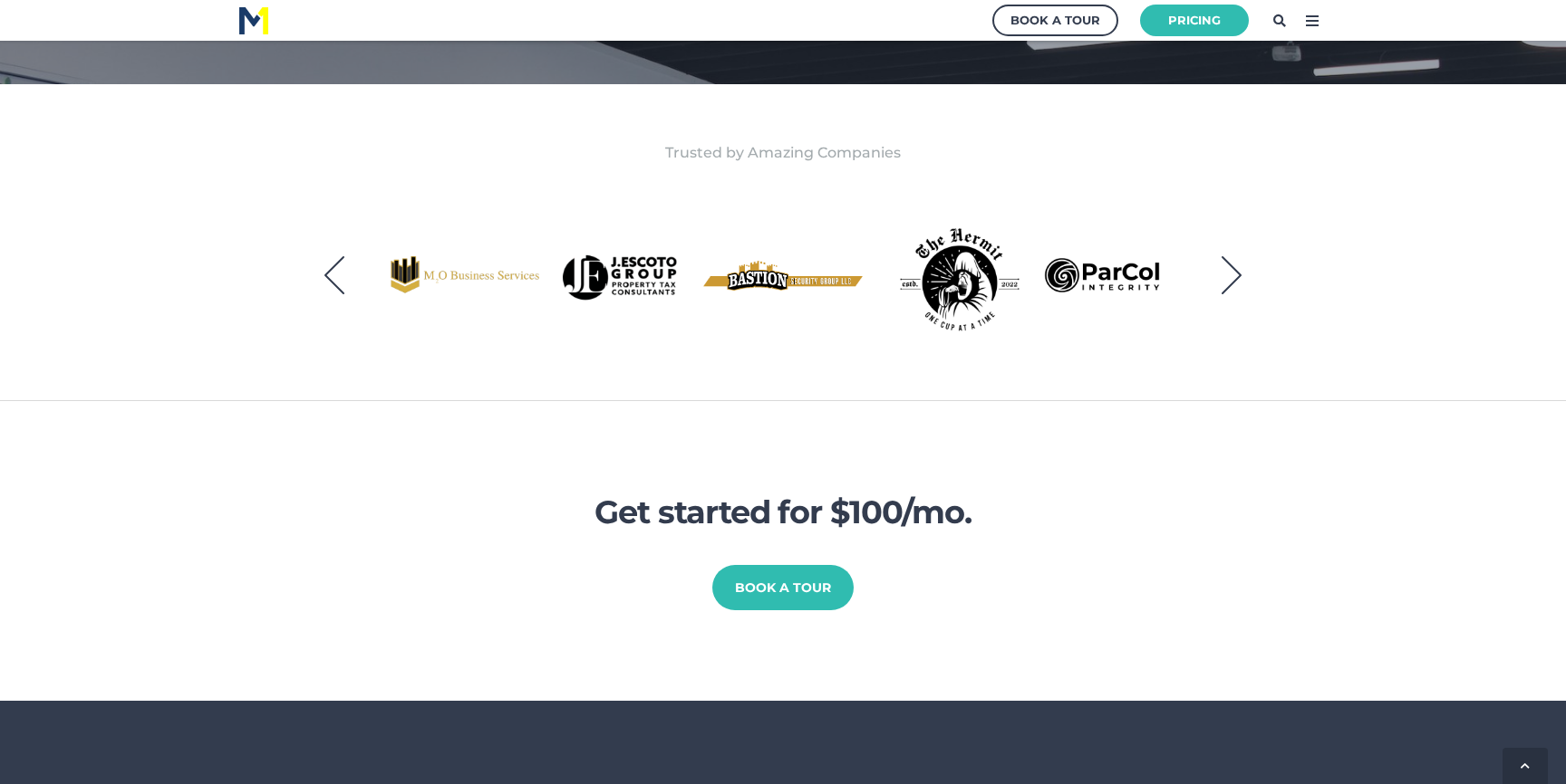
click at [1228, 278] on button "Next" at bounding box center [1232, 275] width 45 height 45
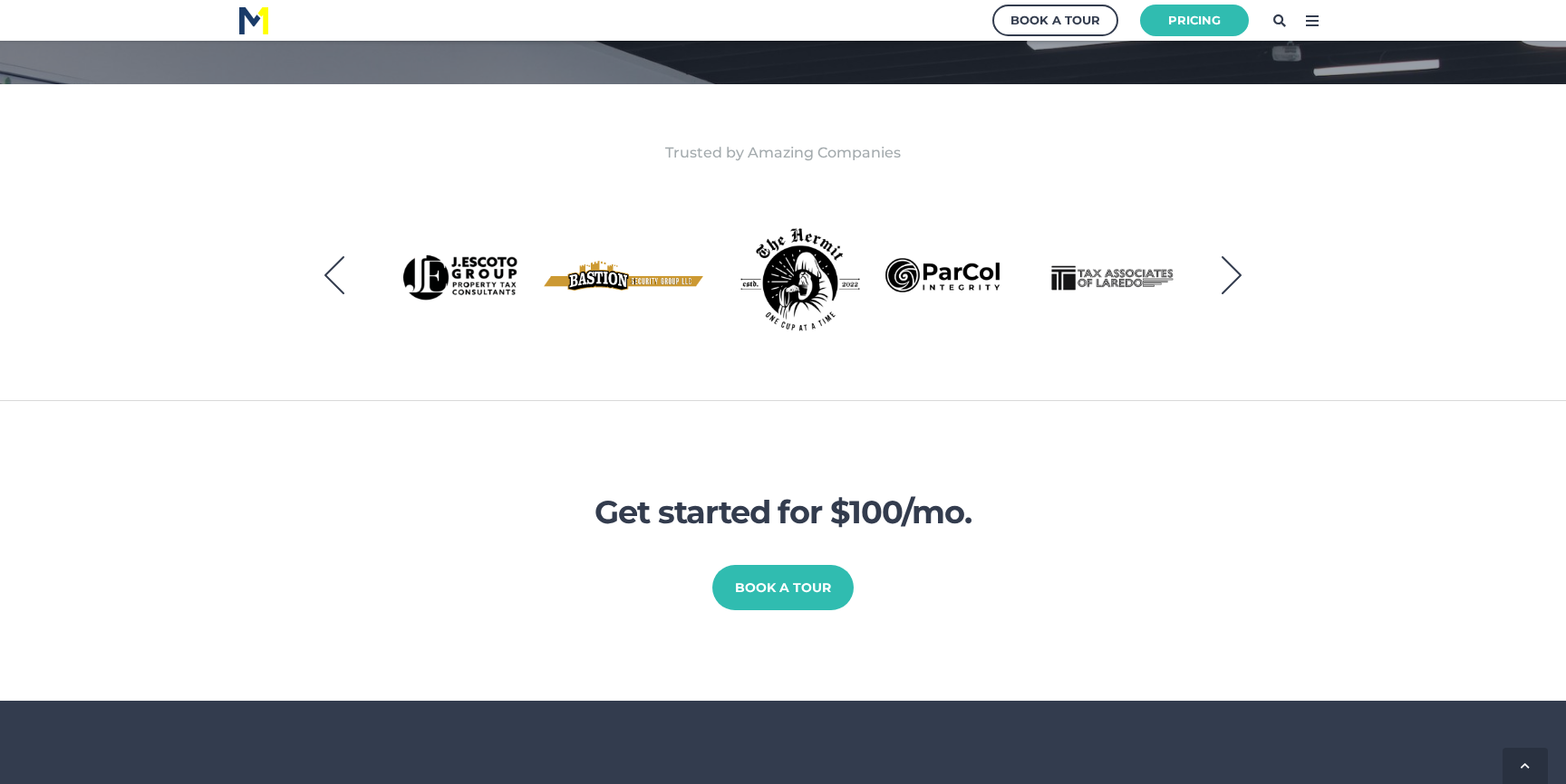
click at [1228, 278] on button "Next" at bounding box center [1232, 275] width 45 height 45
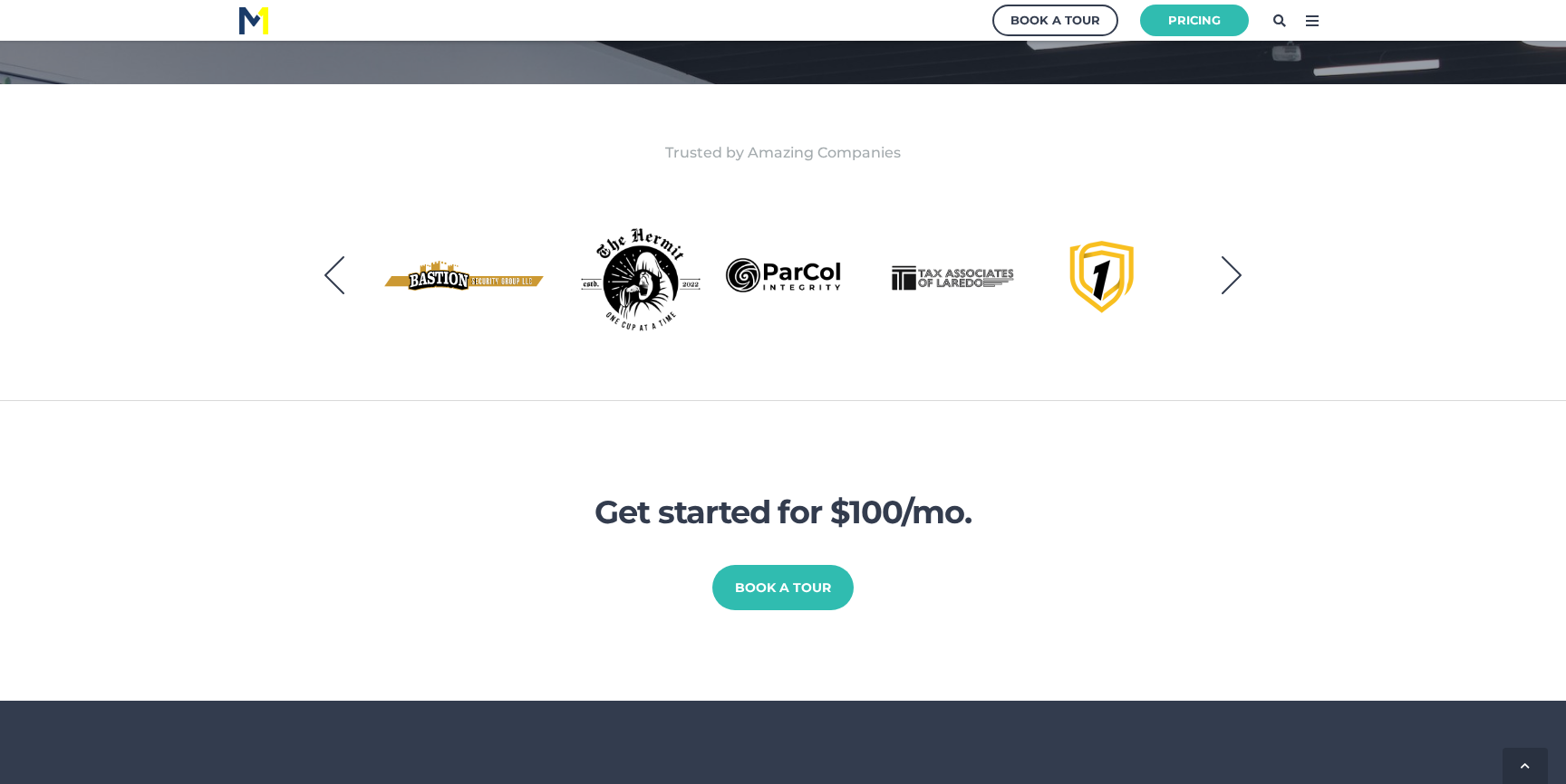
click at [1228, 278] on button "Next" at bounding box center [1232, 275] width 45 height 45
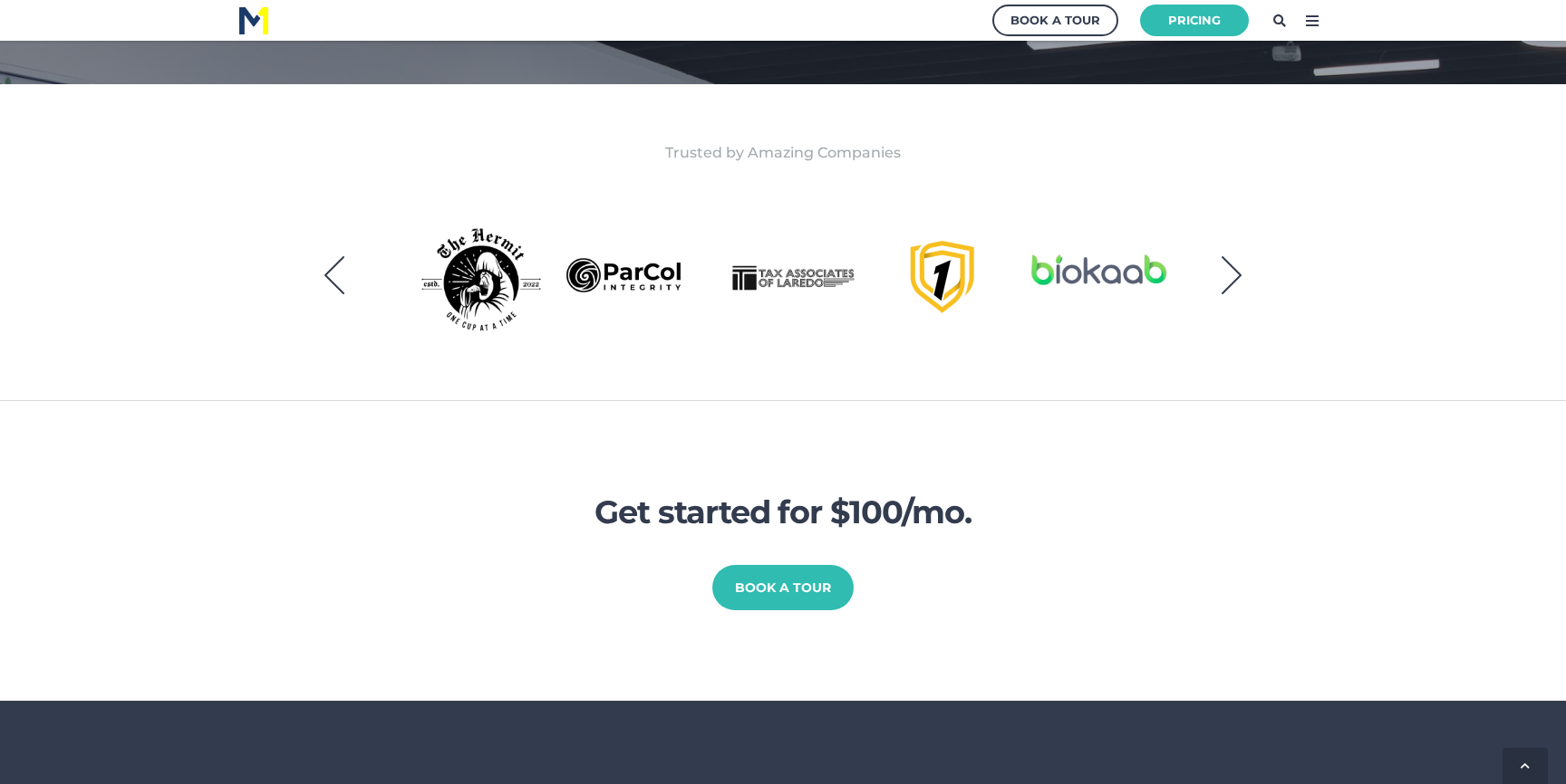
click at [1228, 278] on button "Next" at bounding box center [1232, 275] width 45 height 45
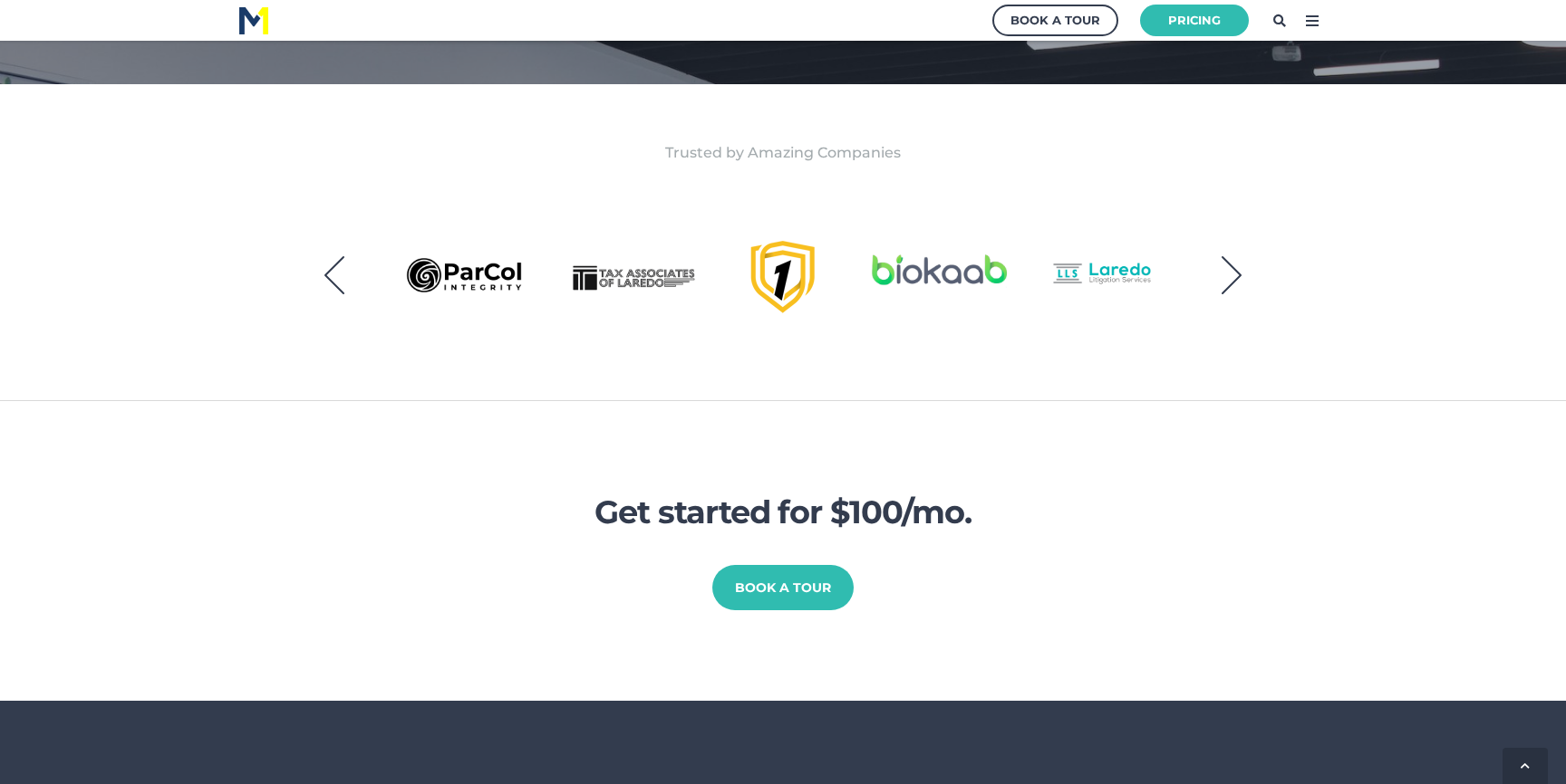
click at [1228, 278] on button "Next" at bounding box center [1232, 275] width 45 height 45
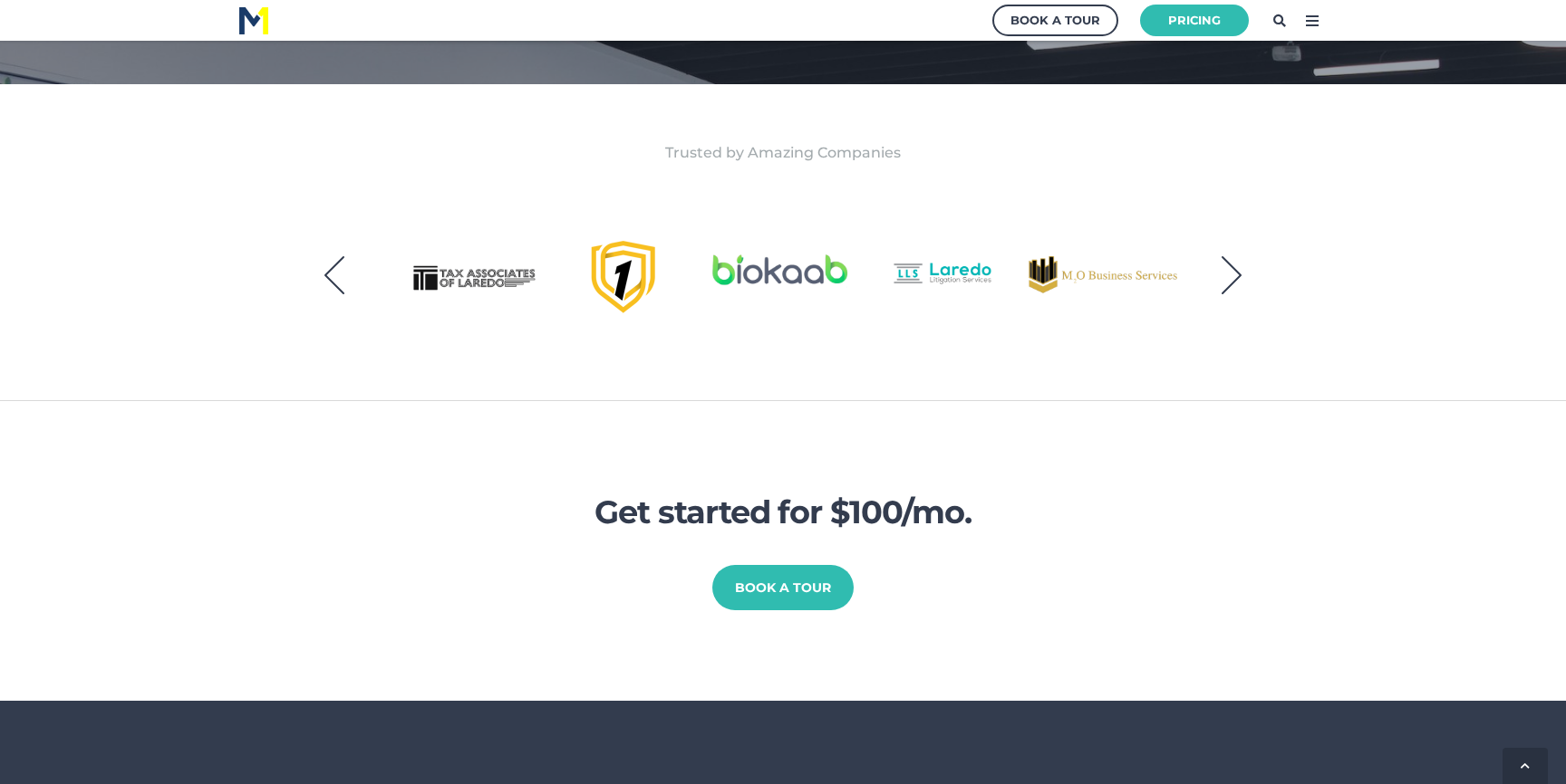
click at [1228, 278] on button "Next" at bounding box center [1232, 275] width 45 height 45
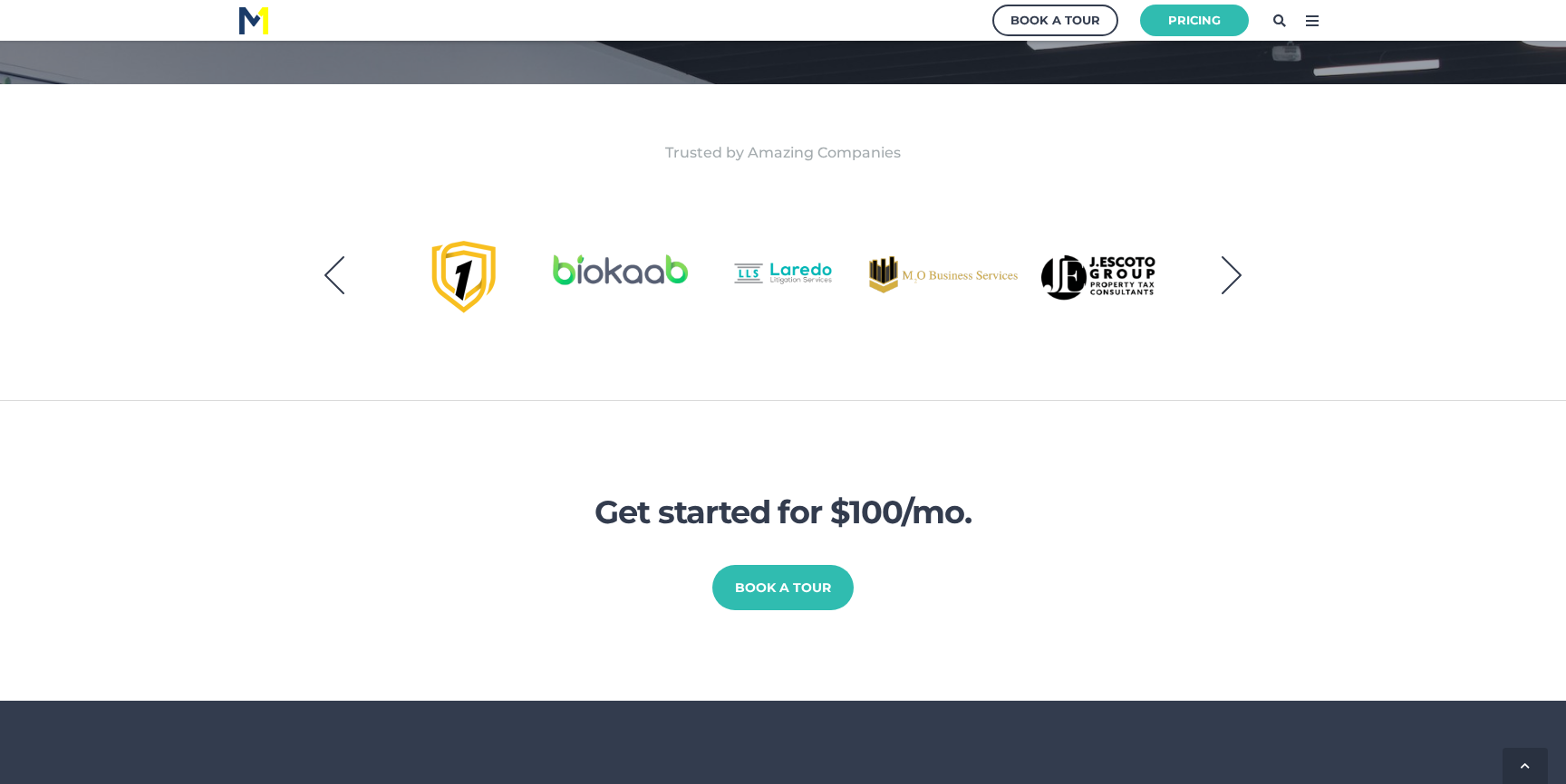
click at [1228, 278] on button "Next" at bounding box center [1232, 275] width 45 height 45
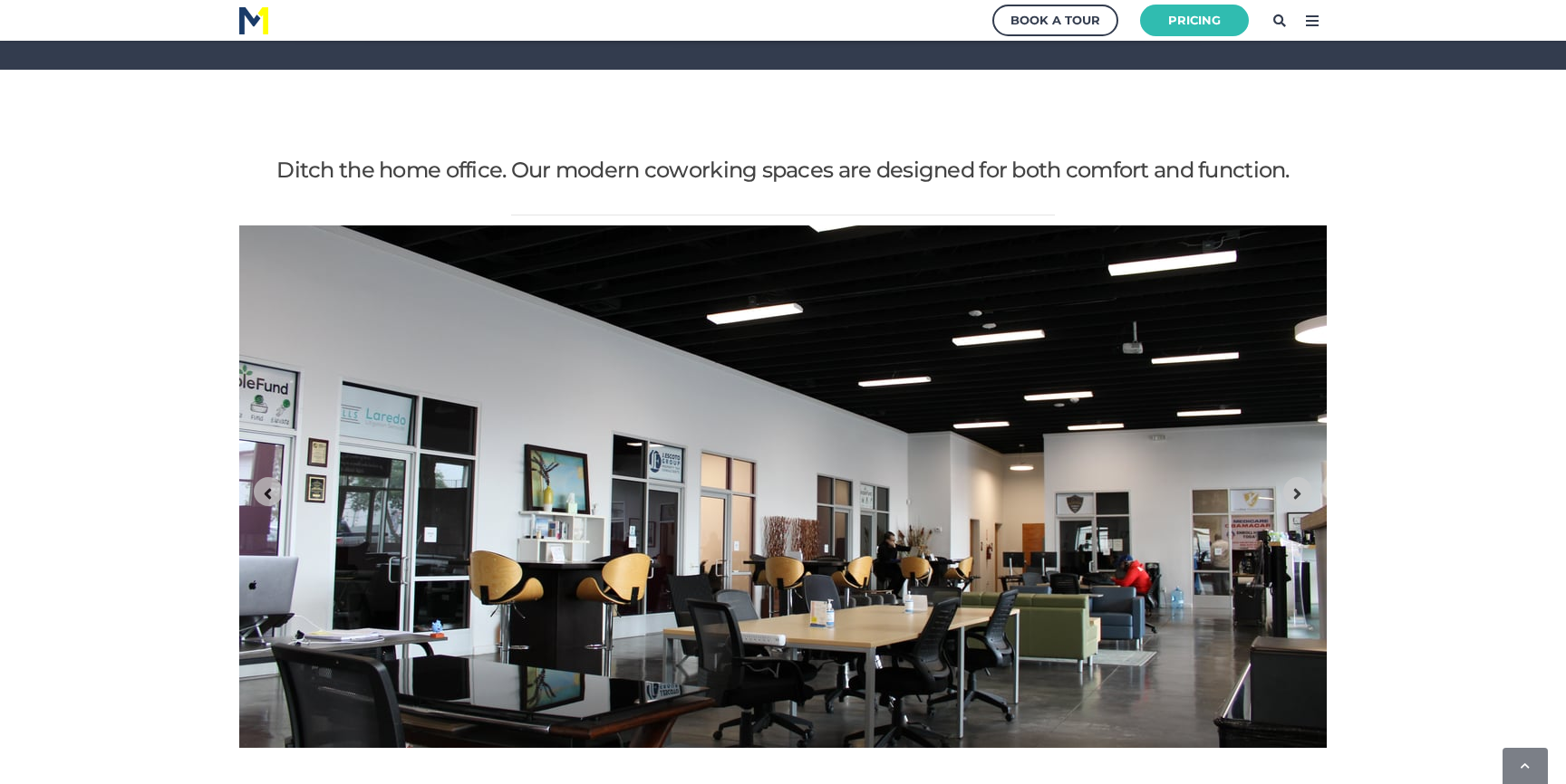
scroll to position [2094, 0]
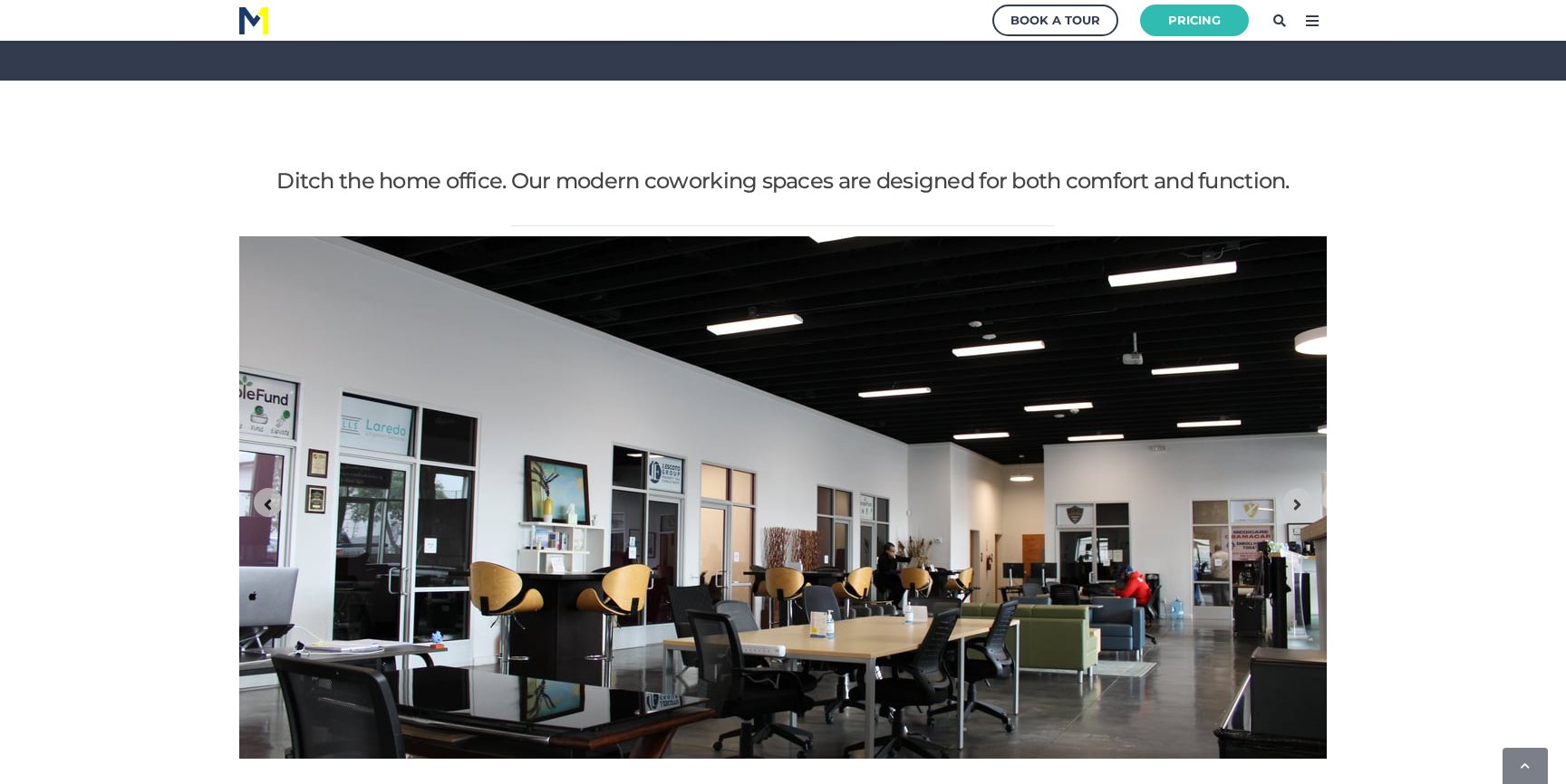
click at [1310, 21] on icon at bounding box center [1313, 21] width 29 height 29
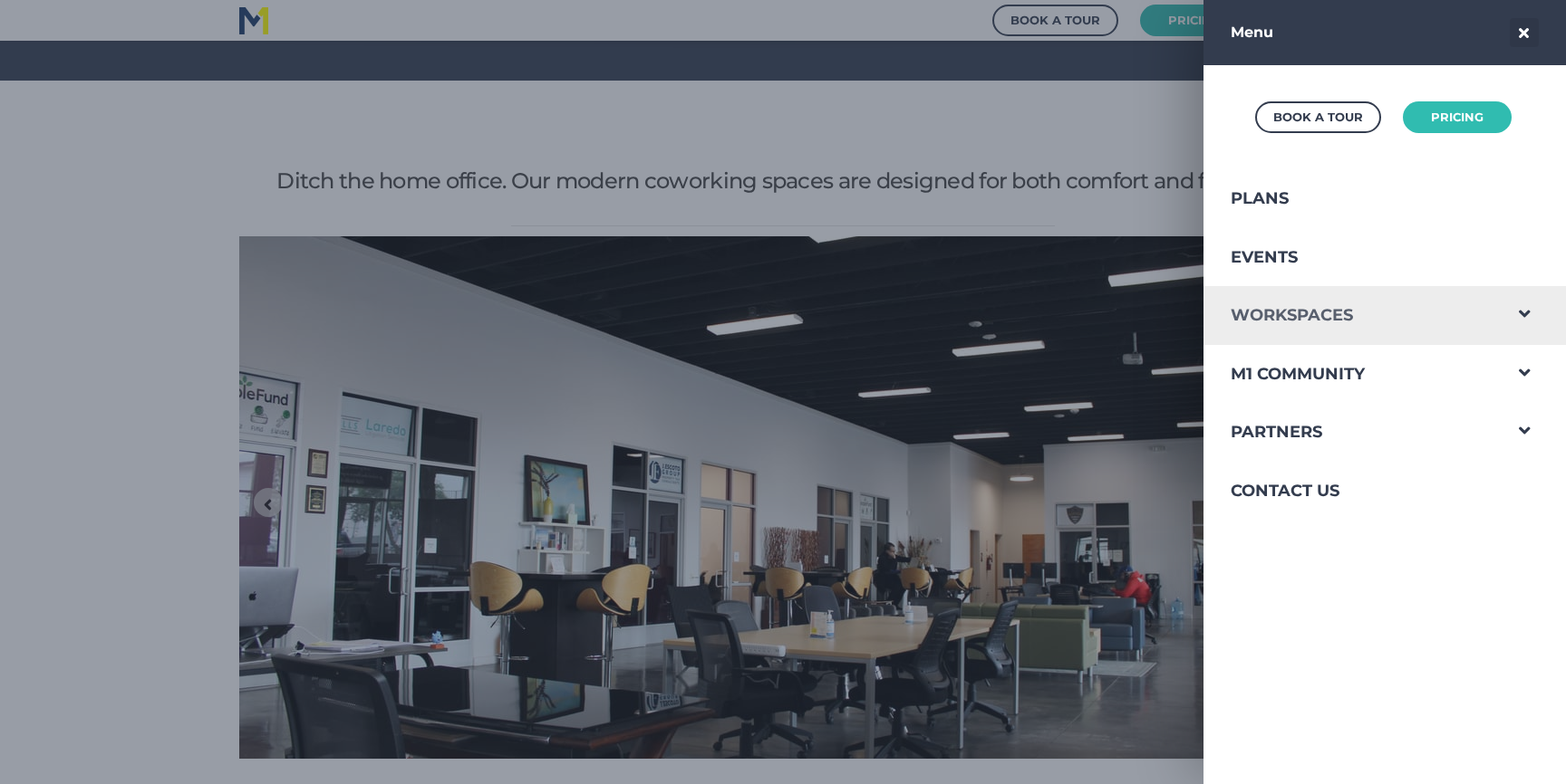
click at [1354, 320] on link "Workspaces" at bounding box center [1352, 316] width 297 height 59
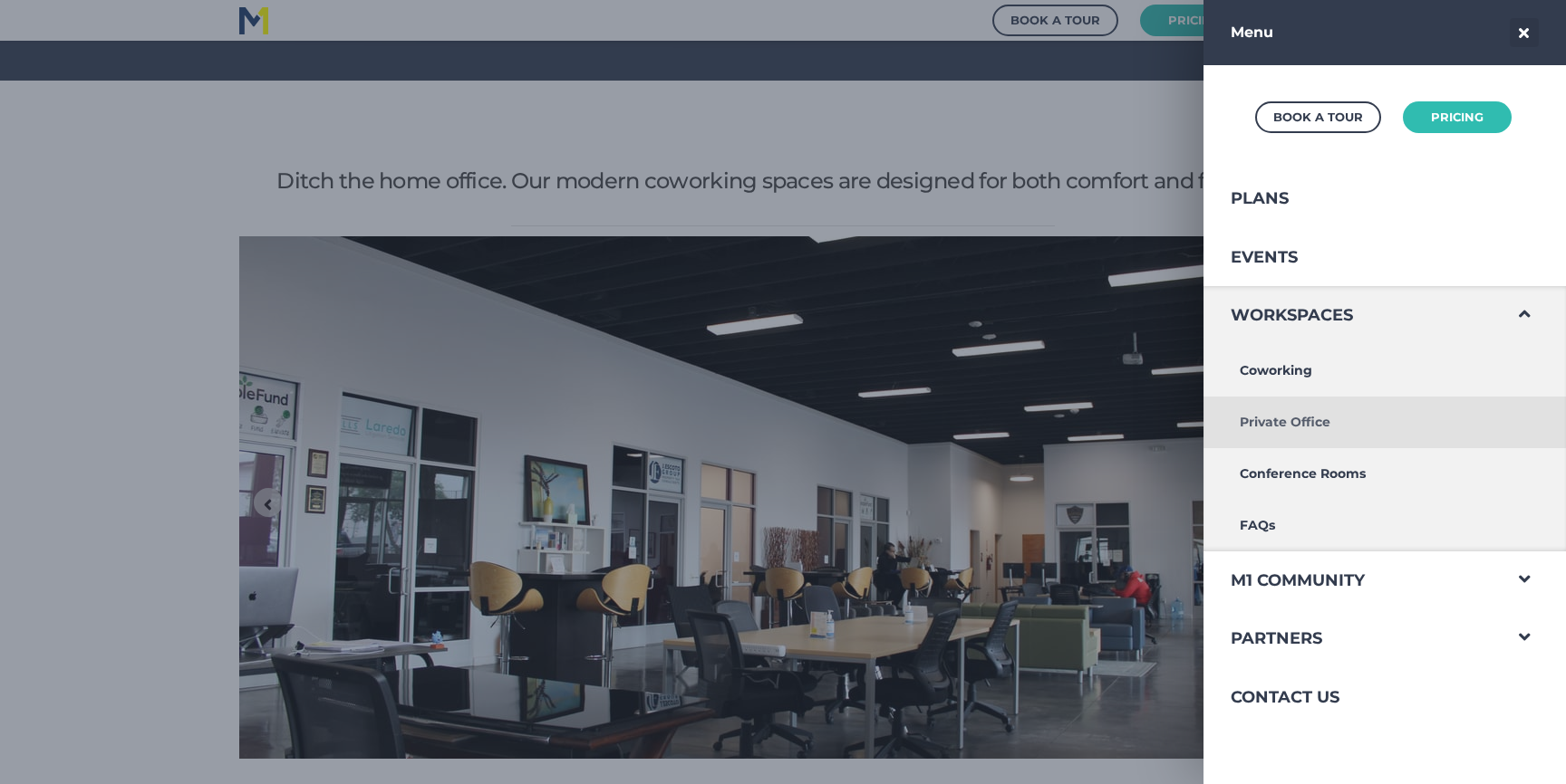
click at [1300, 417] on link "Private Office" at bounding box center [1352, 422] width 297 height 52
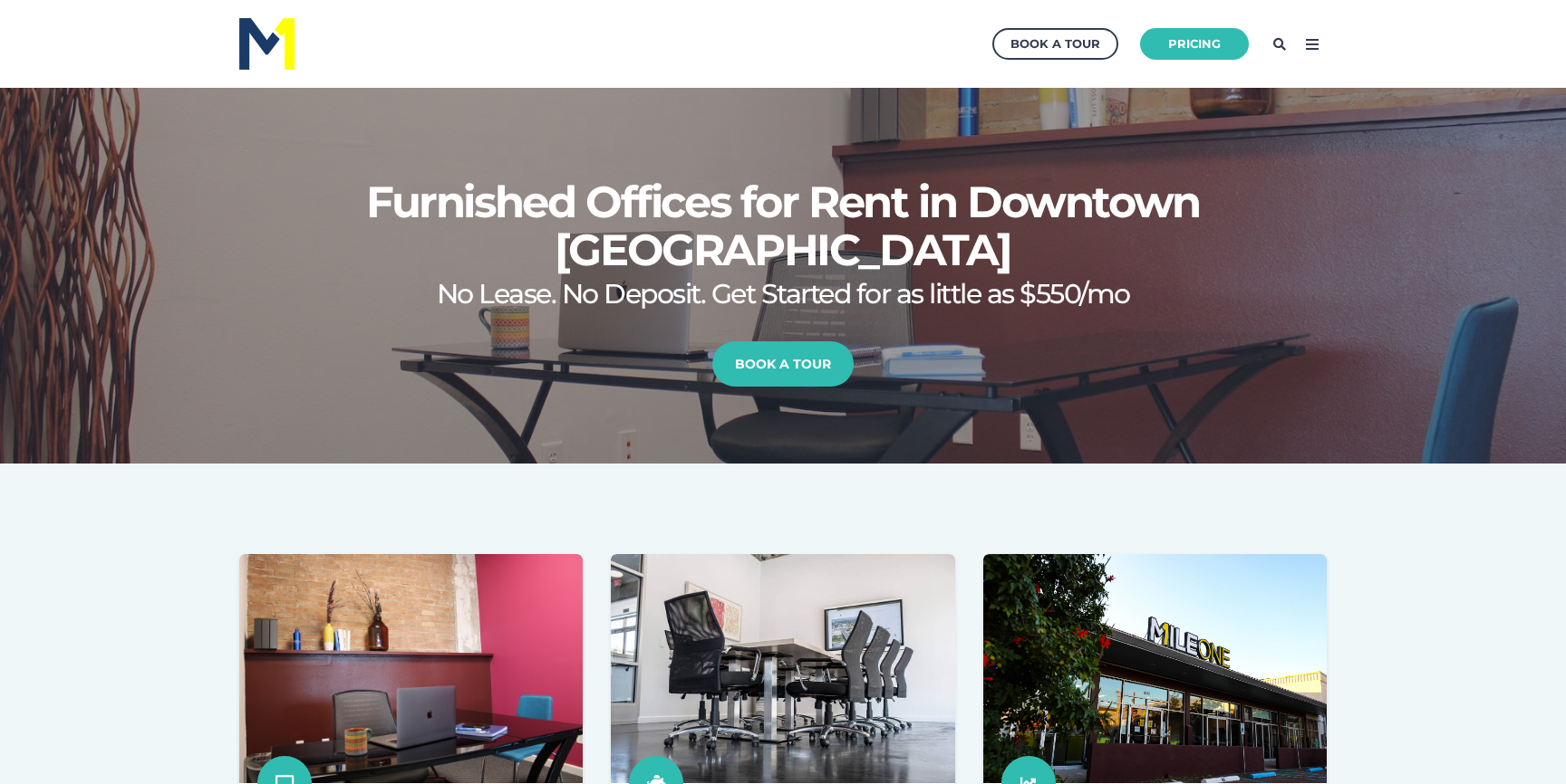
click at [1305, 38] on icon at bounding box center [1313, 45] width 29 height 29
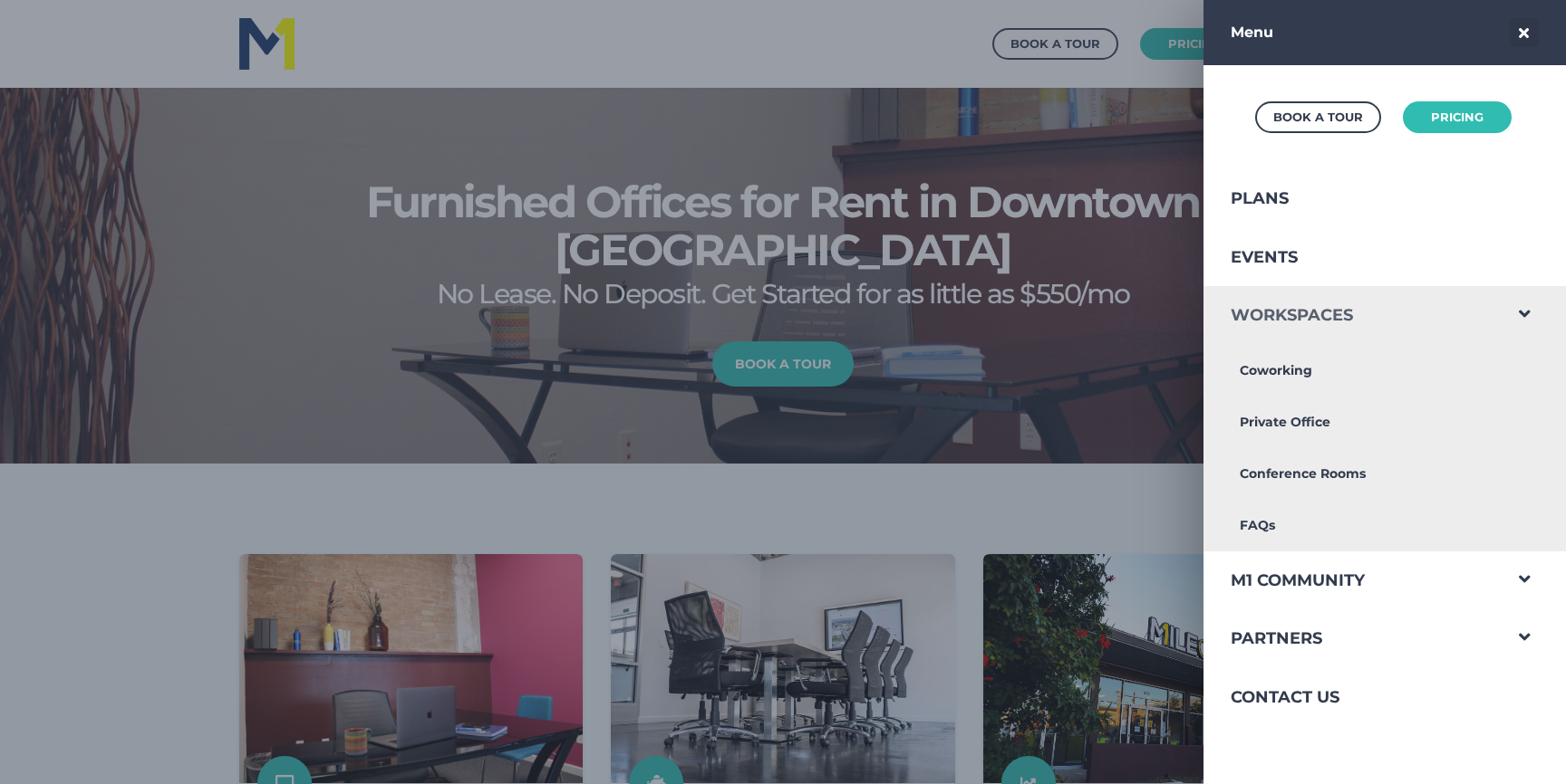
click at [1300, 298] on link "Workspaces" at bounding box center [1352, 316] width 297 height 59
click at [1276, 476] on link "Conference Rooms" at bounding box center [1352, 474] width 297 height 52
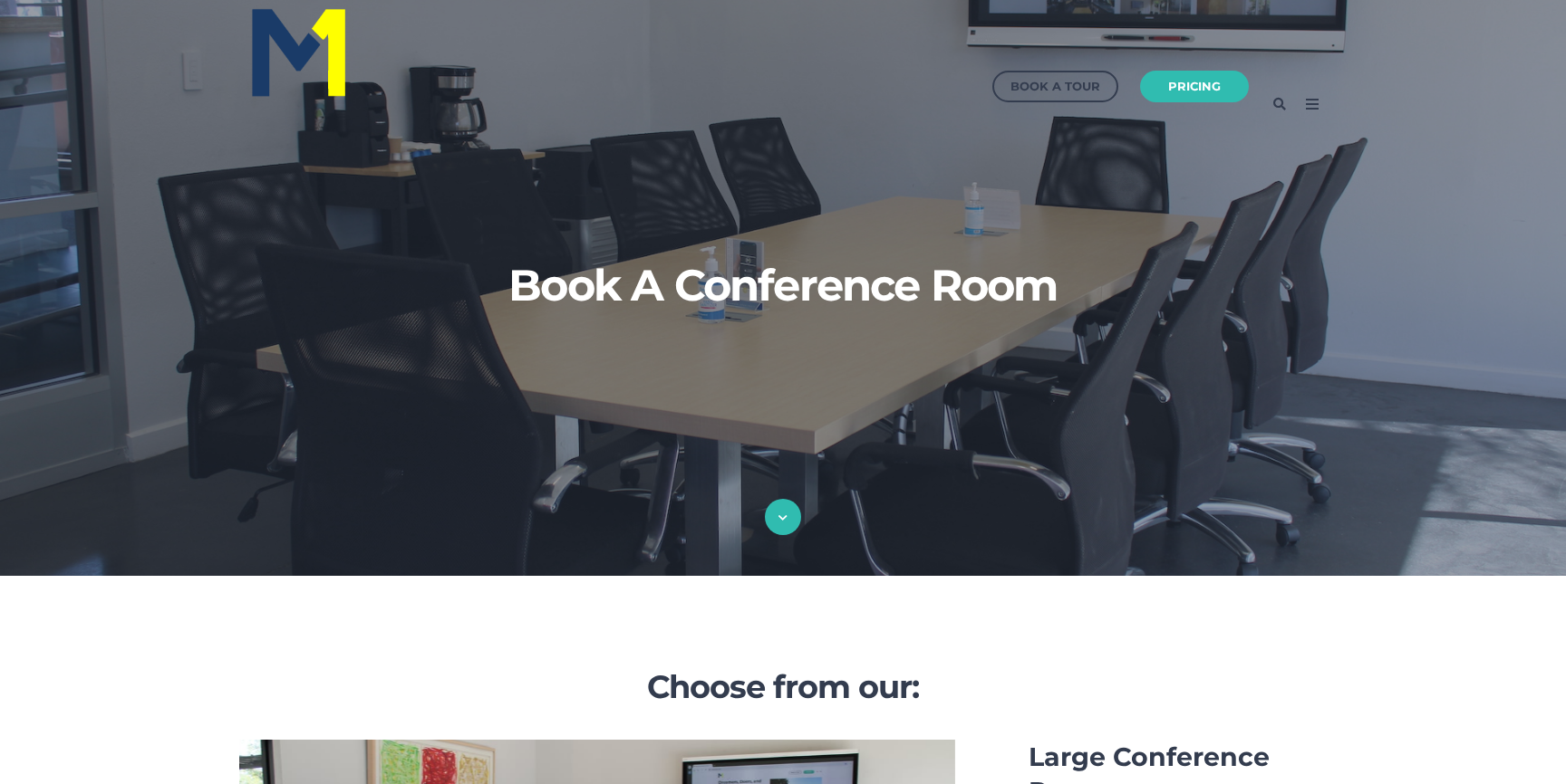
click at [1306, 95] on icon at bounding box center [1313, 105] width 29 height 29
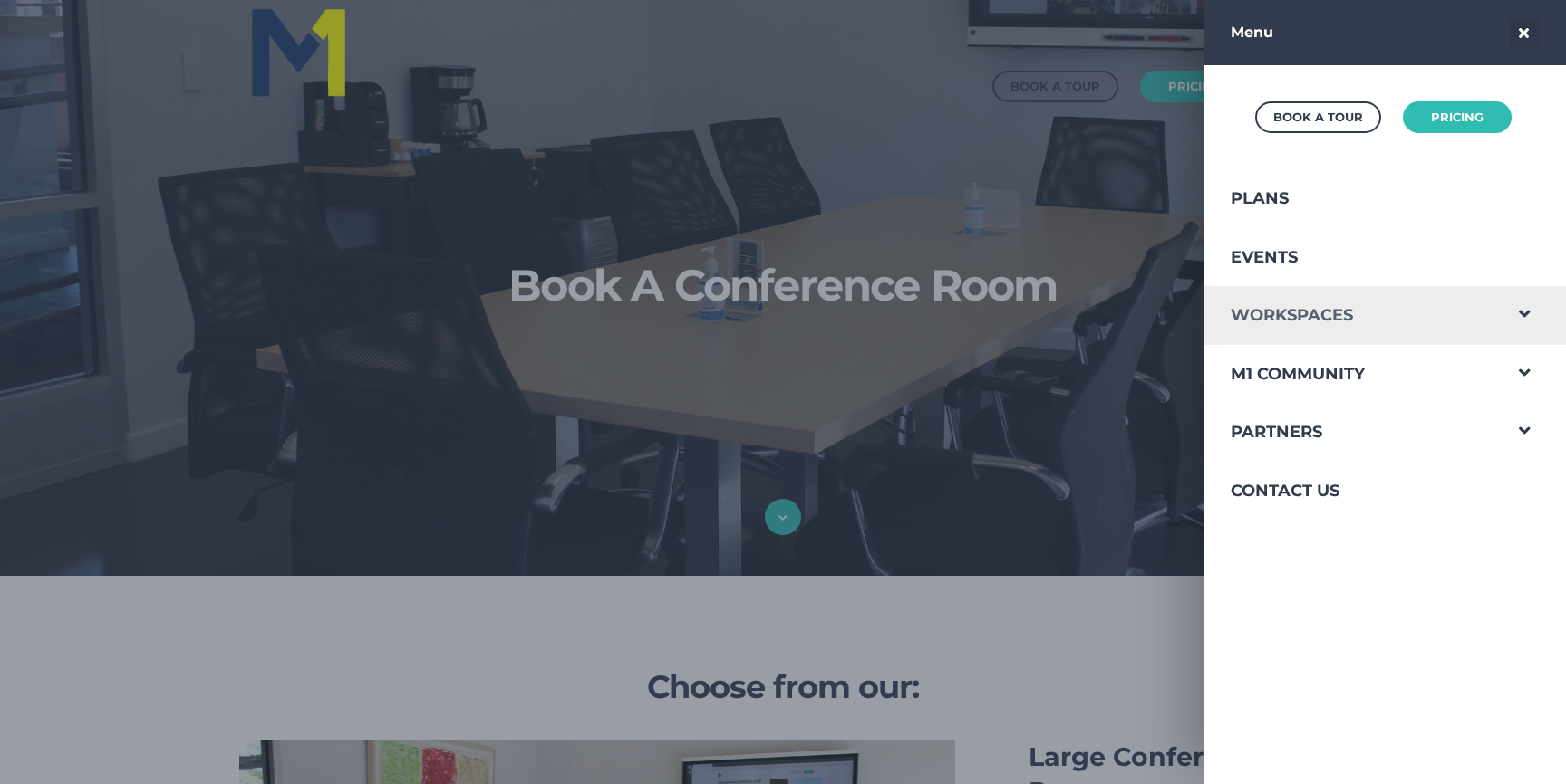
click at [1288, 321] on link "Workspaces" at bounding box center [1352, 316] width 297 height 59
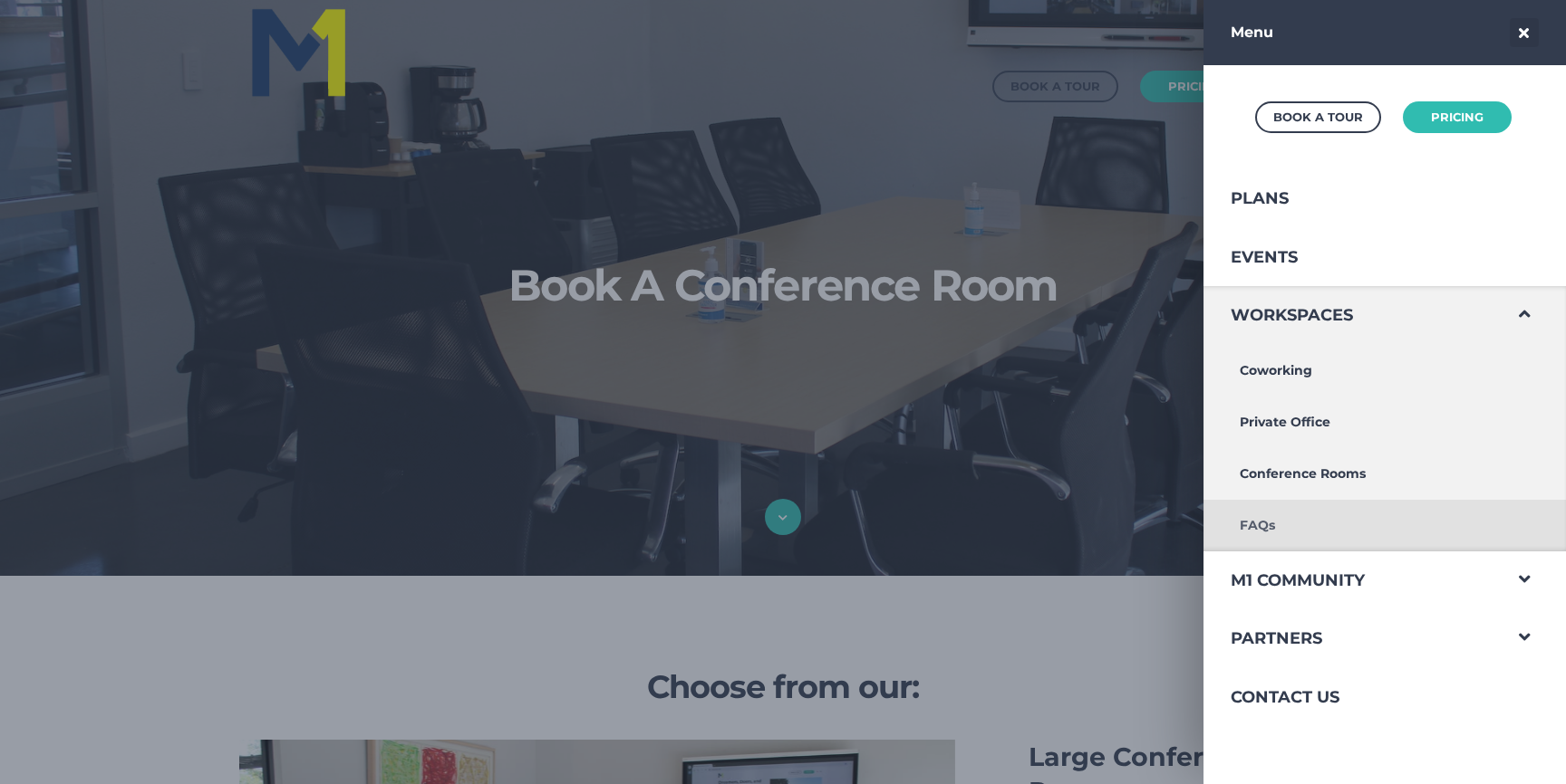
click at [1285, 520] on link "FAQs" at bounding box center [1352, 525] width 297 height 52
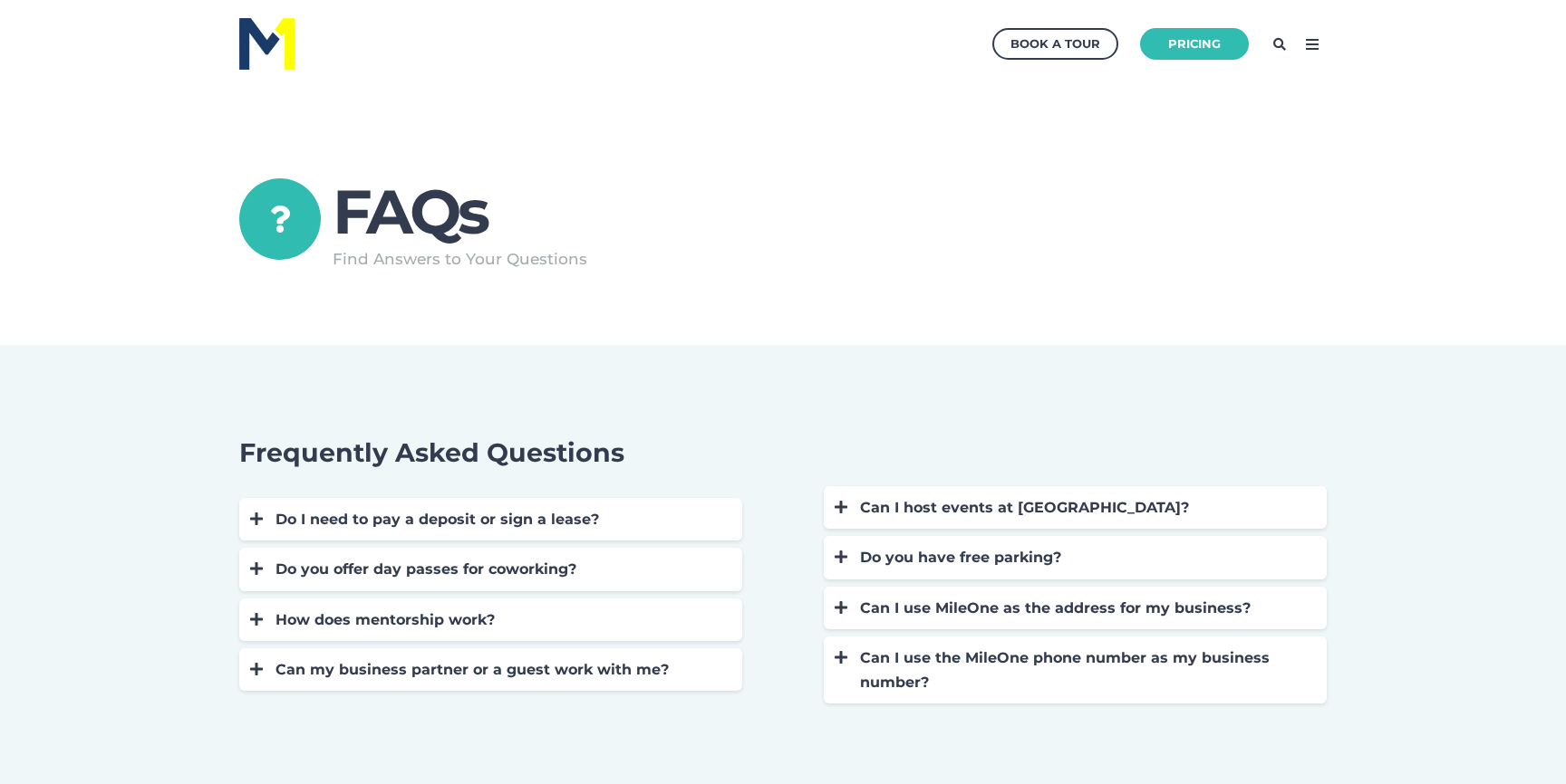
click at [1313, 46] on icon at bounding box center [1313, 45] width 29 height 29
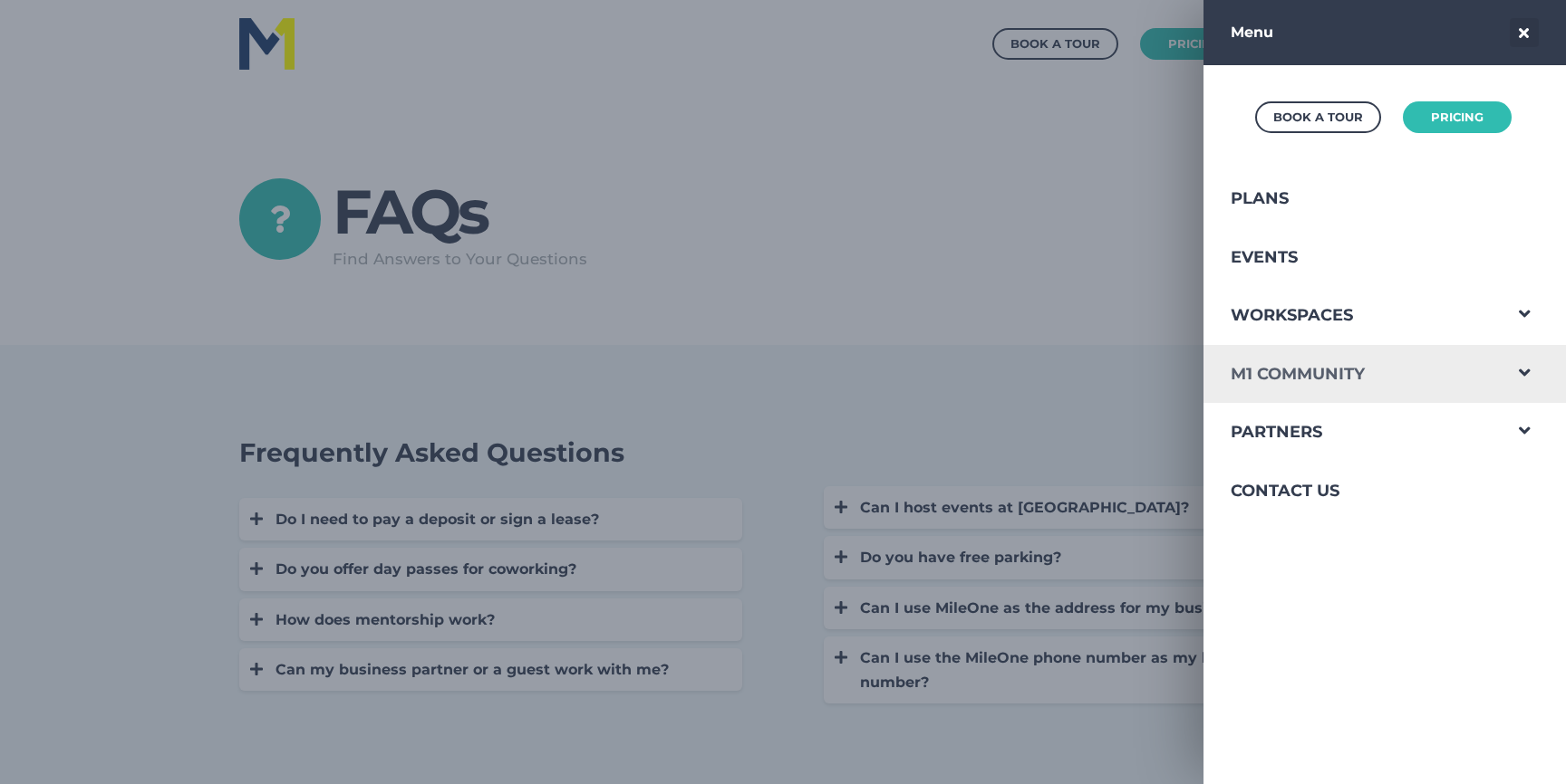
click at [1277, 358] on link "M1 Community" at bounding box center [1352, 374] width 297 height 59
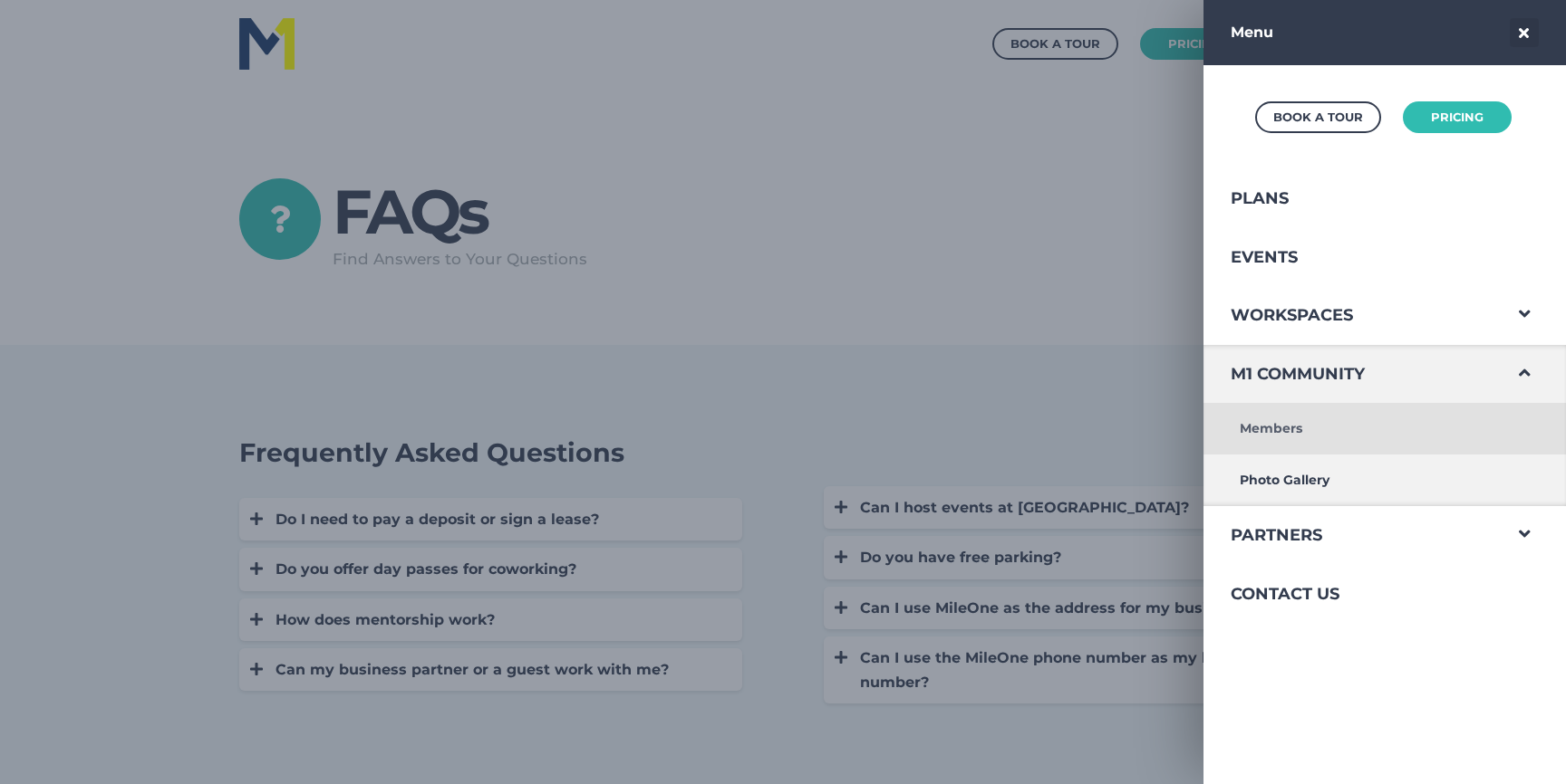
click at [1273, 434] on link "Members" at bounding box center [1352, 428] width 297 height 52
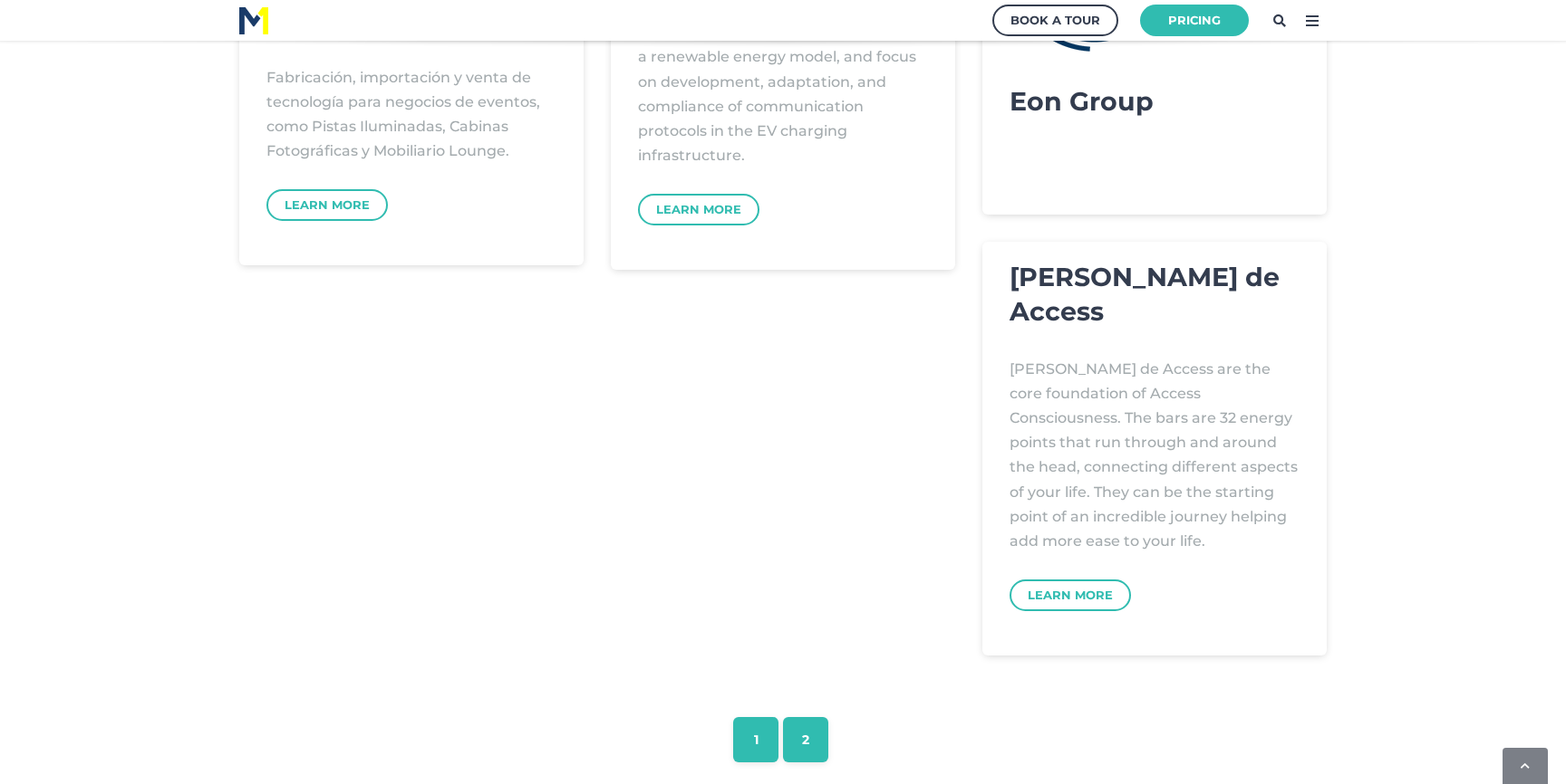
click at [805, 749] on link "2" at bounding box center [806, 740] width 45 height 45
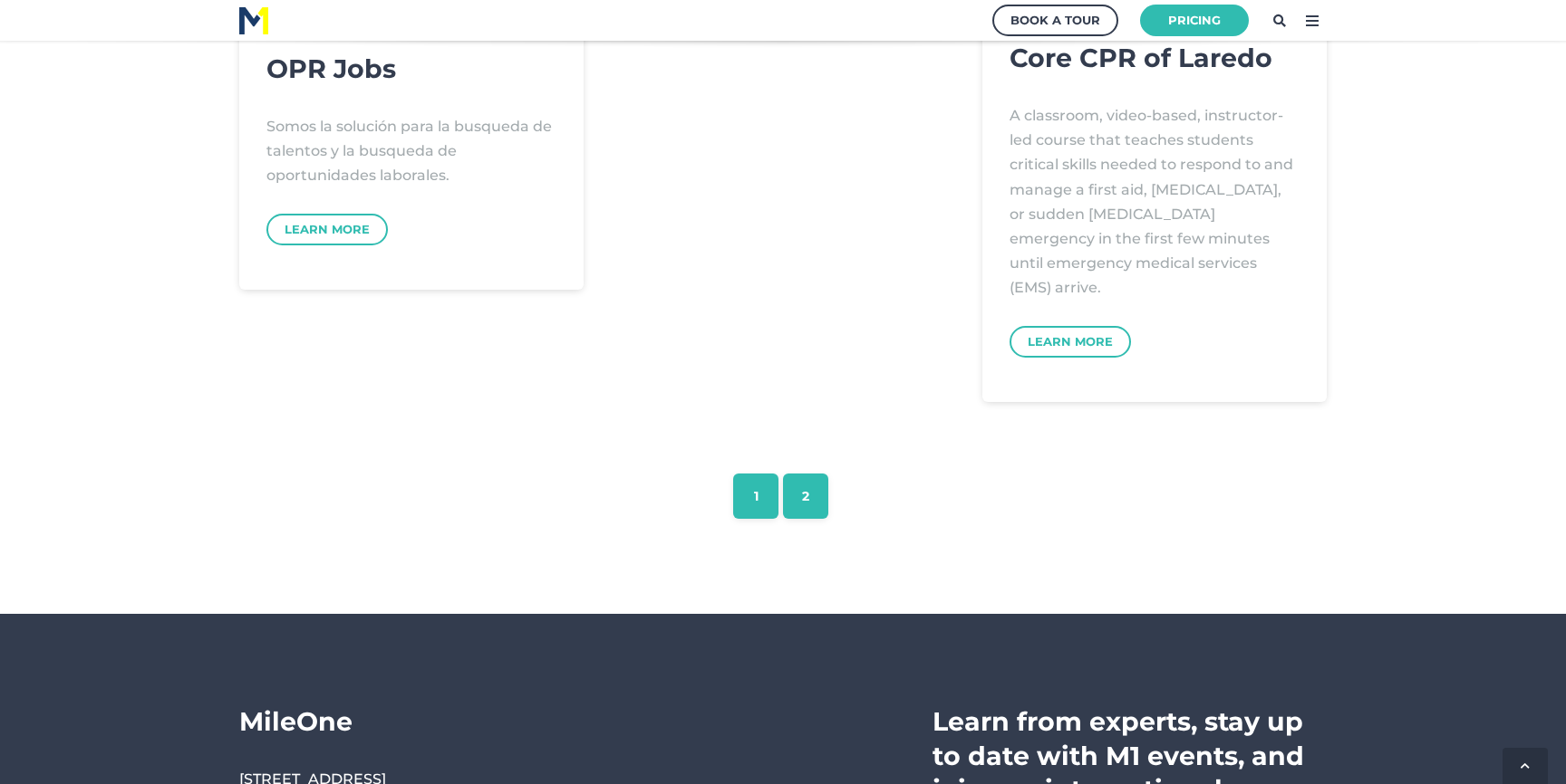
click at [765, 492] on link "1" at bounding box center [756, 496] width 45 height 45
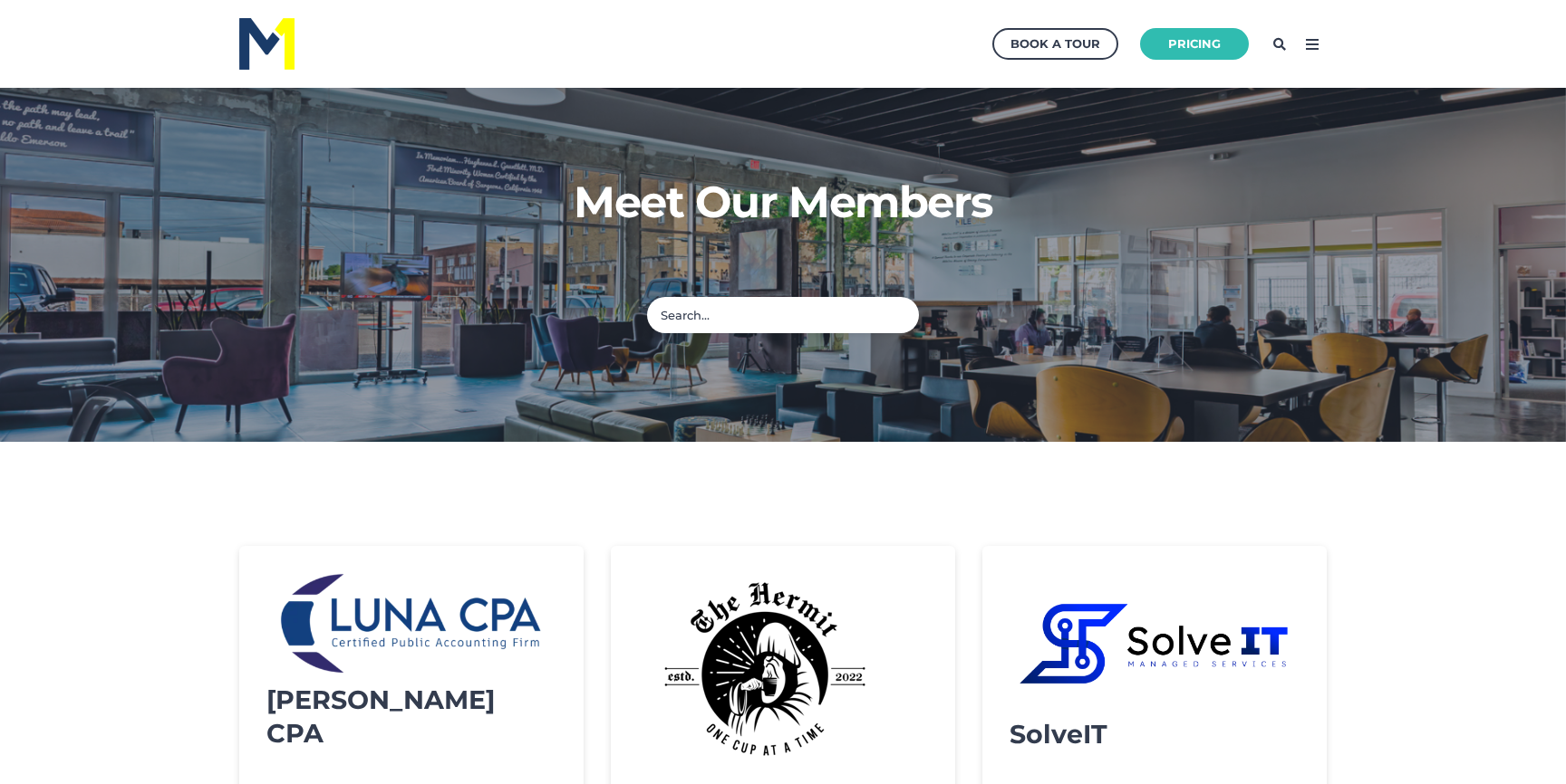
click at [1315, 38] on icon at bounding box center [1313, 45] width 29 height 29
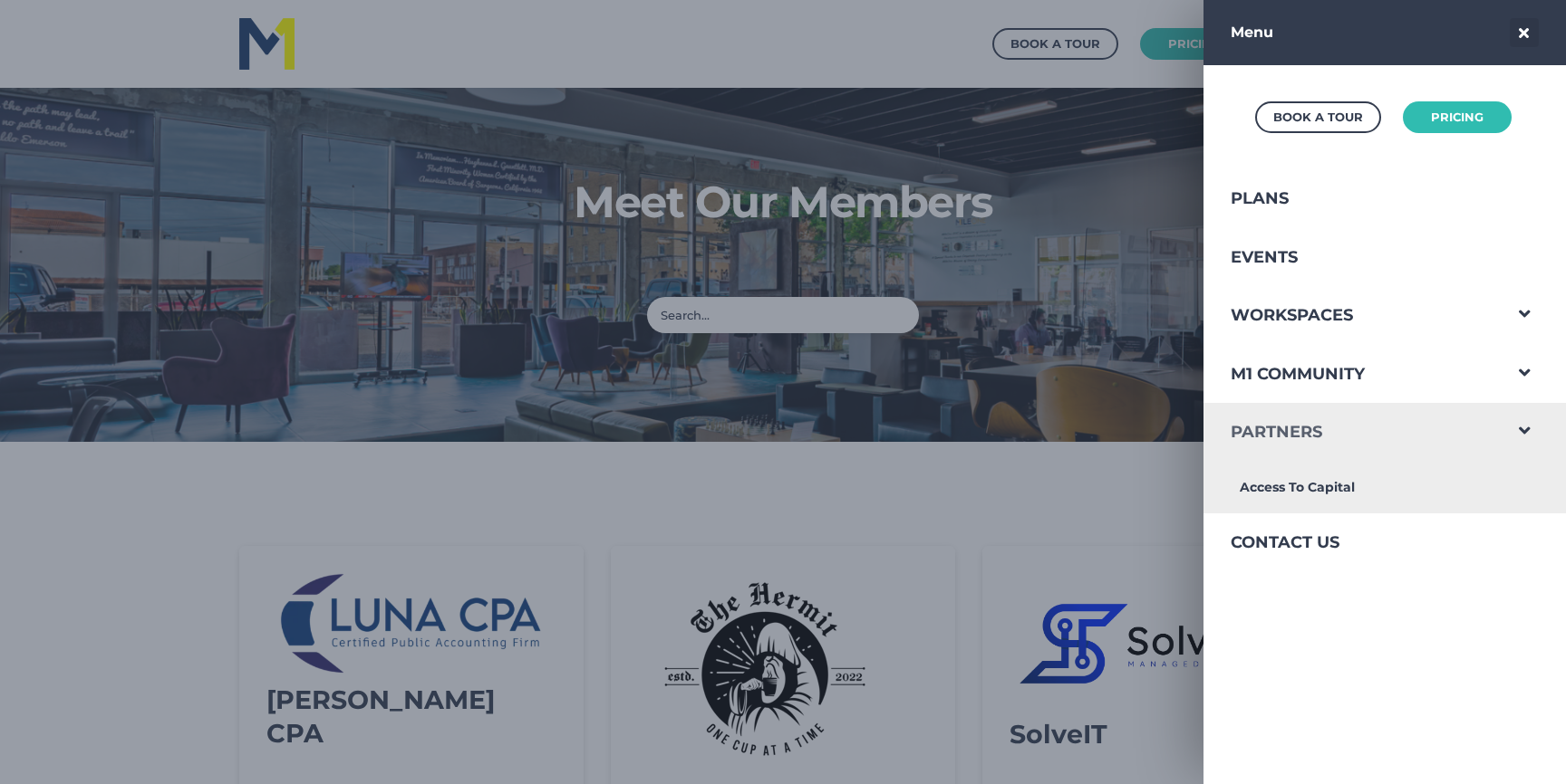
click at [1298, 424] on link "Partners" at bounding box center [1352, 432] width 297 height 59
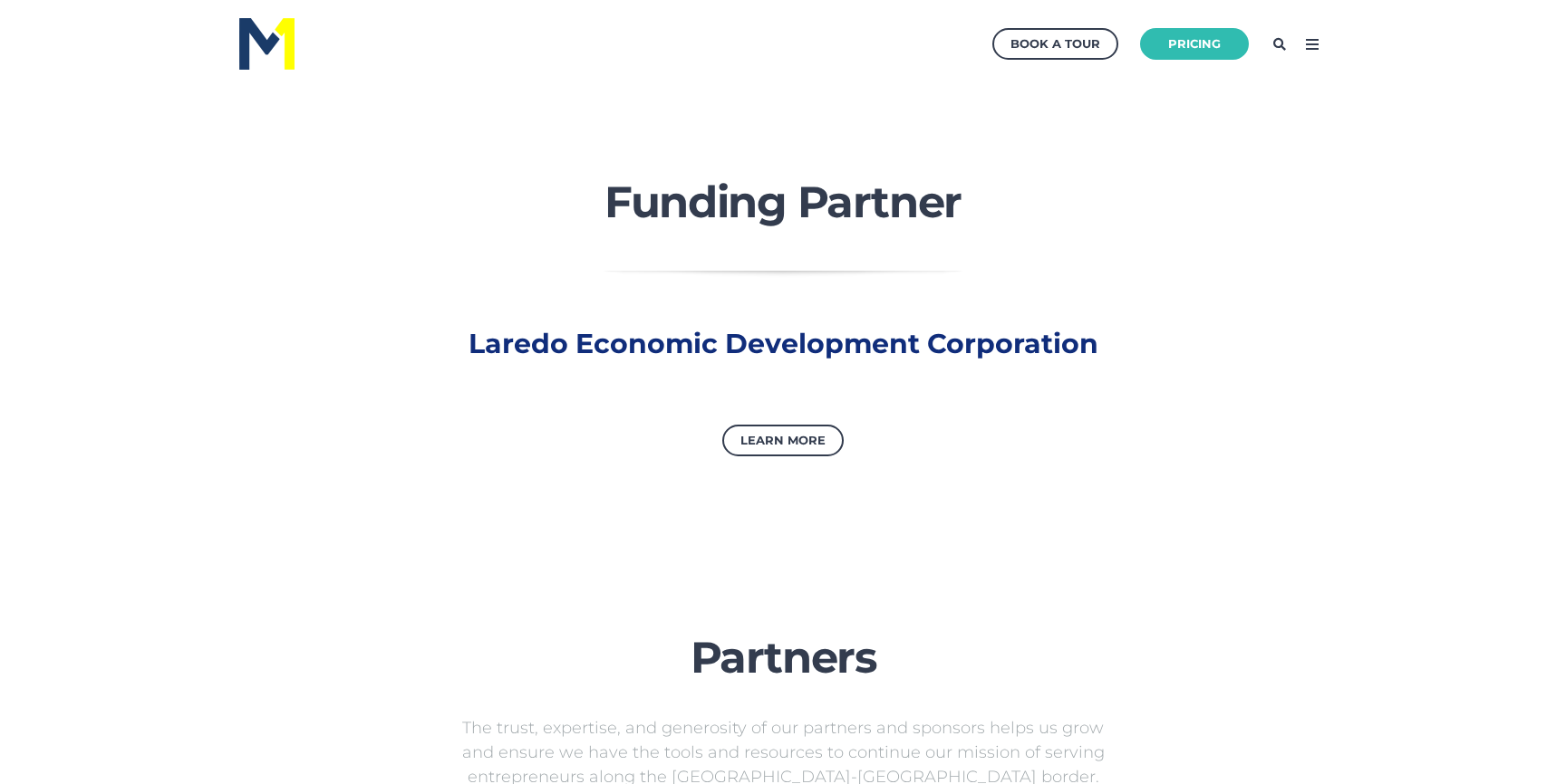
click at [1312, 46] on icon at bounding box center [1313, 45] width 29 height 29
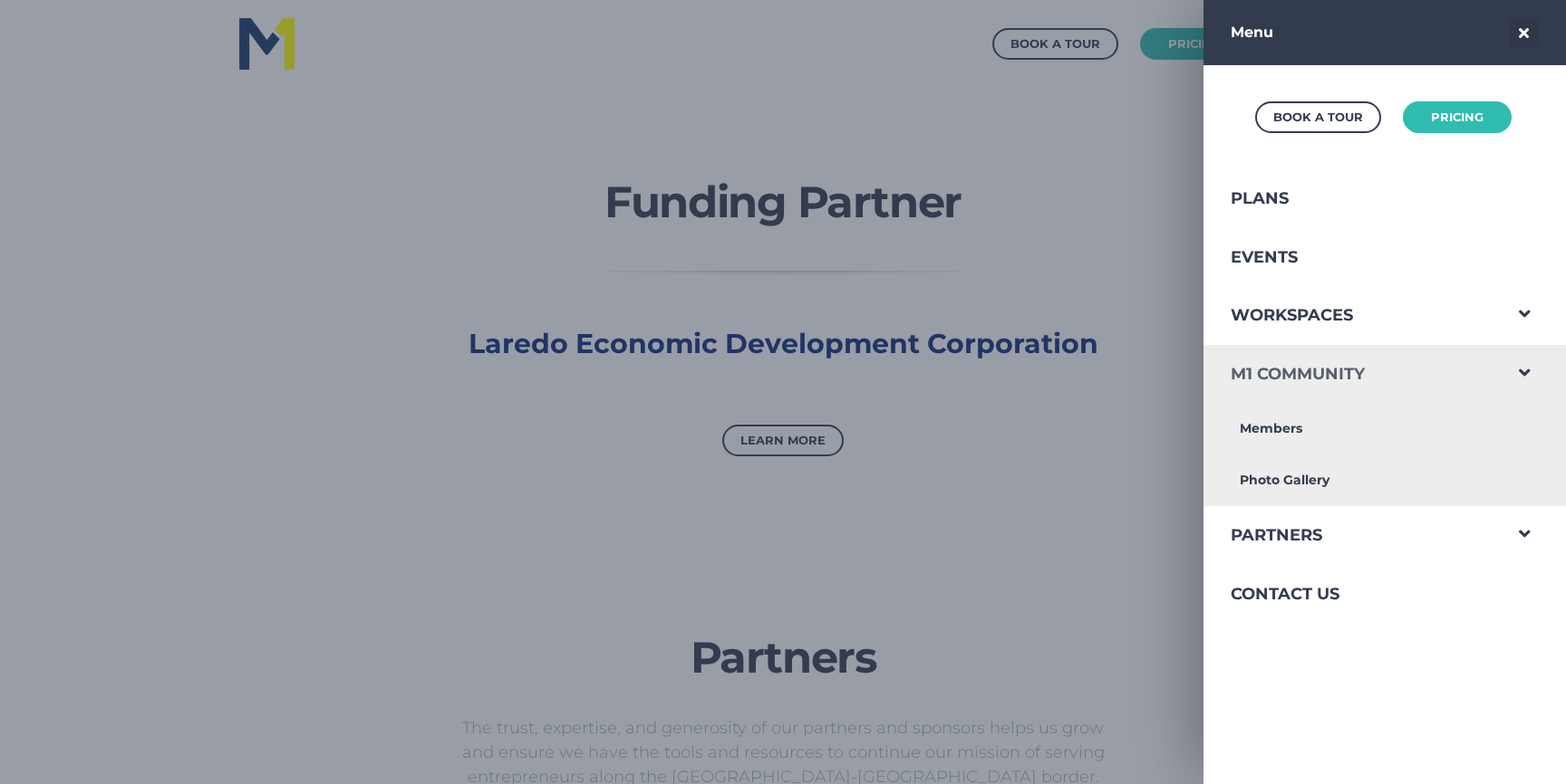
click at [1316, 365] on link "M1 Community" at bounding box center [1352, 374] width 297 height 59
click at [1301, 483] on link "Photo Gallery" at bounding box center [1352, 480] width 297 height 52
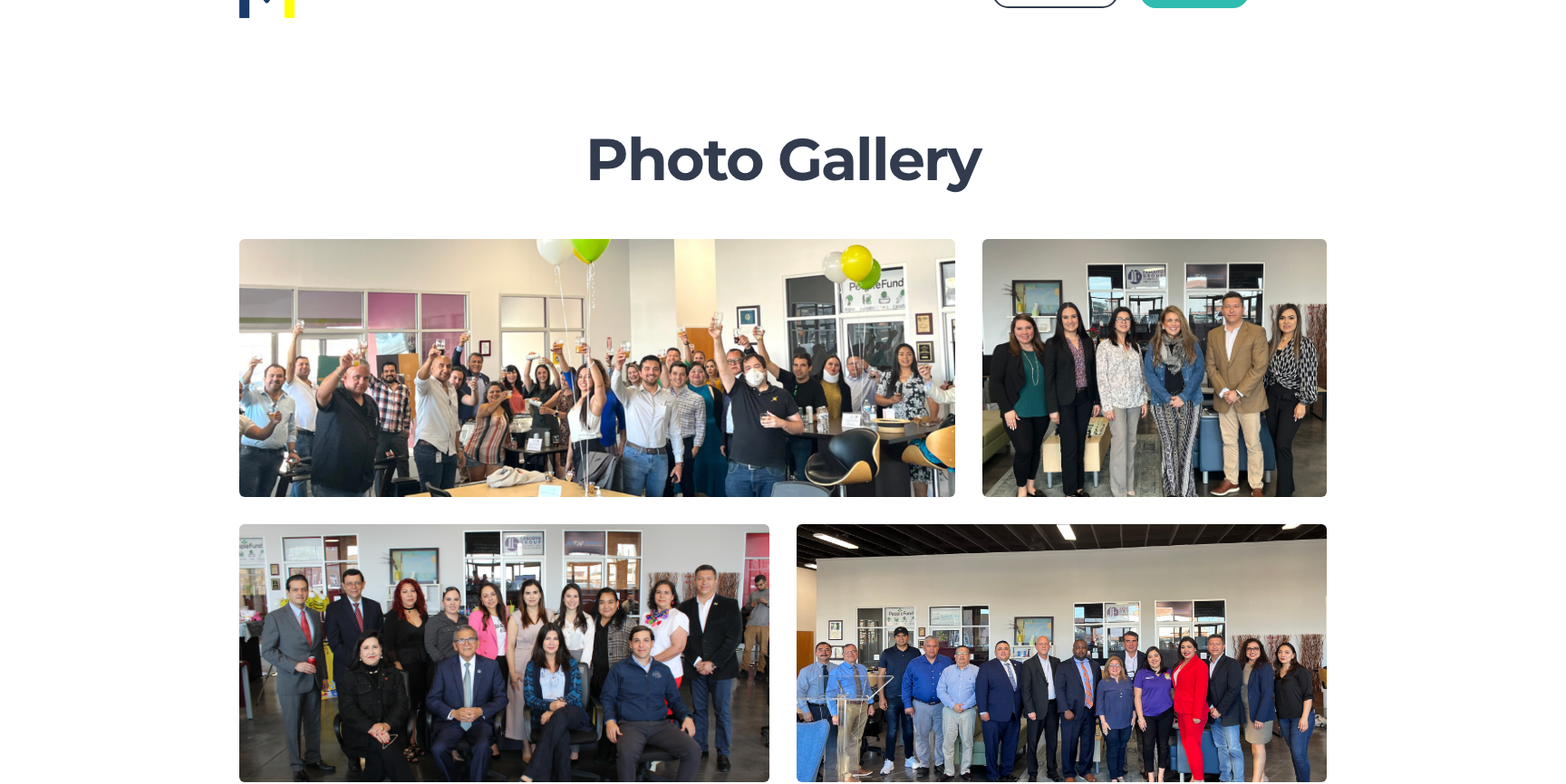
scroll to position [71, 0]
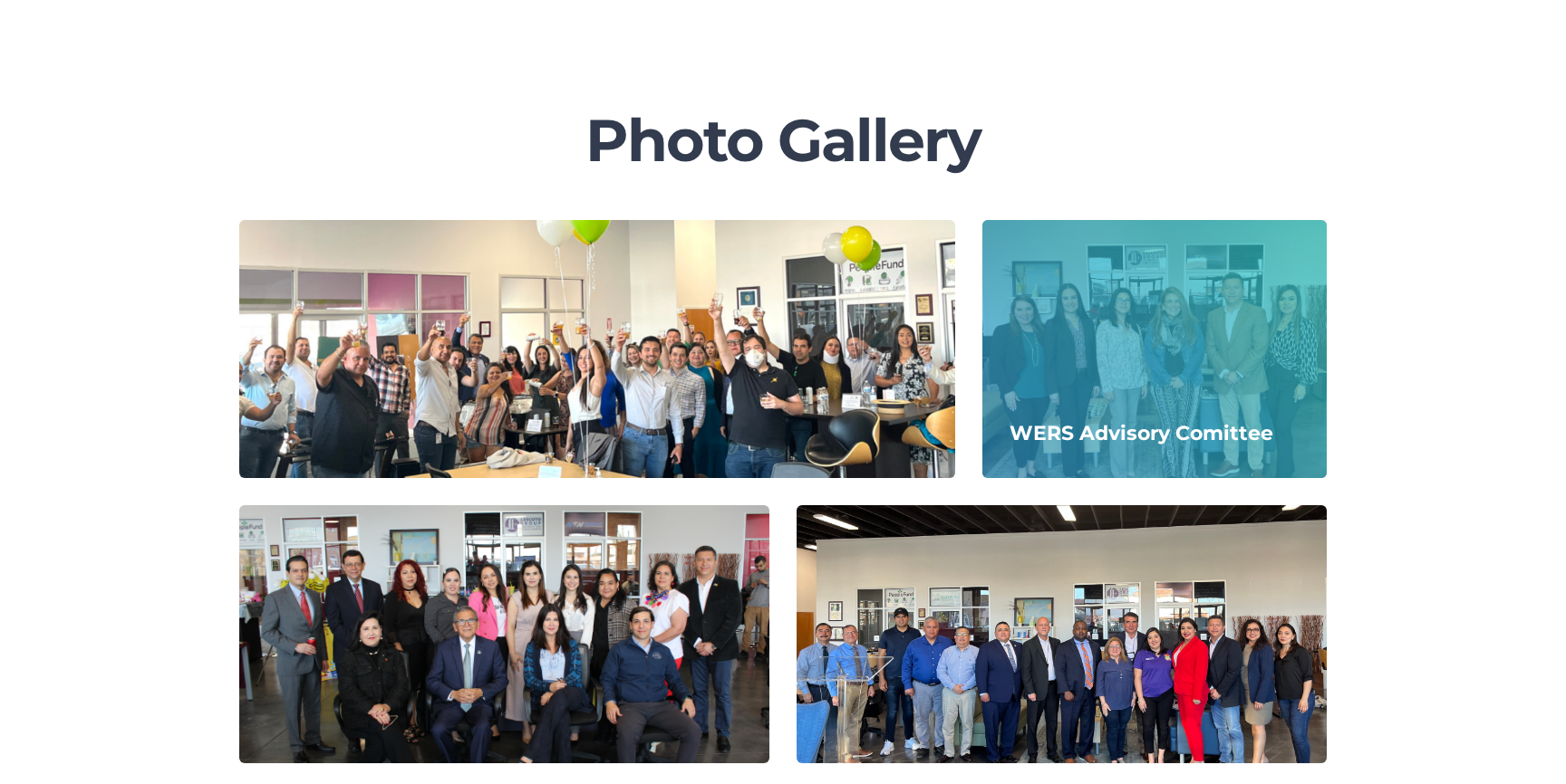
click at [1154, 364] on div at bounding box center [1154, 349] width 344 height 258
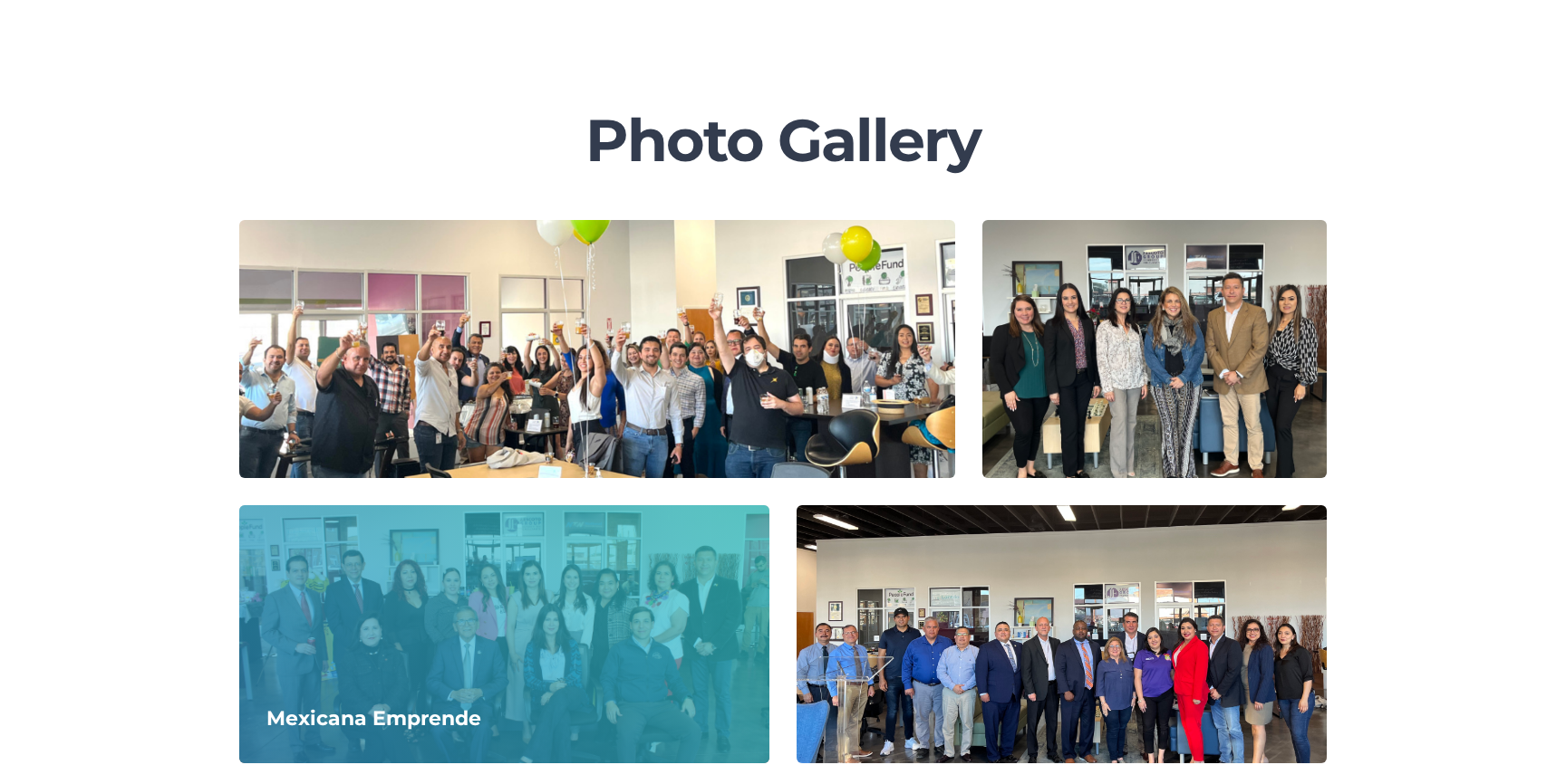
click at [587, 557] on div at bounding box center [504, 634] width 530 height 258
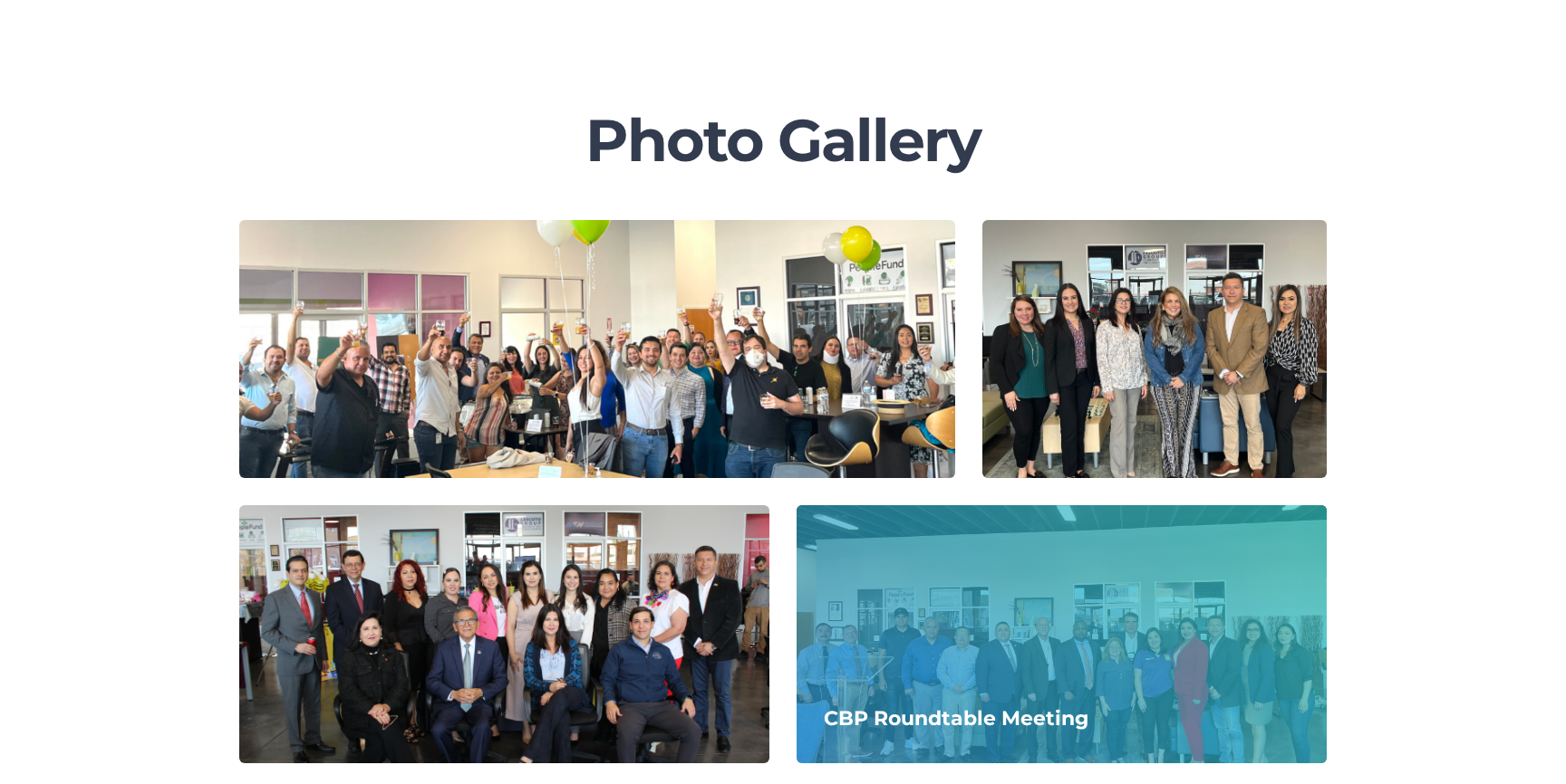
click at [1027, 581] on div at bounding box center [1062, 634] width 530 height 258
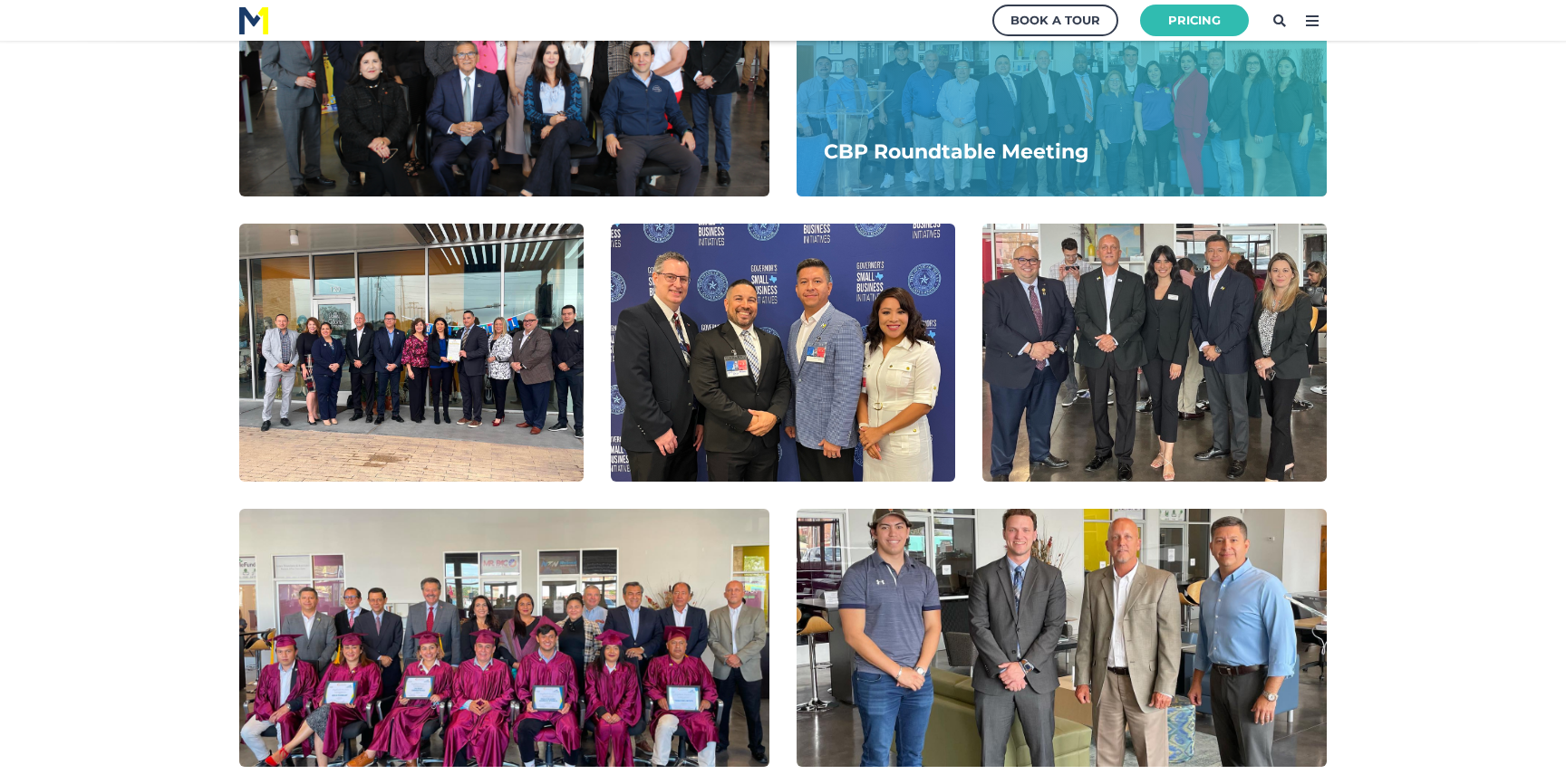
scroll to position [771, 0]
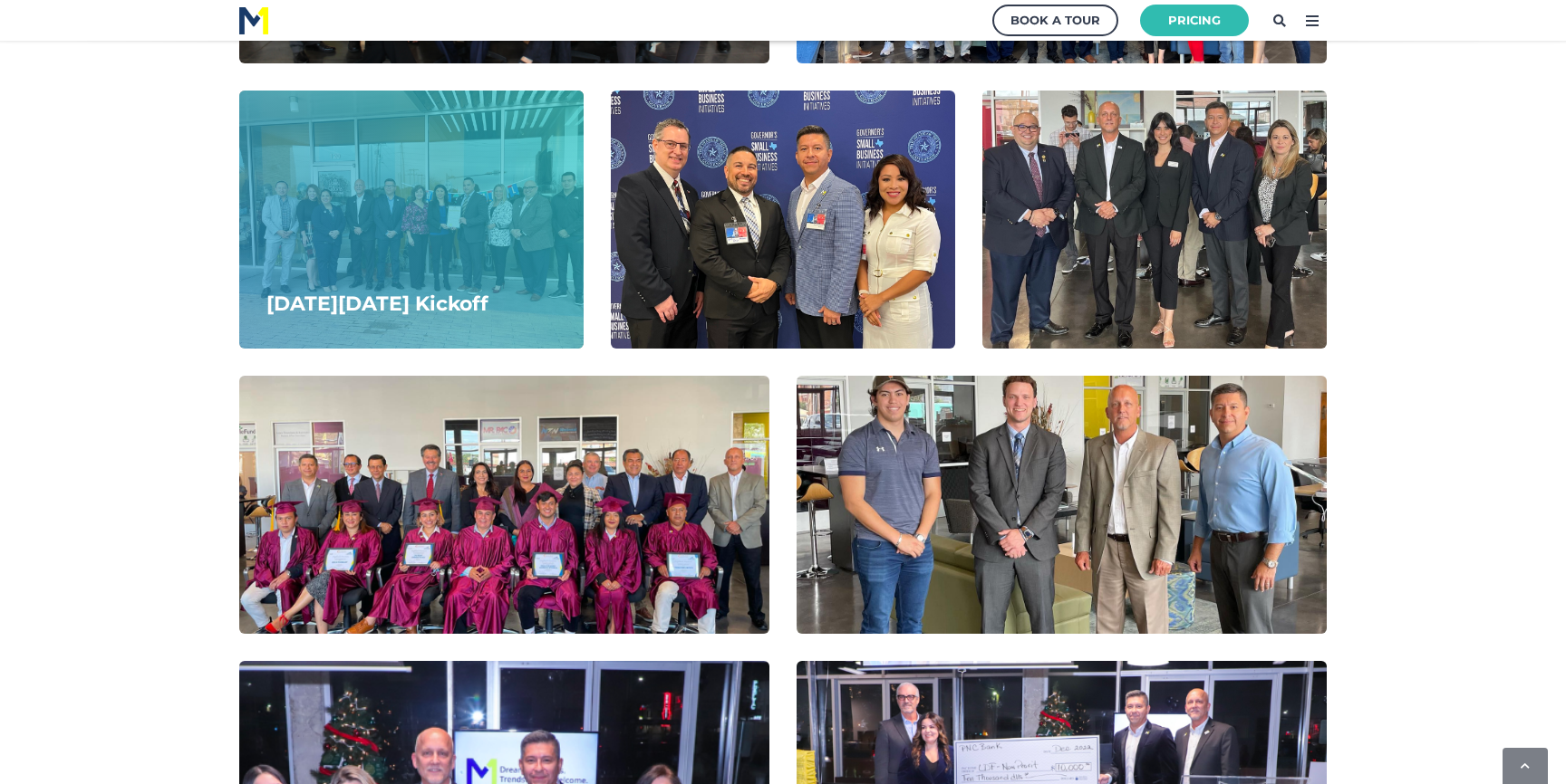
click at [516, 285] on div "Small Business Saturday Kickoff" at bounding box center [378, 304] width 277 height 88
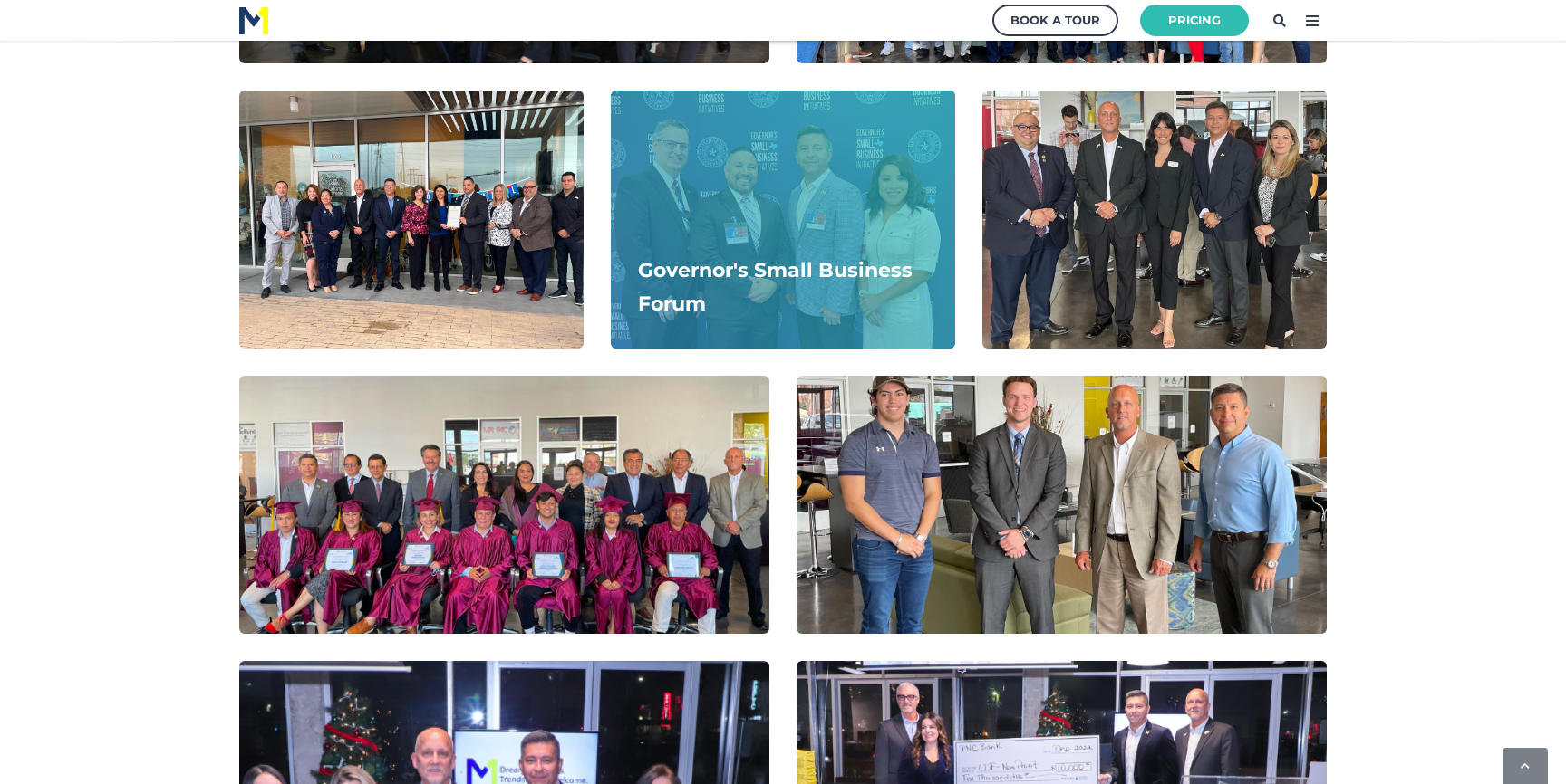
click at [742, 258] on div "Governor's Small Business Forum" at bounding box center [783, 287] width 344 height 122
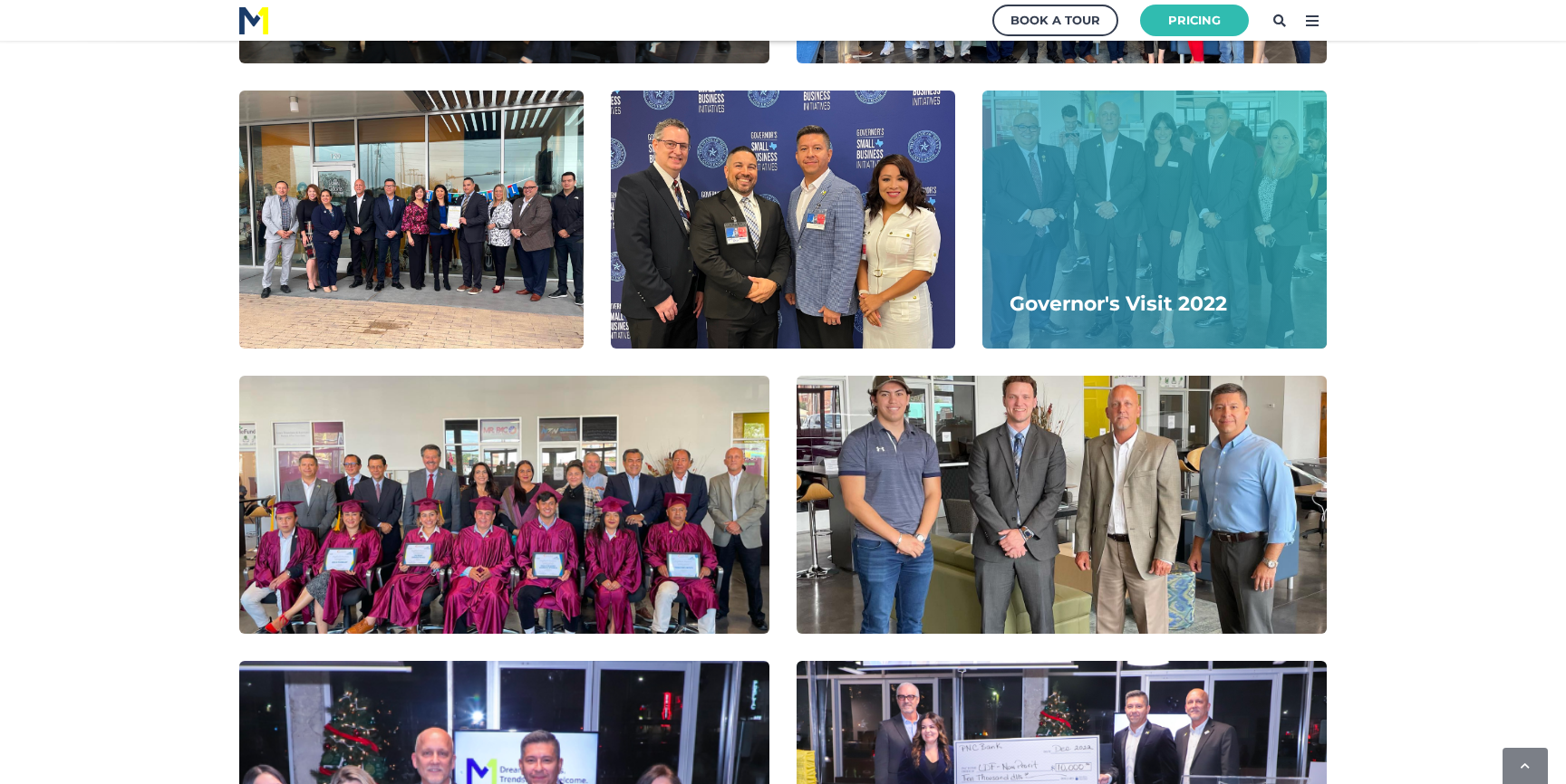
click at [1114, 232] on div at bounding box center [1154, 219] width 344 height 258
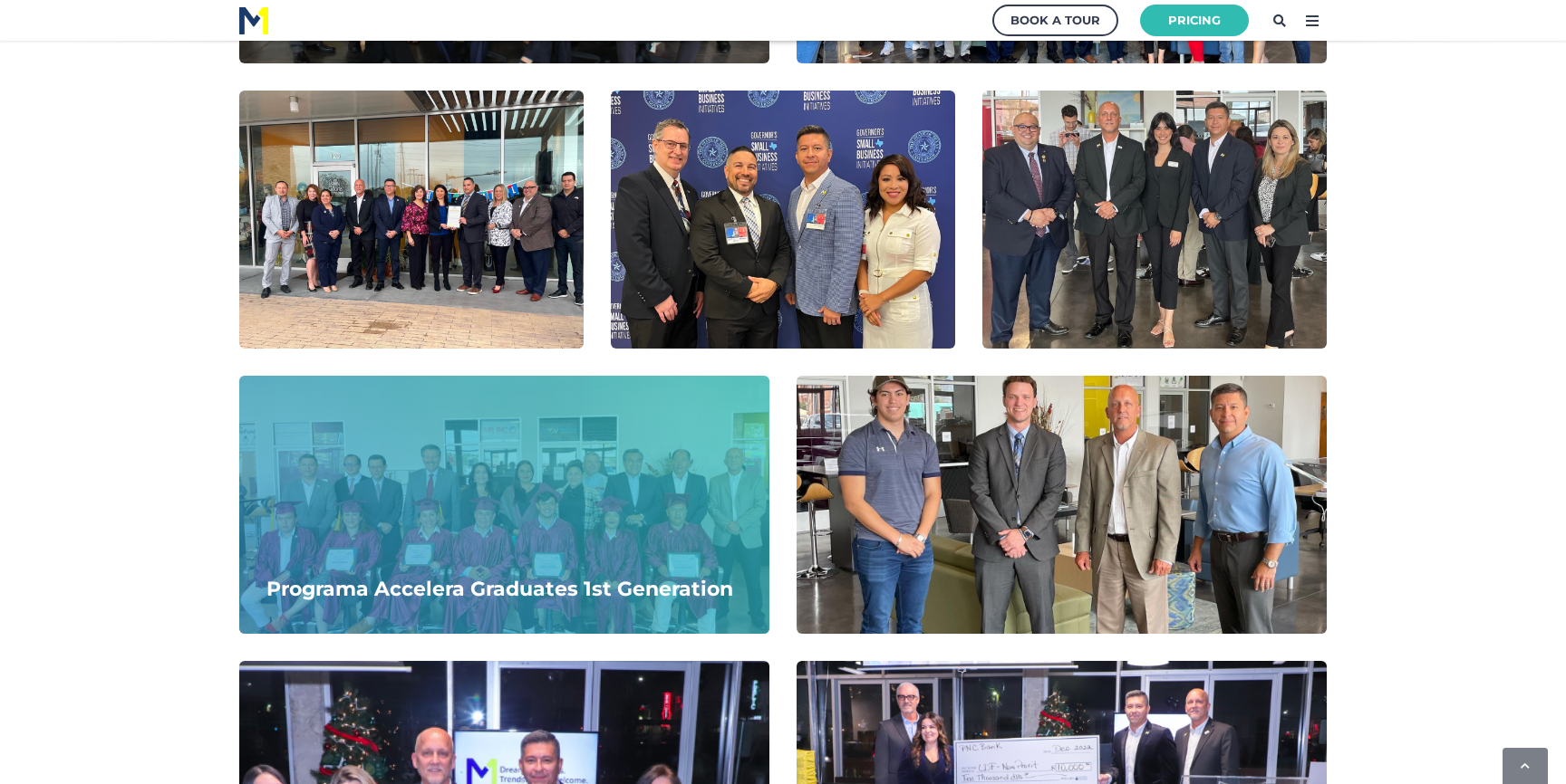
click at [569, 433] on div at bounding box center [504, 505] width 530 height 258
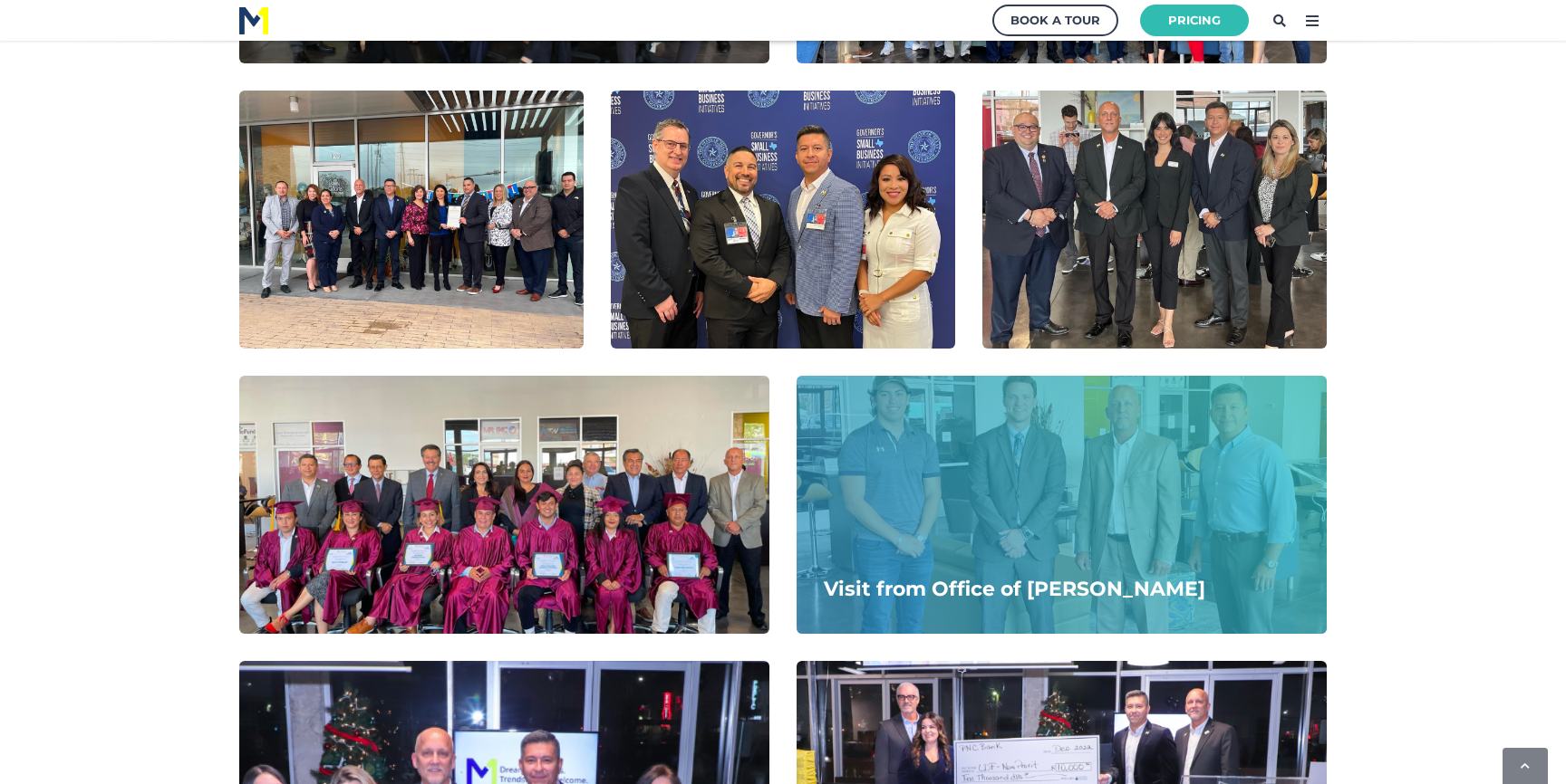
click at [1006, 470] on div at bounding box center [1062, 505] width 530 height 258
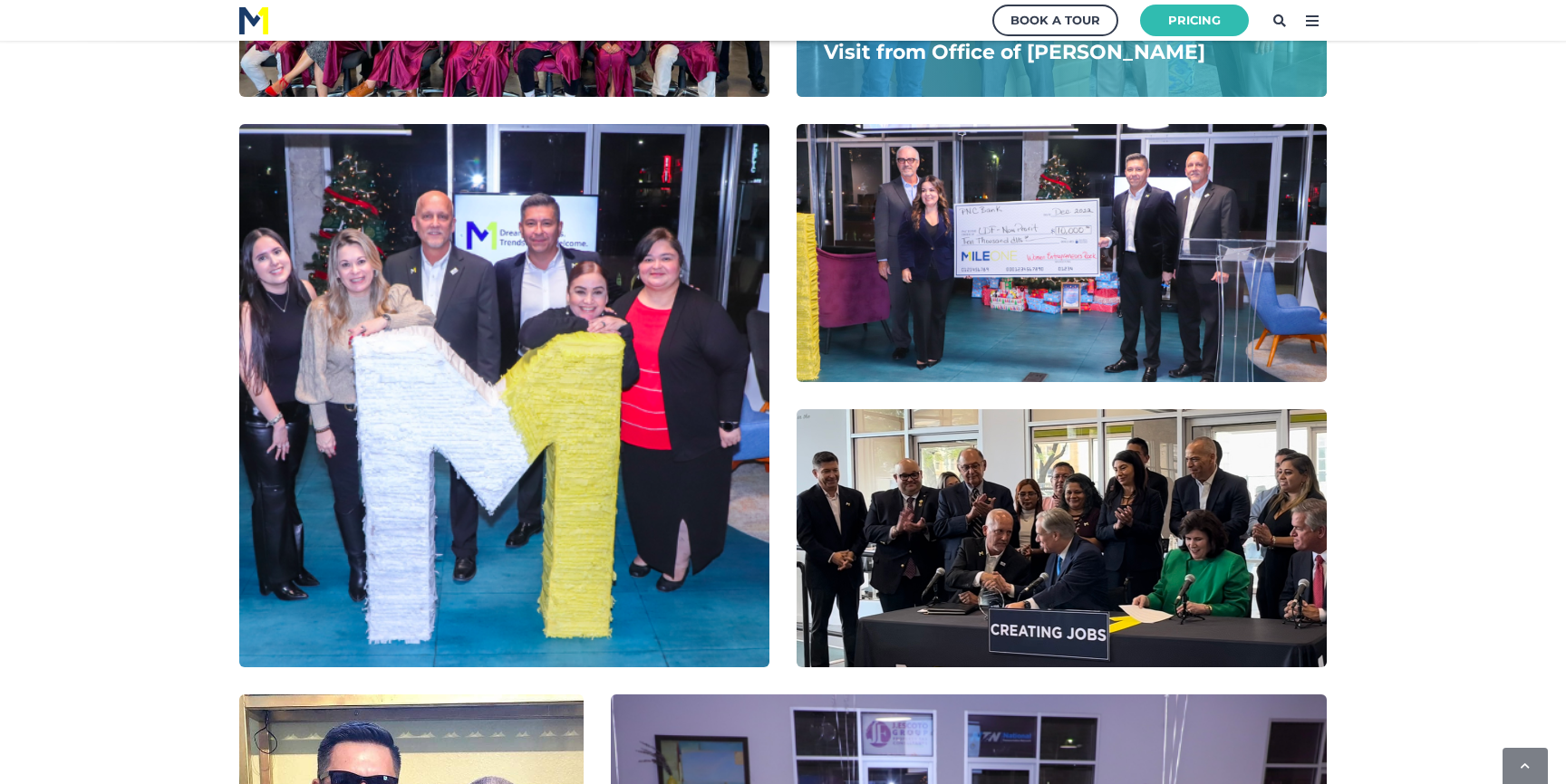
scroll to position [1413, 0]
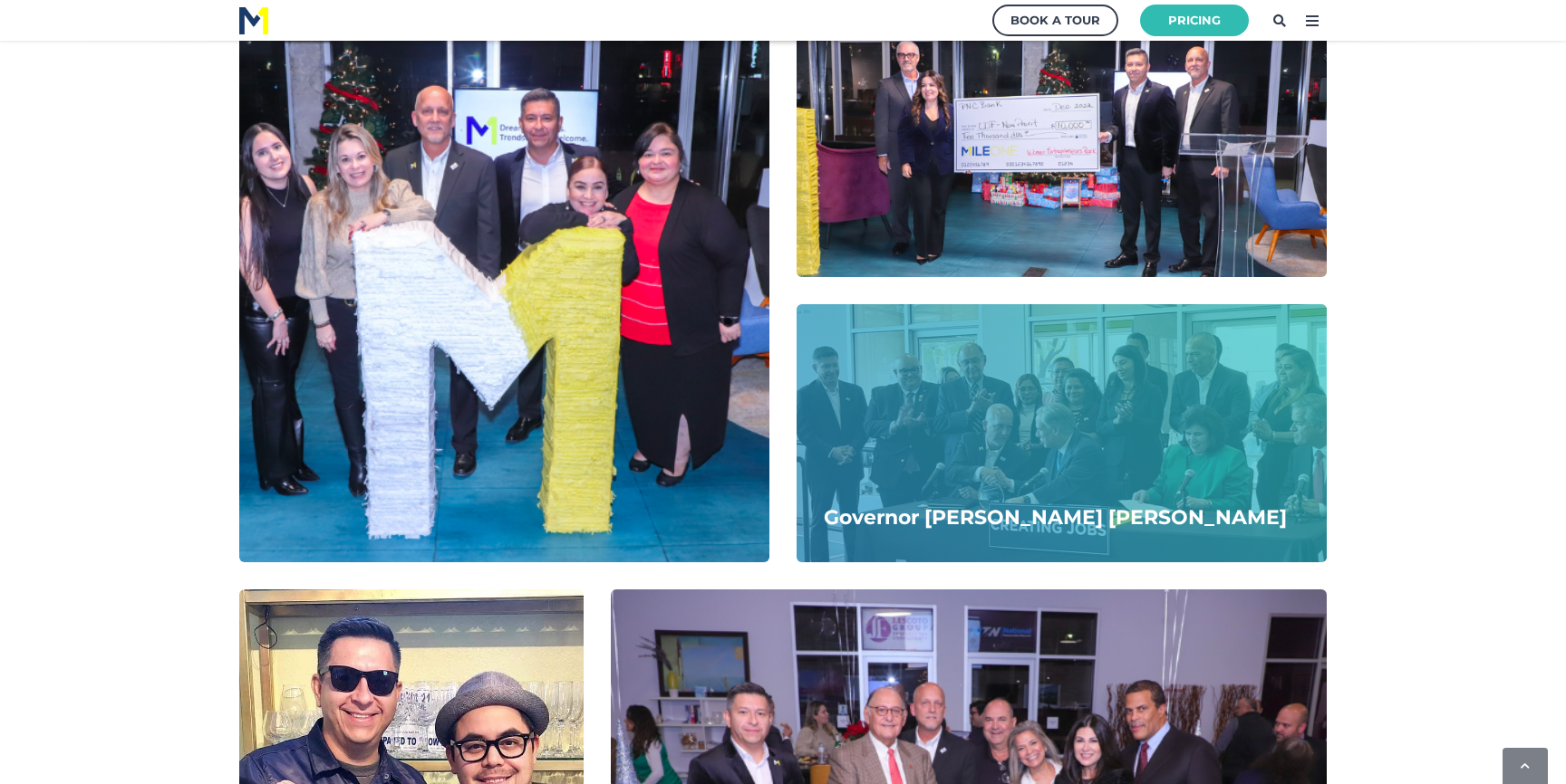
drag, startPoint x: 988, startPoint y: 198, endPoint x: 988, endPoint y: 393, distance: 195.0
click at [988, 233] on div "PNC Bank awards MileOne Community Grant" at bounding box center [1060, 277] width 527 height 88
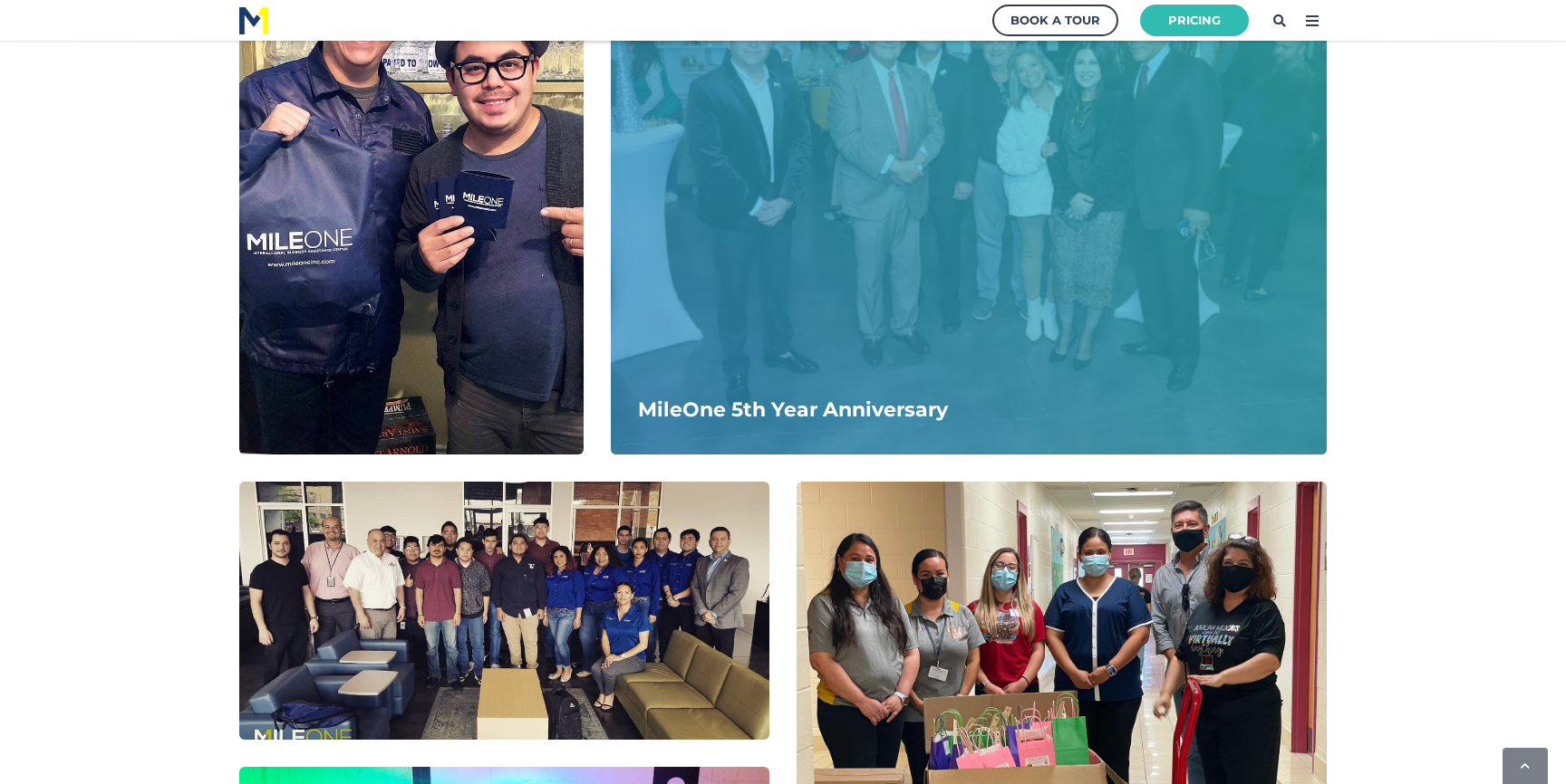
scroll to position [2157, 0]
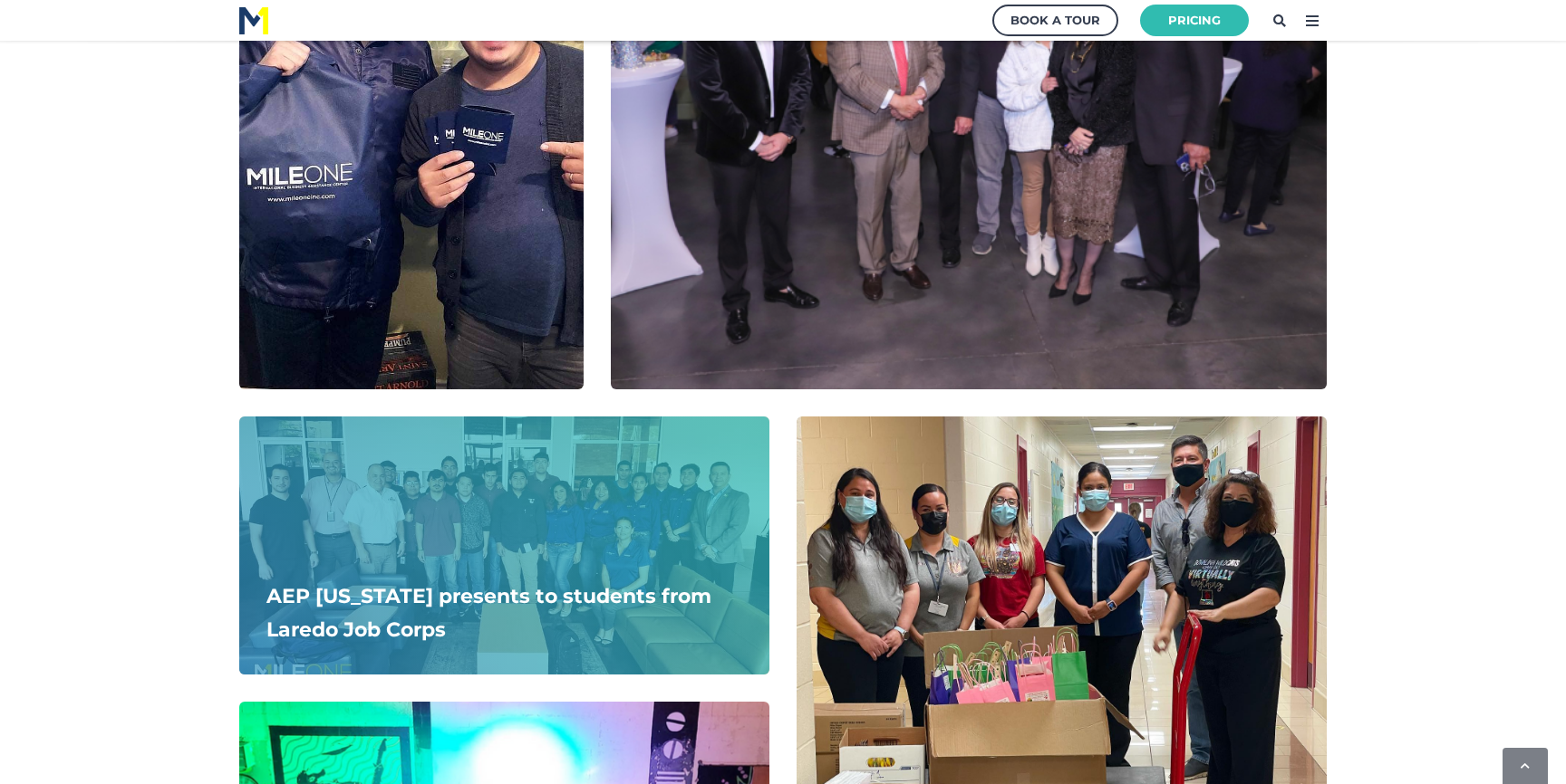
click at [494, 584] on div "AEP Texas presents to students from Laredo Job Corps" at bounding box center [504, 613] width 476 height 68
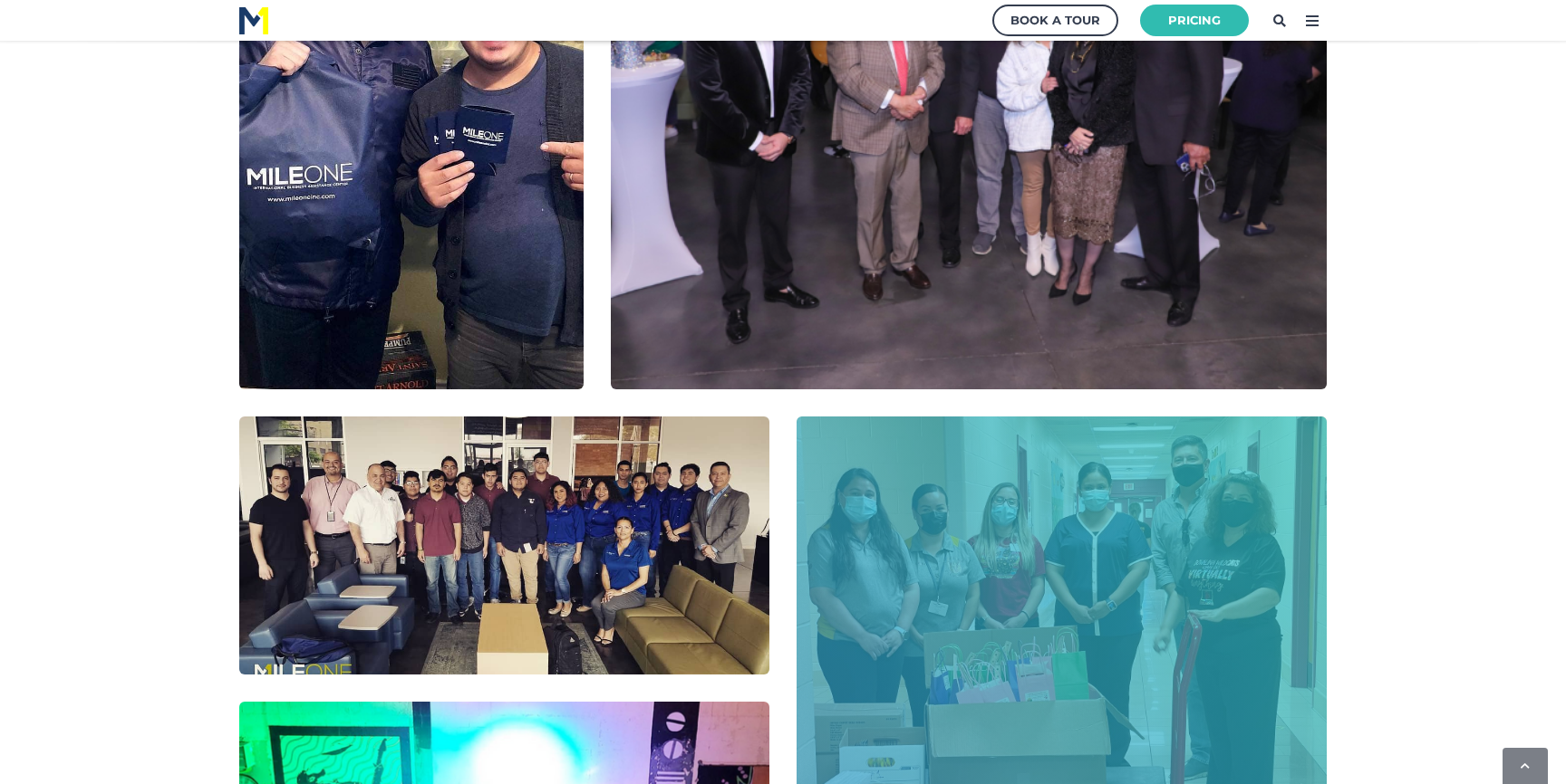
click at [869, 593] on div at bounding box center [1062, 688] width 530 height 544
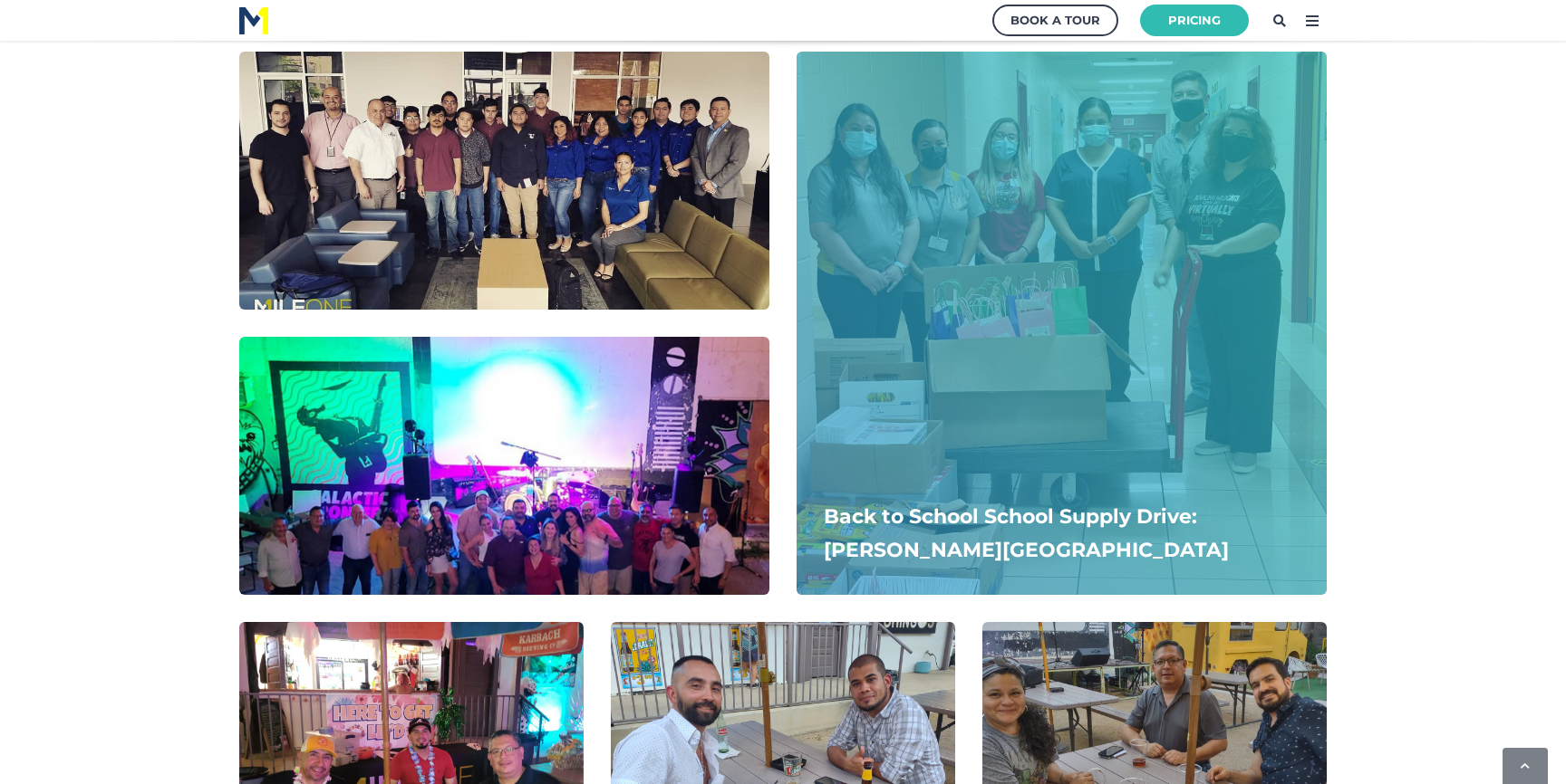
scroll to position [2724, 0]
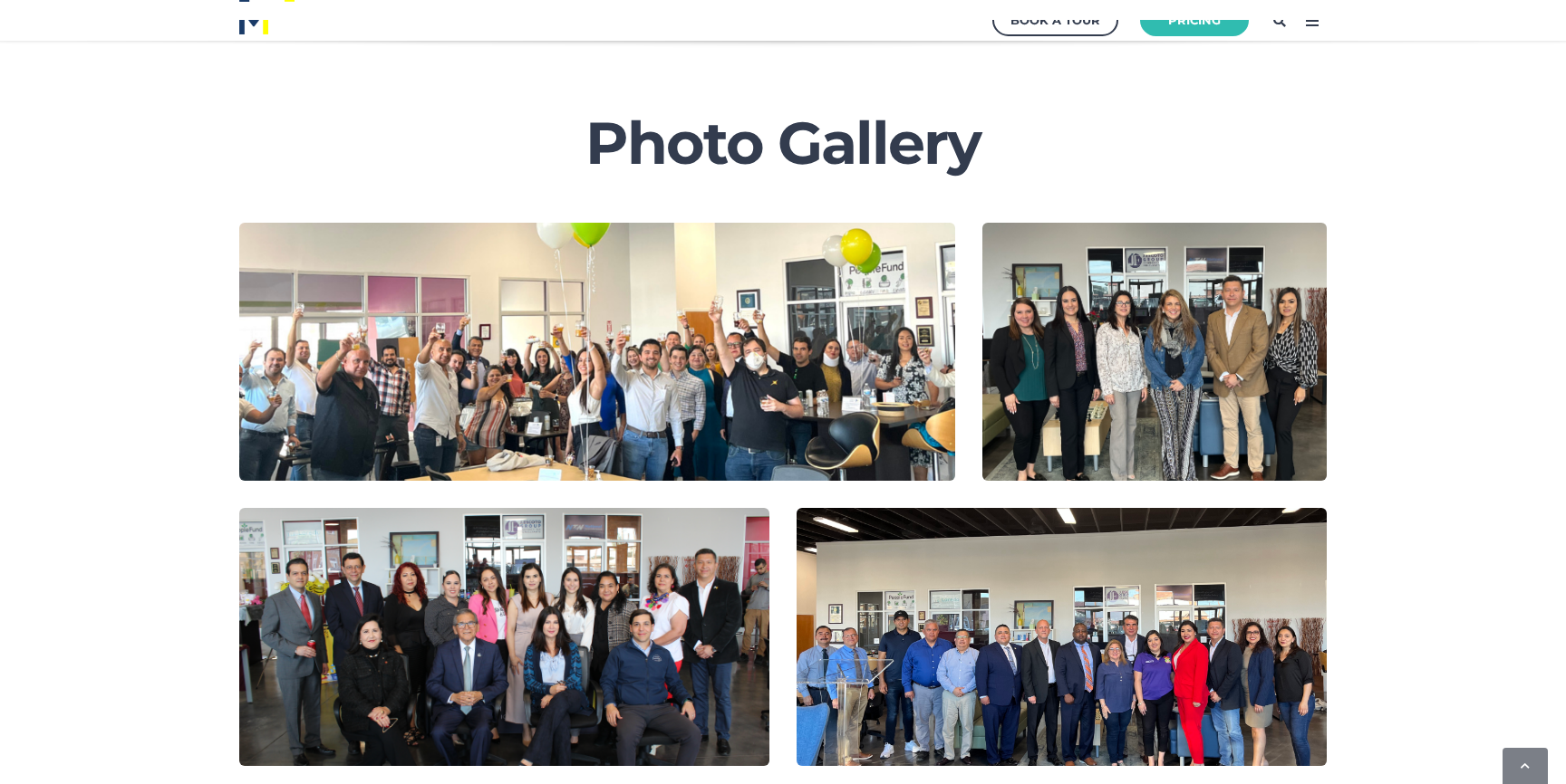
scroll to position [0, 0]
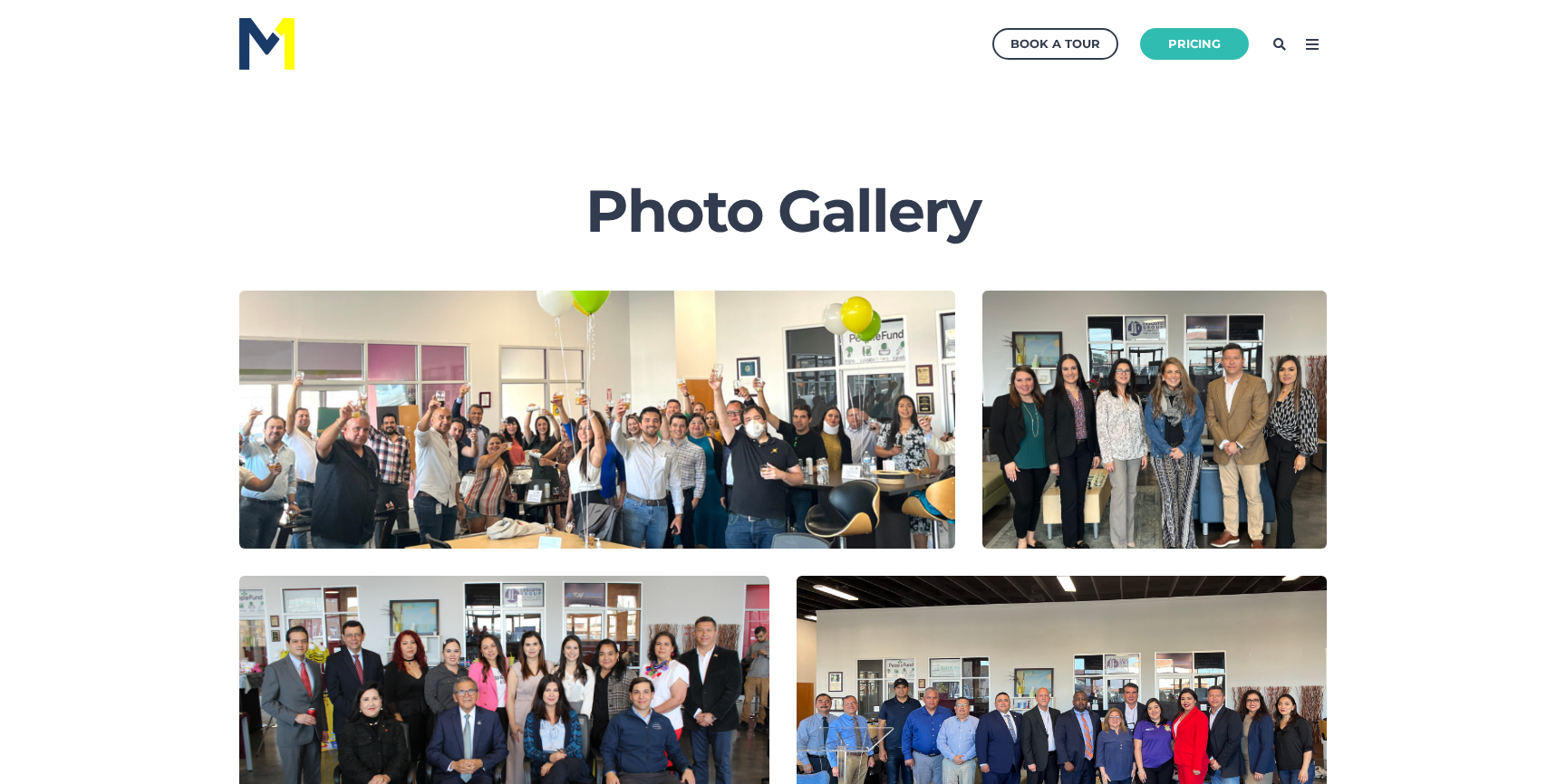
click at [1312, 37] on icon at bounding box center [1313, 45] width 29 height 29
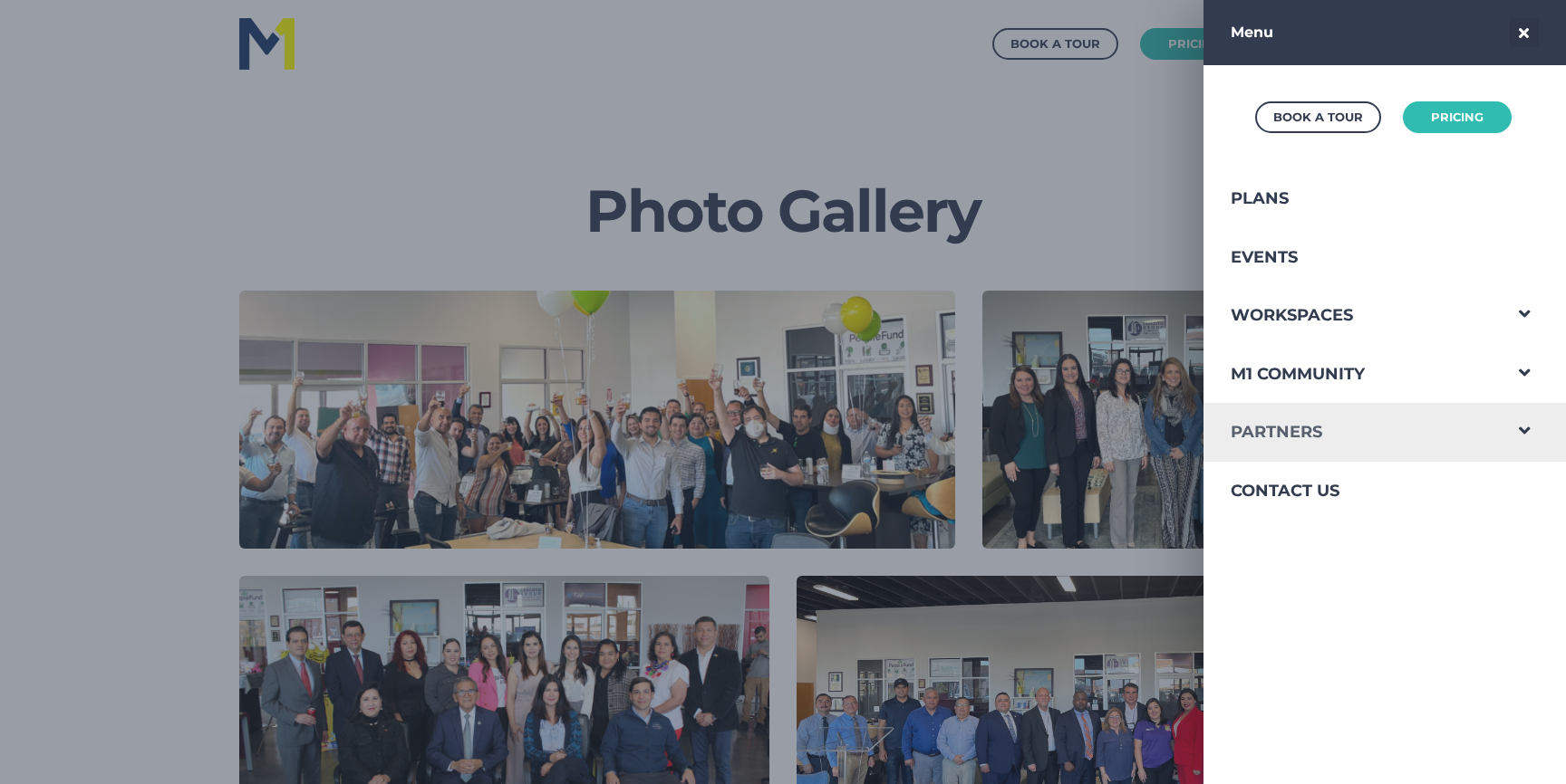
click at [1296, 421] on link "Partners" at bounding box center [1352, 432] width 297 height 59
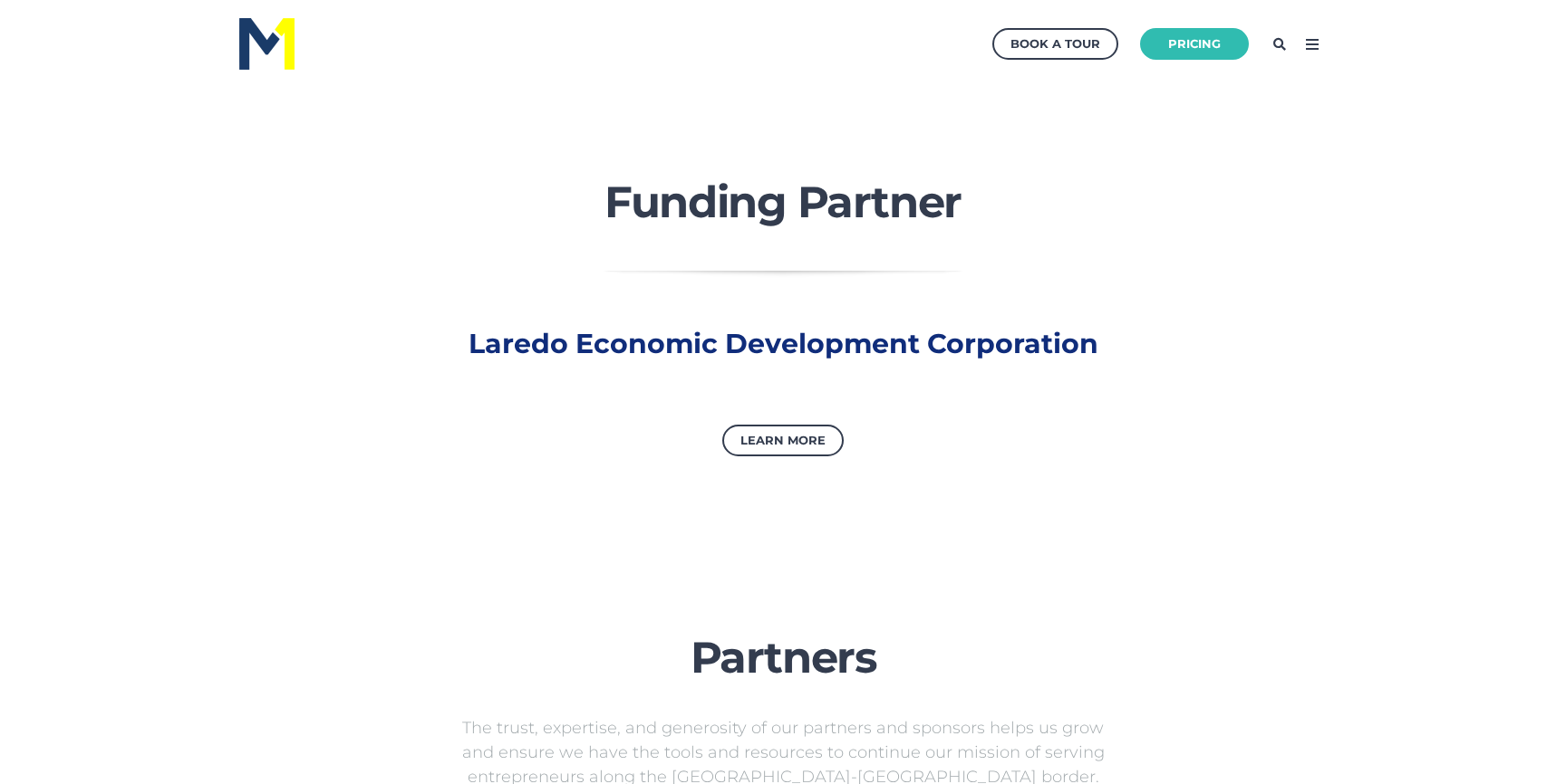
click at [1304, 50] on icon at bounding box center [1313, 45] width 29 height 29
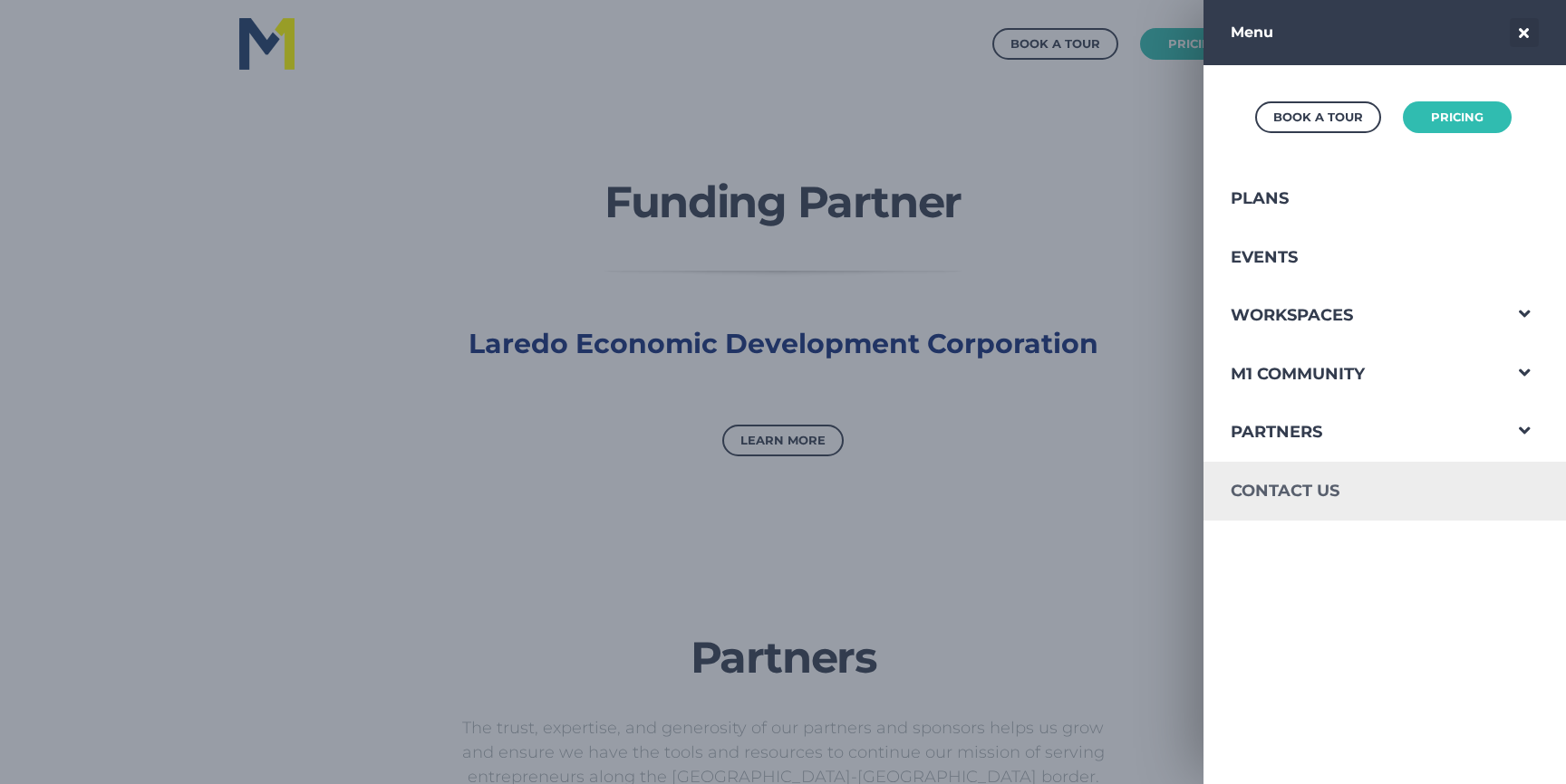
click at [1305, 505] on link "Contact Us" at bounding box center [1352, 491] width 297 height 59
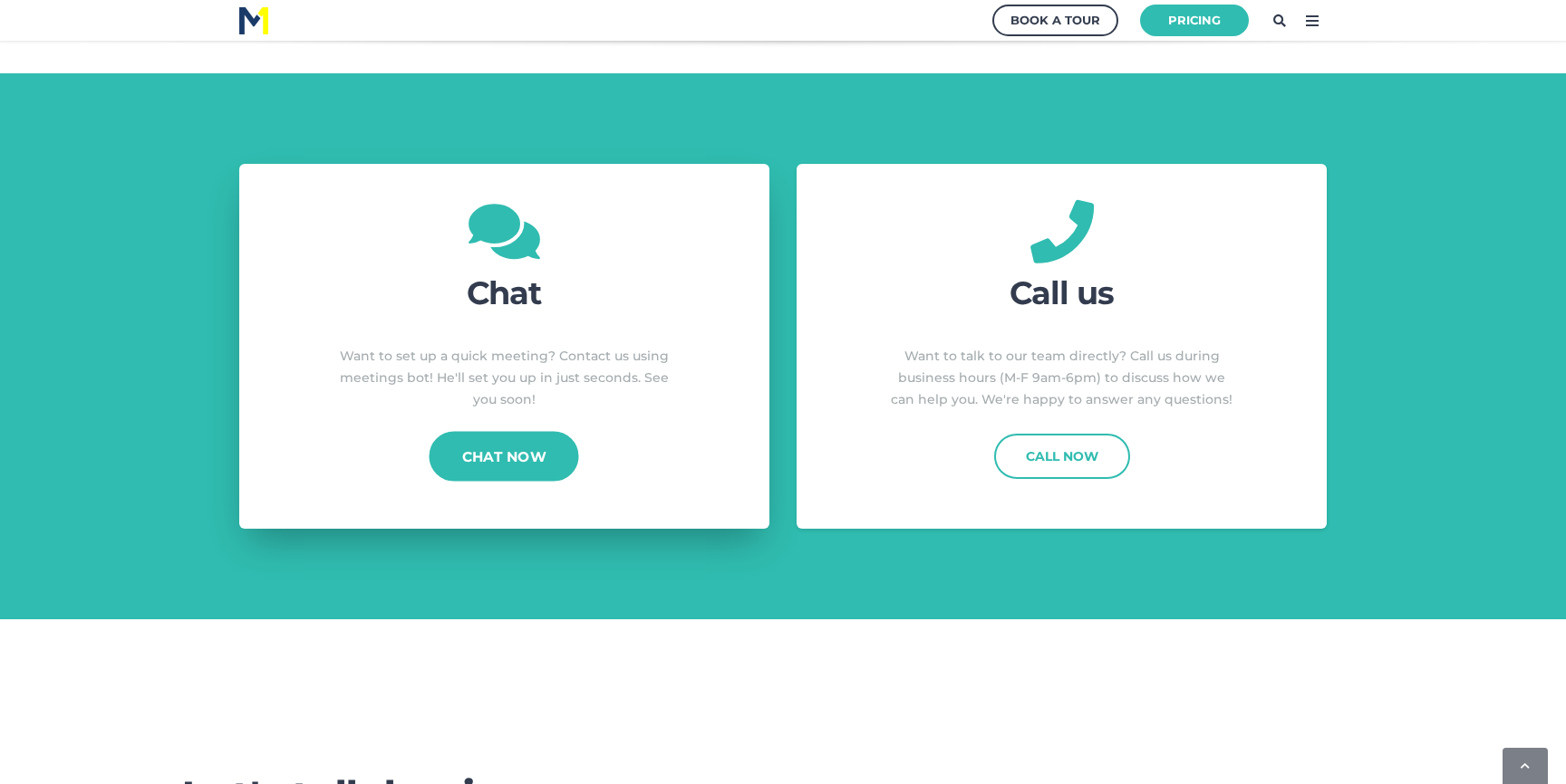
scroll to position [497, 0]
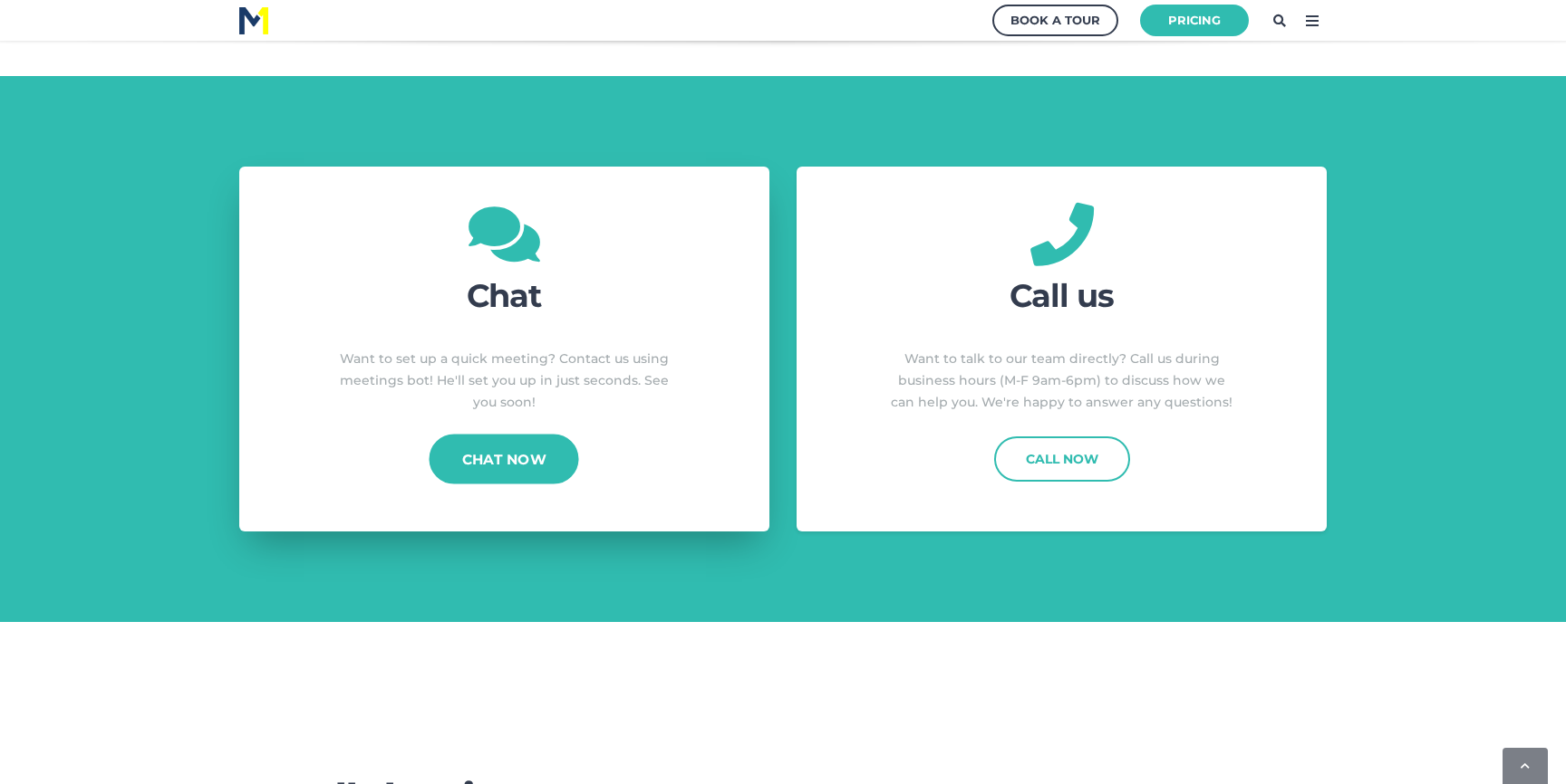
click at [505, 474] on link "Chat Now" at bounding box center [504, 459] width 150 height 50
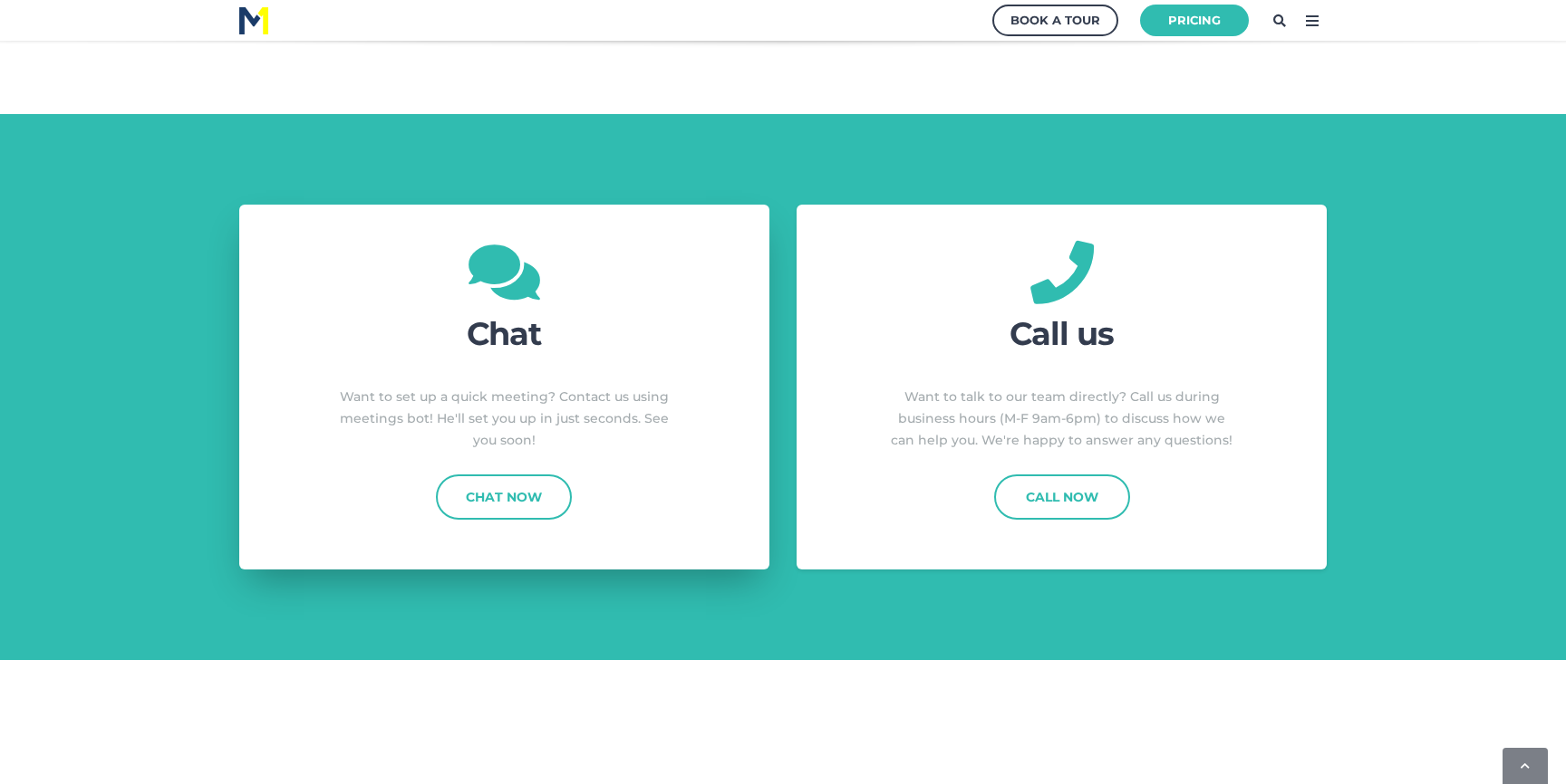
scroll to position [460, 0]
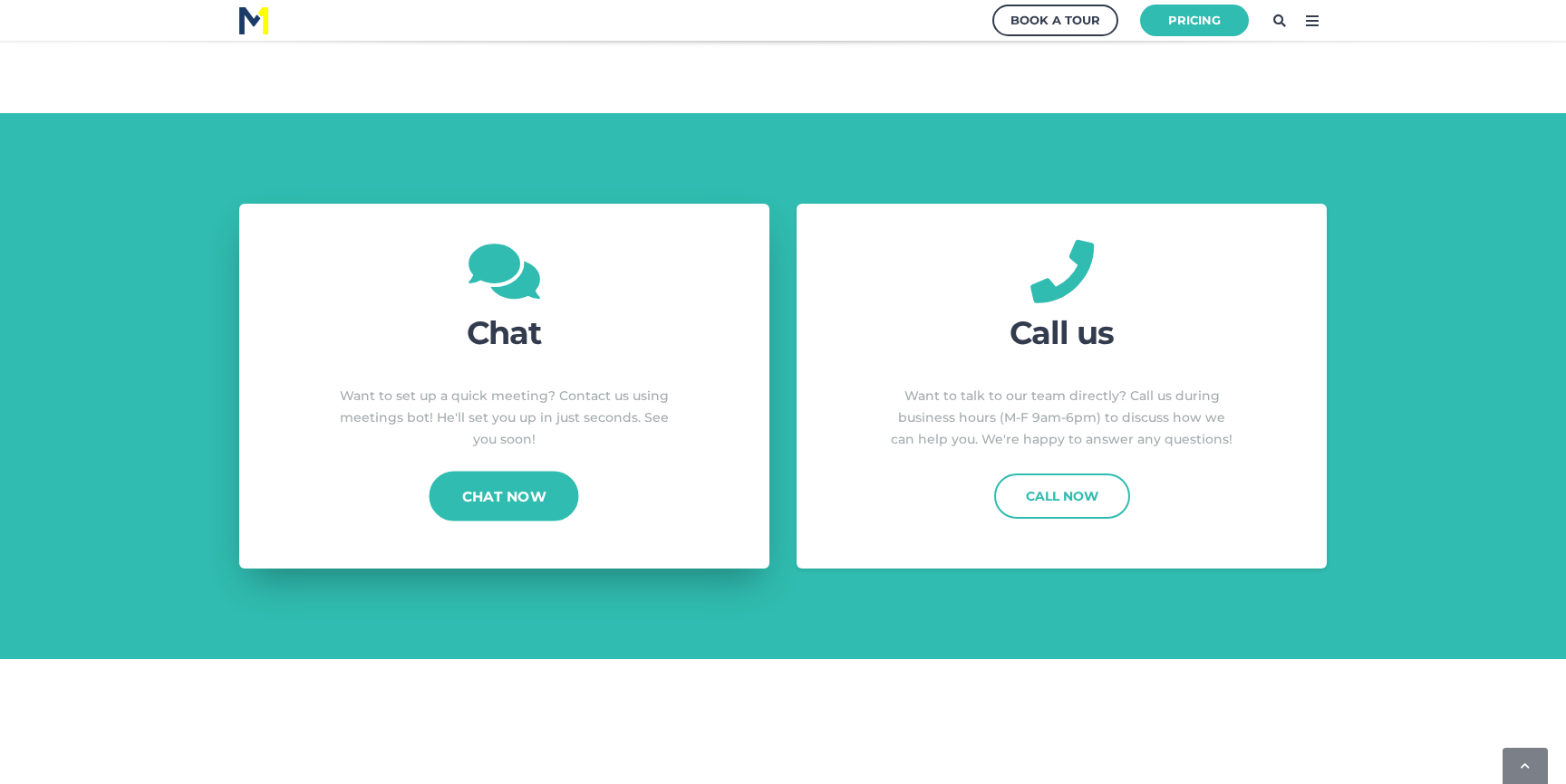
click at [518, 500] on link "Chat Now" at bounding box center [504, 496] width 150 height 50
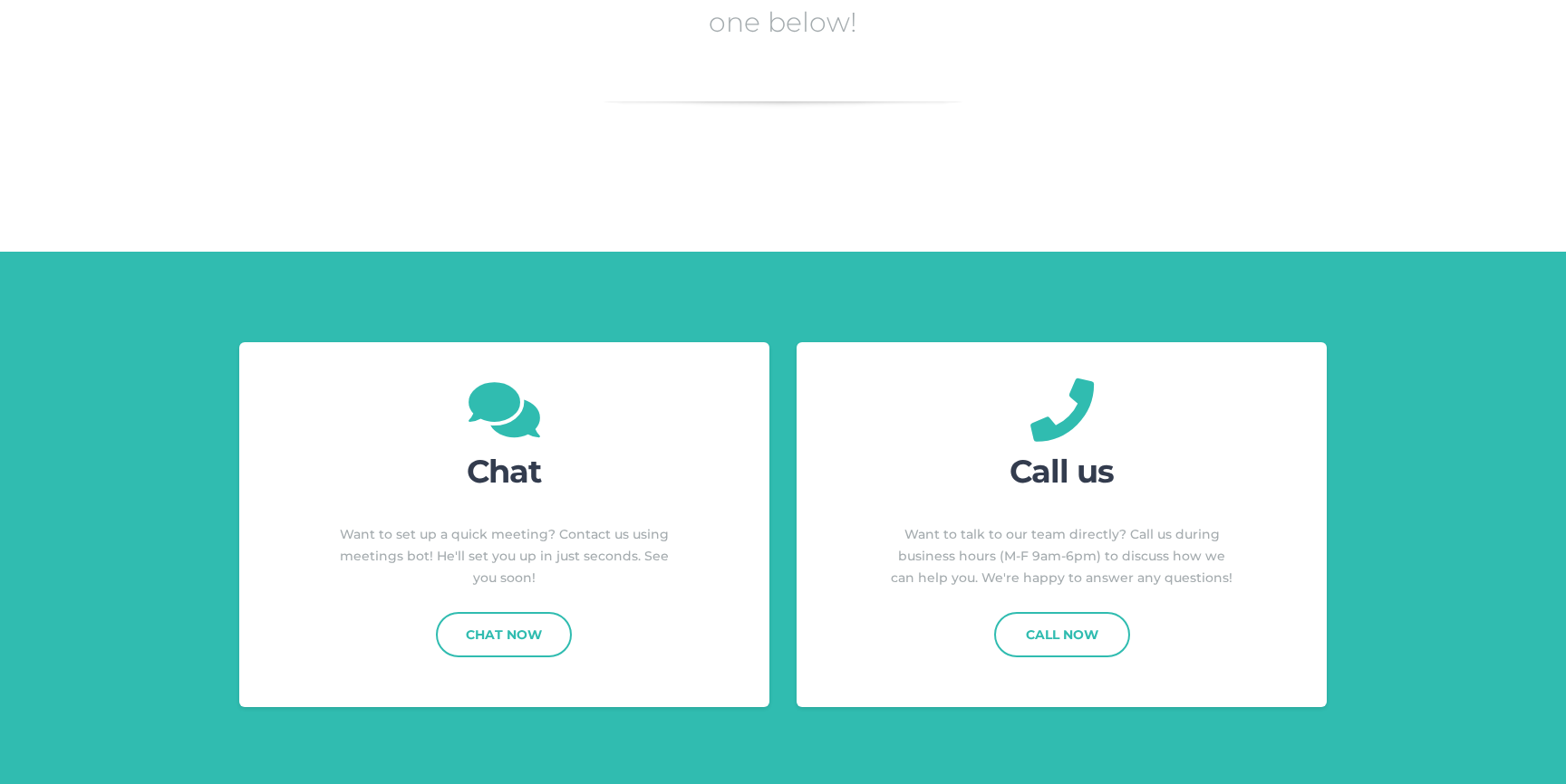
scroll to position [502, 0]
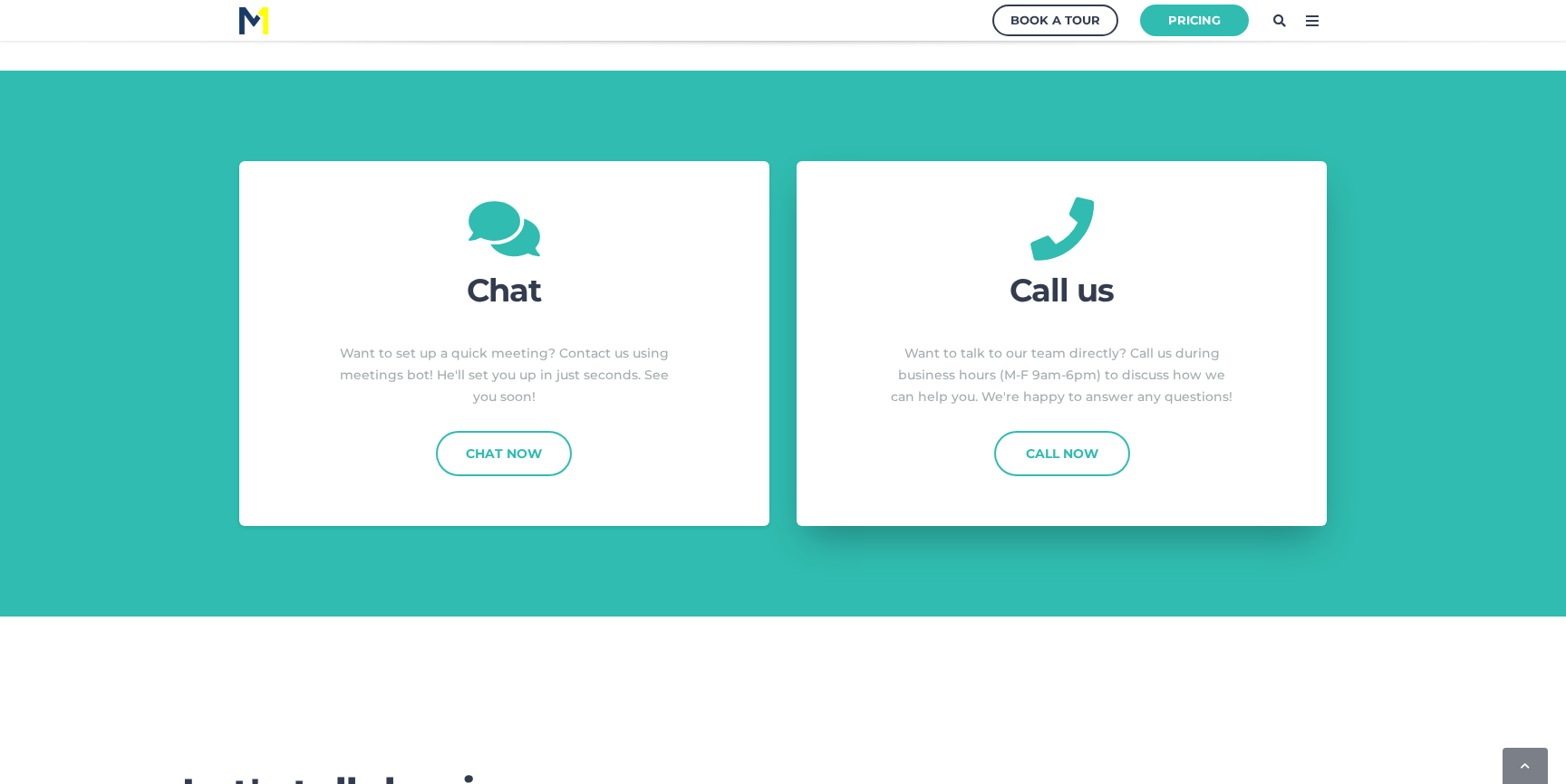
click at [909, 493] on div "Call Now" at bounding box center [1062, 465] width 353 height 68
click at [1300, 25] on icon at bounding box center [1313, 21] width 29 height 29
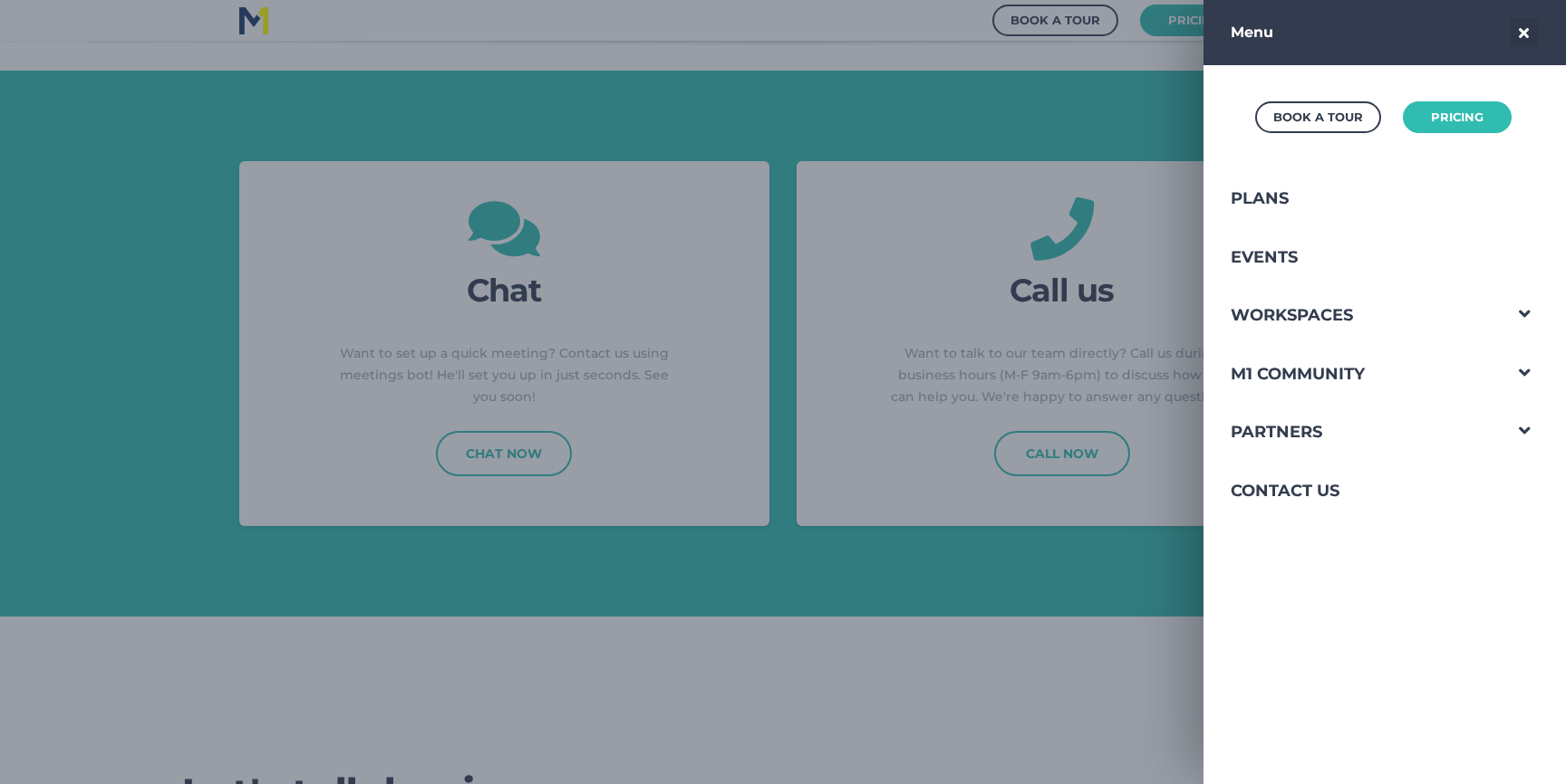
click at [828, 186] on div at bounding box center [783, 392] width 1566 height 784
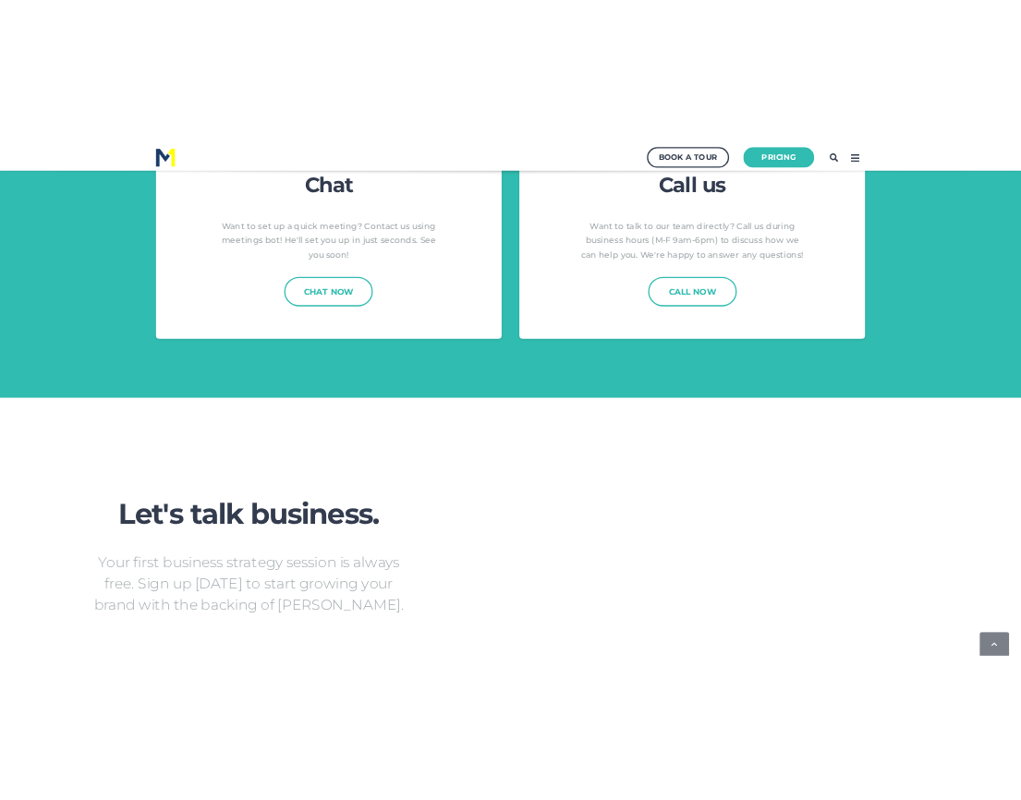
scroll to position [0, 0]
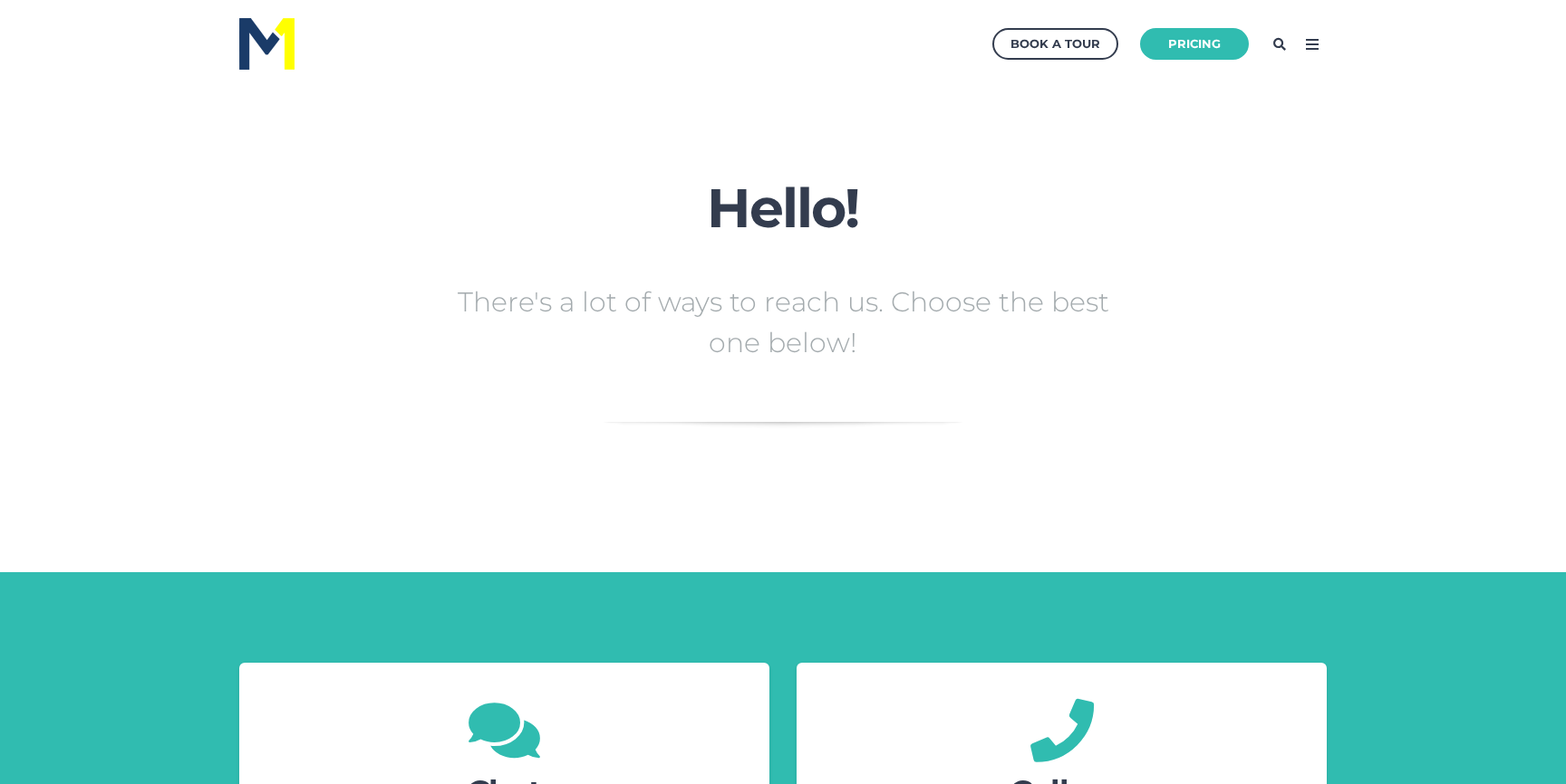
click at [254, 42] on img at bounding box center [267, 43] width 55 height 52
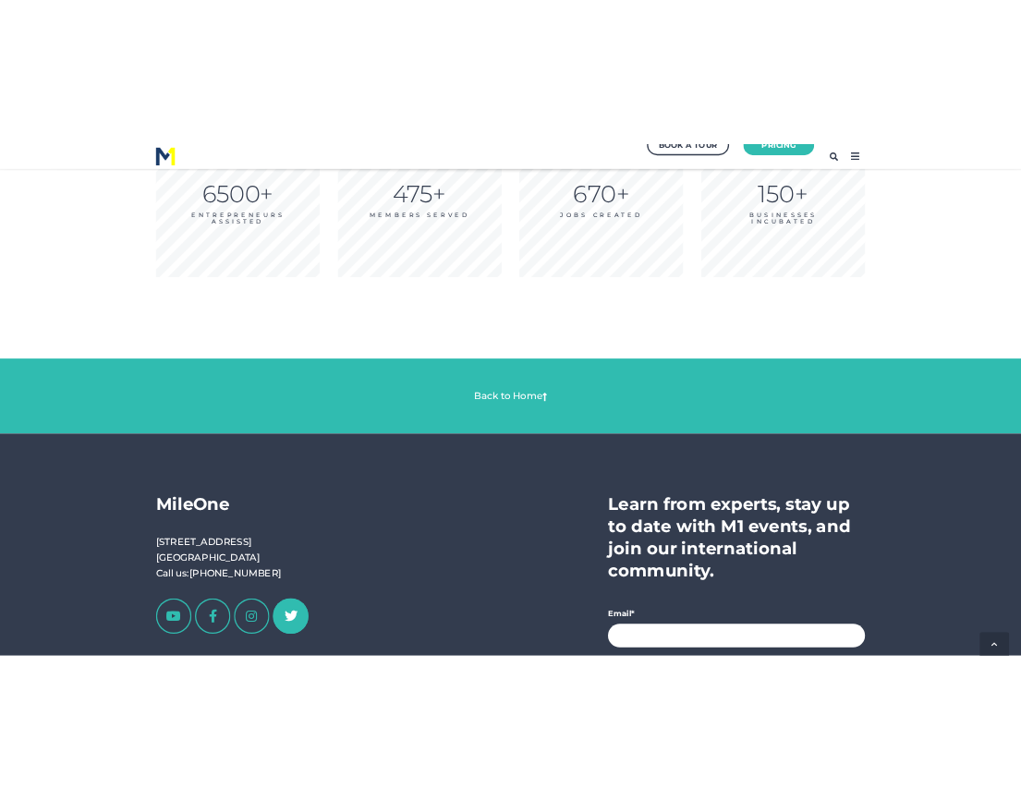
scroll to position [3221, 0]
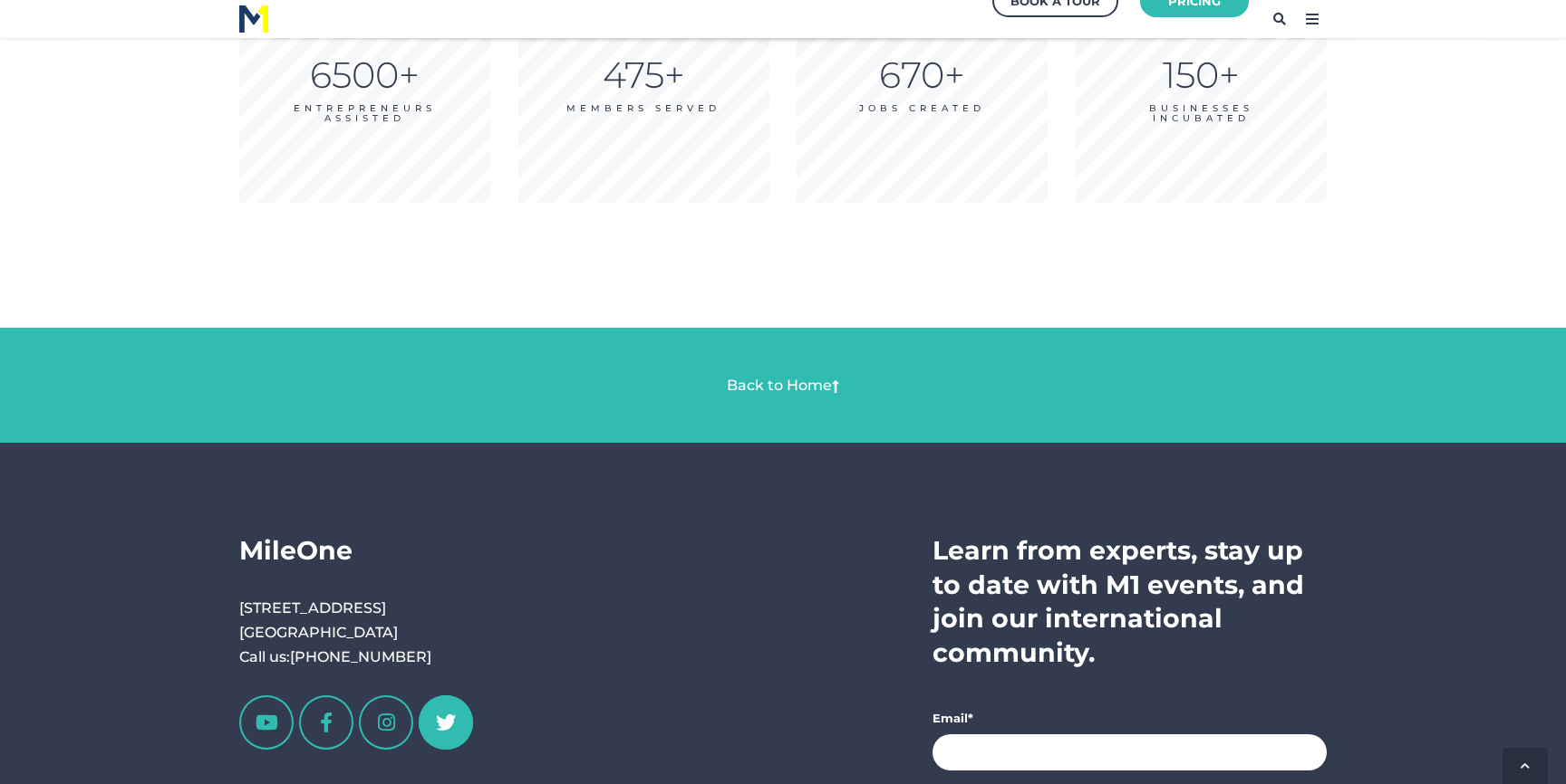
click at [440, 714] on link at bounding box center [445, 722] width 54 height 54
click at [382, 729] on link at bounding box center [385, 722] width 54 height 54
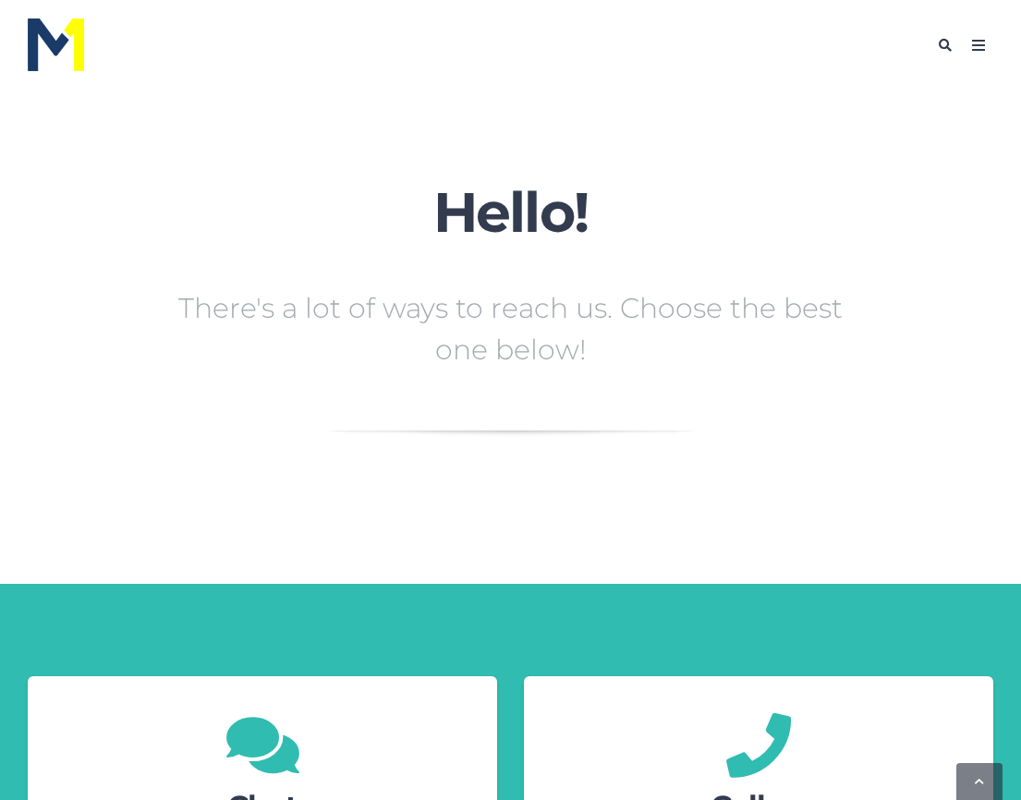
scroll to position [469, 0]
